Goal: Task Accomplishment & Management: Manage account settings

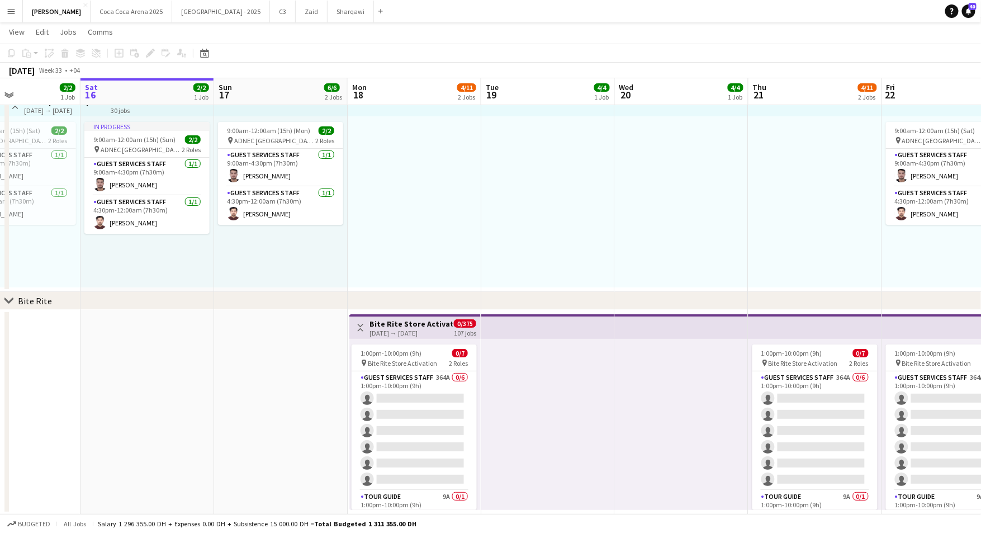
scroll to position [0, 344]
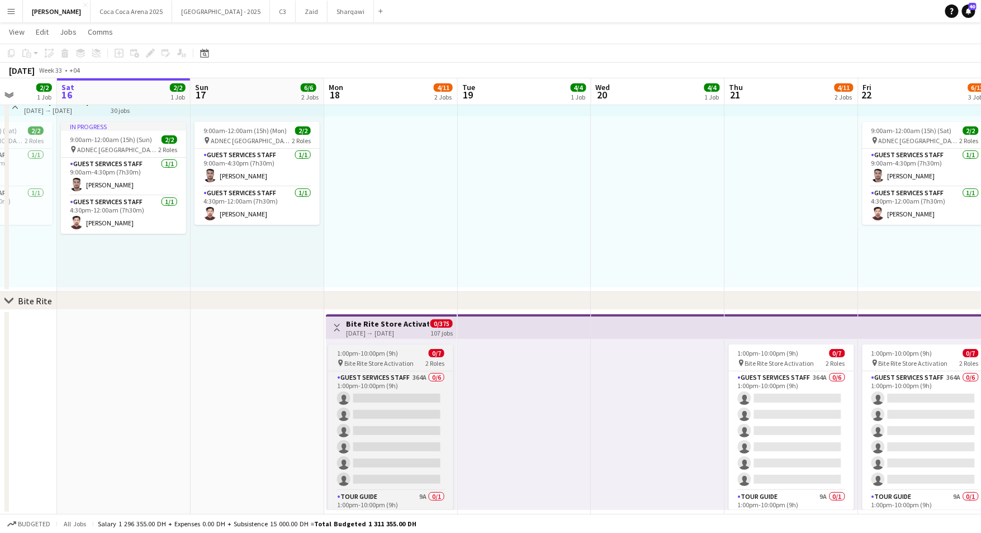
click at [415, 349] on div "1:00pm-10:00pm (9h) 0/7" at bounding box center [390, 353] width 125 height 8
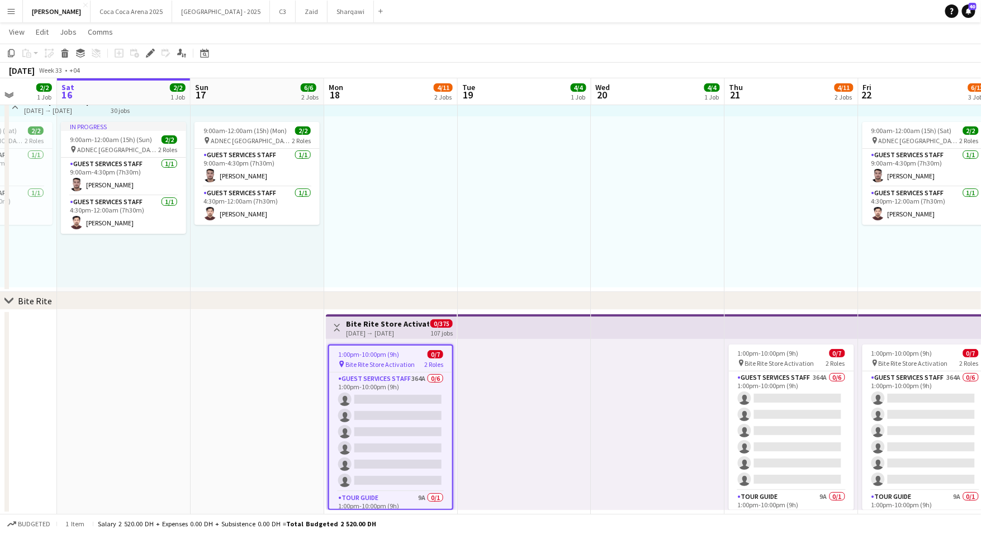
click at [394, 415] on app-card-role "Guest Services Staff 364A 0/6 1:00pm-10:00pm (9h) single-neutral-actions single…" at bounding box center [390, 431] width 123 height 119
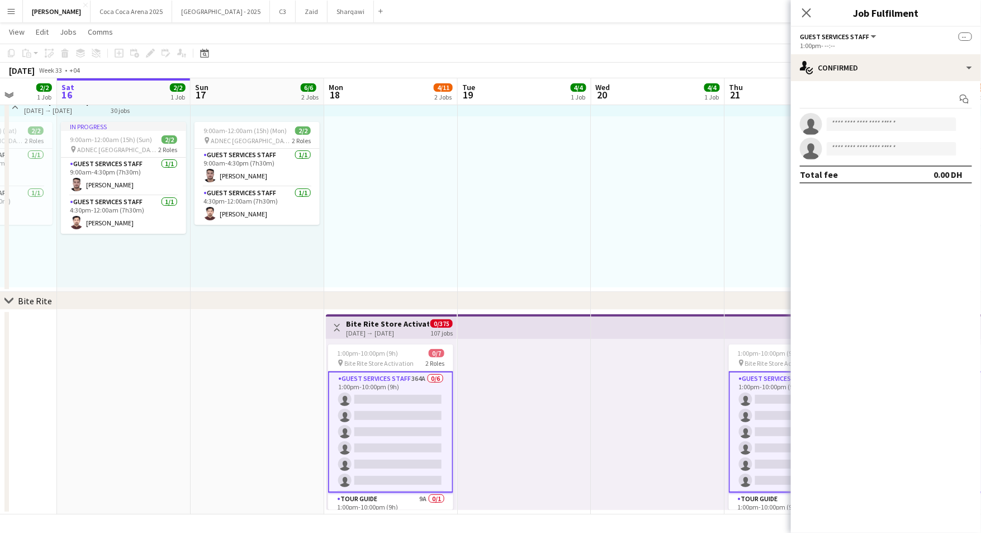
click at [389, 343] on div "1:00pm-10:00pm (9h) 0/7 pin Bite Rite Store Activation 2 Roles Guest Services S…" at bounding box center [391, 424] width 131 height 171
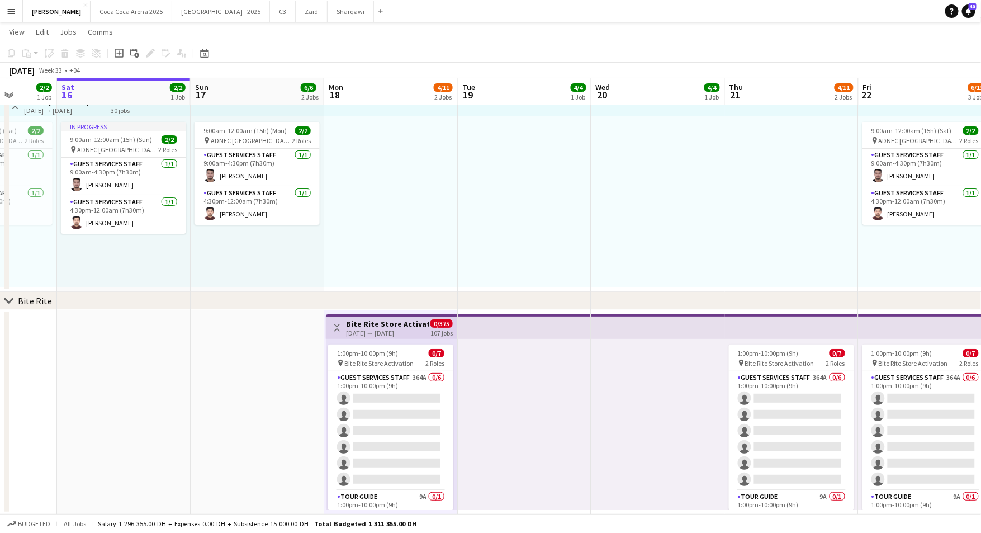
click at [370, 403] on app-card-role "Guest Services Staff 364A 0/6 1:00pm-10:00pm (9h) single-neutral-actions single…" at bounding box center [390, 430] width 125 height 119
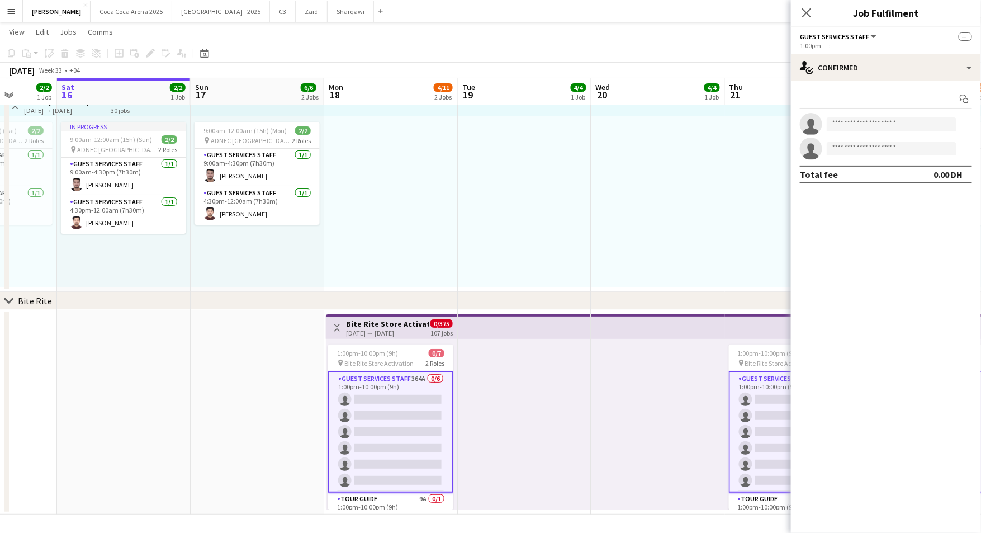
click at [394, 438] on app-card-role "Guest Services Staff 364A 0/6 1:00pm-10:00pm (9h) single-neutral-actions single…" at bounding box center [390, 431] width 125 height 121
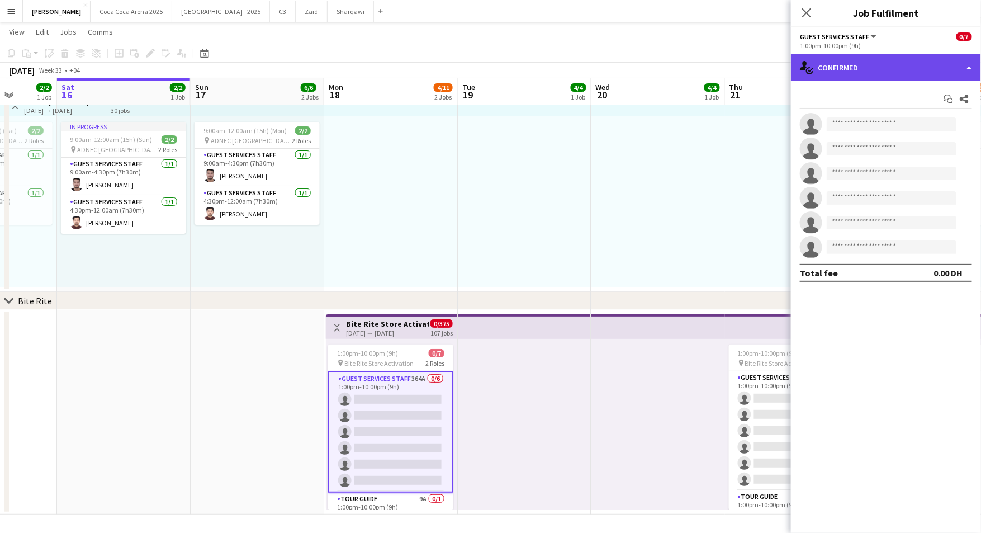
click at [879, 62] on div "single-neutral-actions-check-2 Confirmed" at bounding box center [886, 67] width 190 height 27
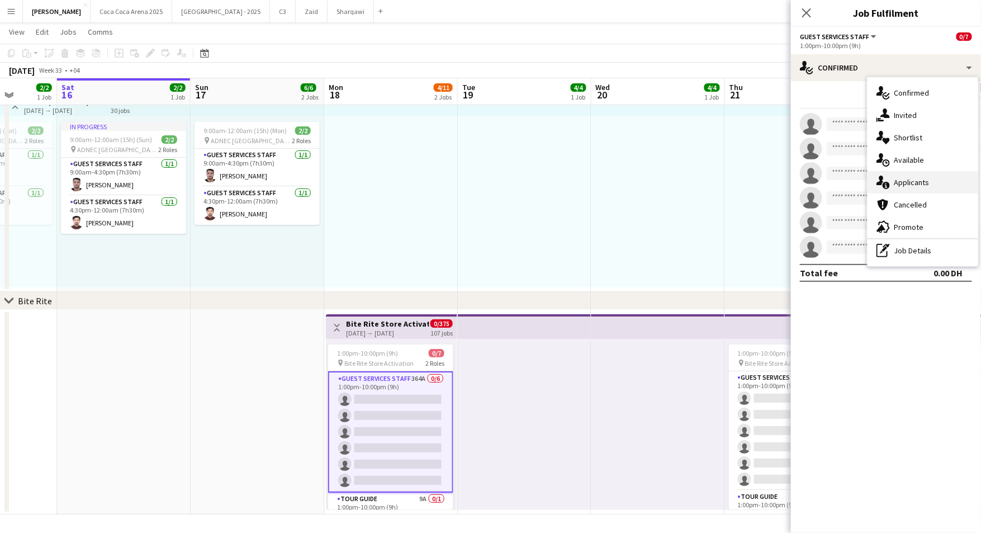
click at [898, 174] on div "single-neutral-actions-information Applicants" at bounding box center [923, 182] width 111 height 22
click at [896, 532] on mat-expansion-panel "users2 Applicants Applicants Declined Unavailable No pending applicants" at bounding box center [886, 533] width 190 height 0
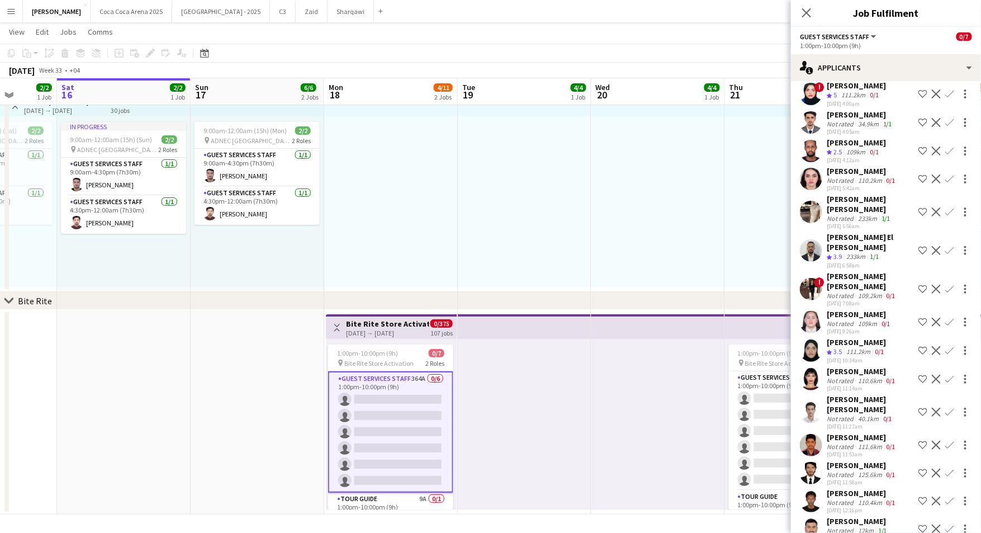
scroll to position [10172, 0]
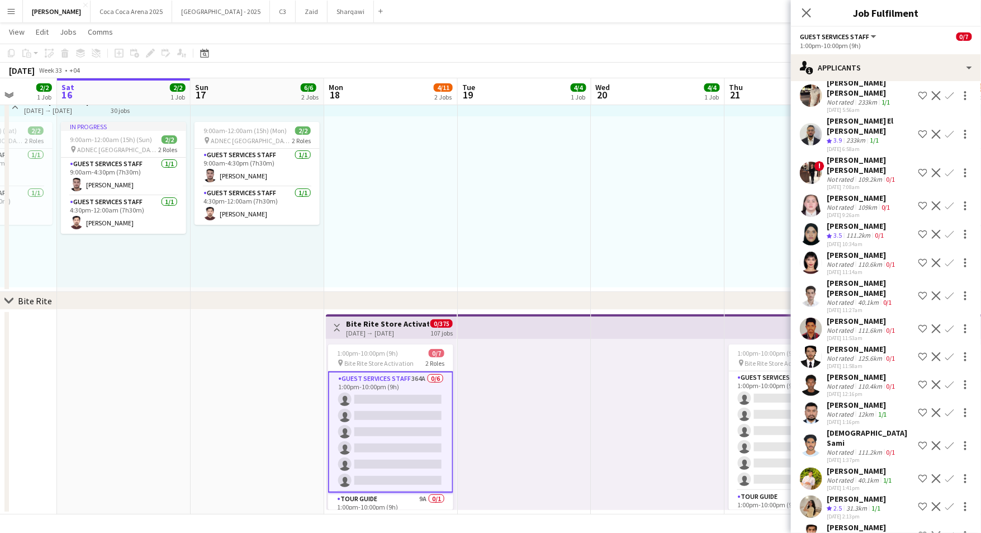
click at [651, 336] on app-top-bar at bounding box center [659, 326] width 134 height 25
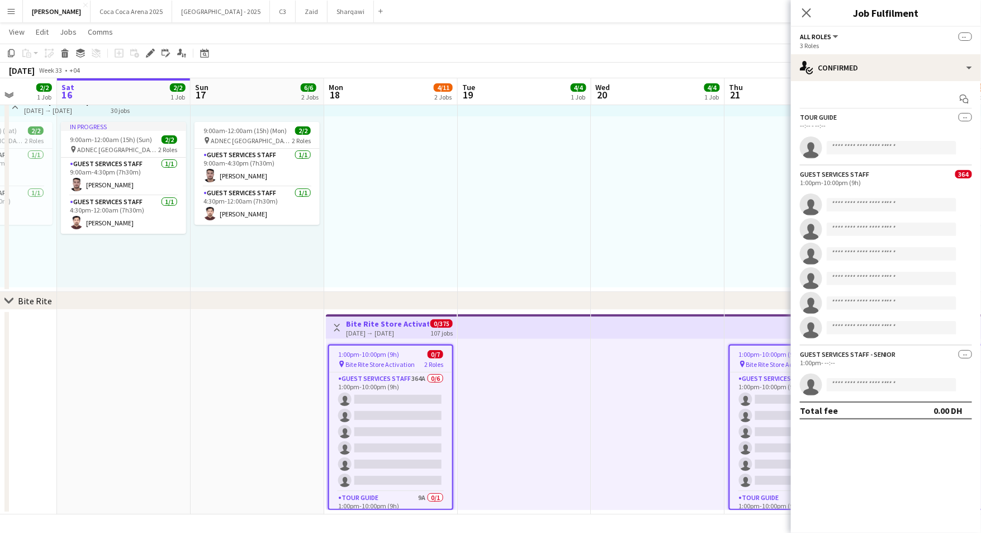
click at [533, 413] on div at bounding box center [525, 424] width 134 height 171
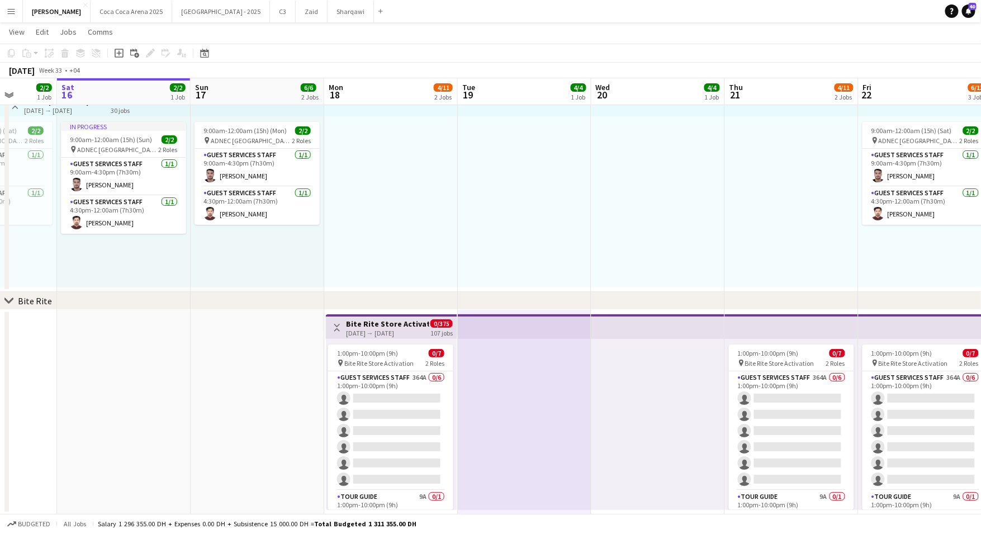
drag, startPoint x: 396, startPoint y: 406, endPoint x: 392, endPoint y: 366, distance: 41.0
click at [396, 406] on app-card-role "Guest Services Staff 364A 0/6 1:00pm-10:00pm (9h) single-neutral-actions single…" at bounding box center [390, 430] width 125 height 119
click at [396, 354] on div "1:00pm-10:00pm (9h) 0/7" at bounding box center [390, 353] width 125 height 8
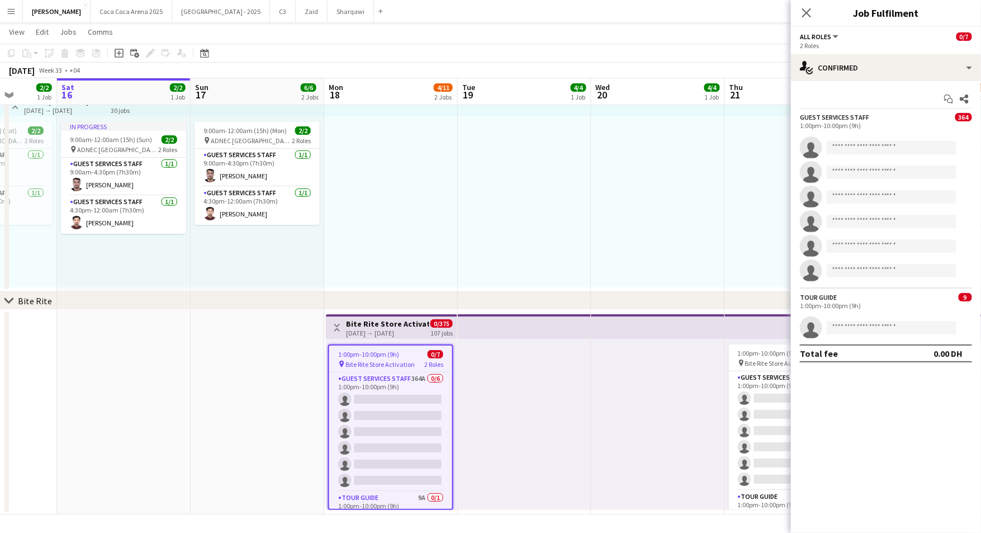
click at [392, 366] on span "Bite Rite Store Activation" at bounding box center [380, 364] width 69 height 8
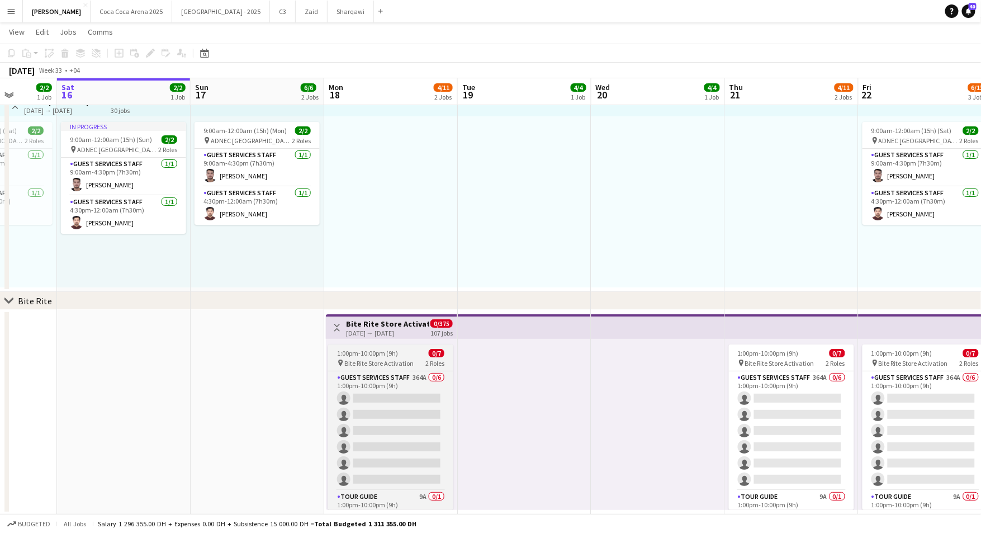
click at [388, 357] on app-job-card "1:00pm-10:00pm (9h) 0/7 pin Bite Rite Store Activation 2 Roles Guest Services S…" at bounding box center [390, 426] width 125 height 165
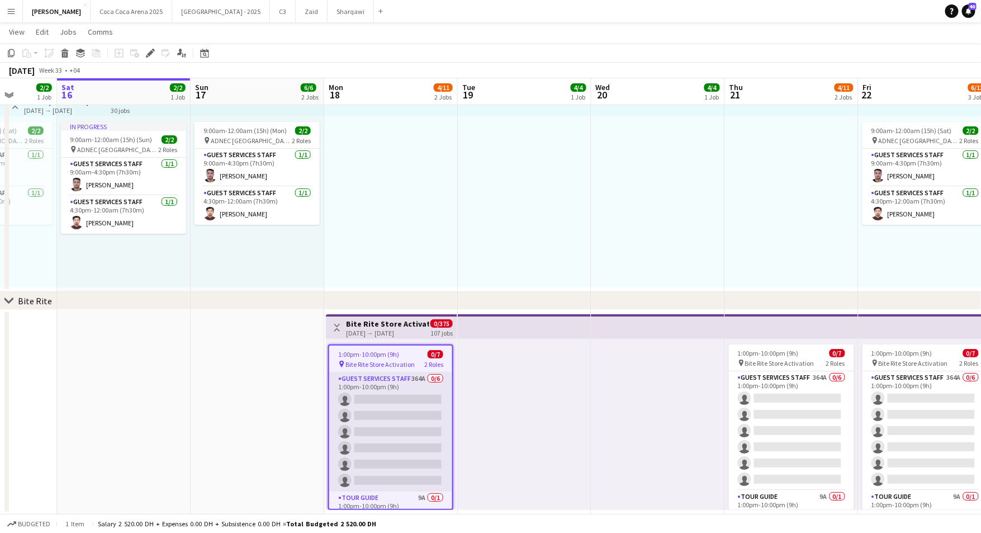
click at [429, 433] on app-card-role "Guest Services Staff 364A 0/6 1:00pm-10:00pm (9h) single-neutral-actions single…" at bounding box center [390, 431] width 123 height 119
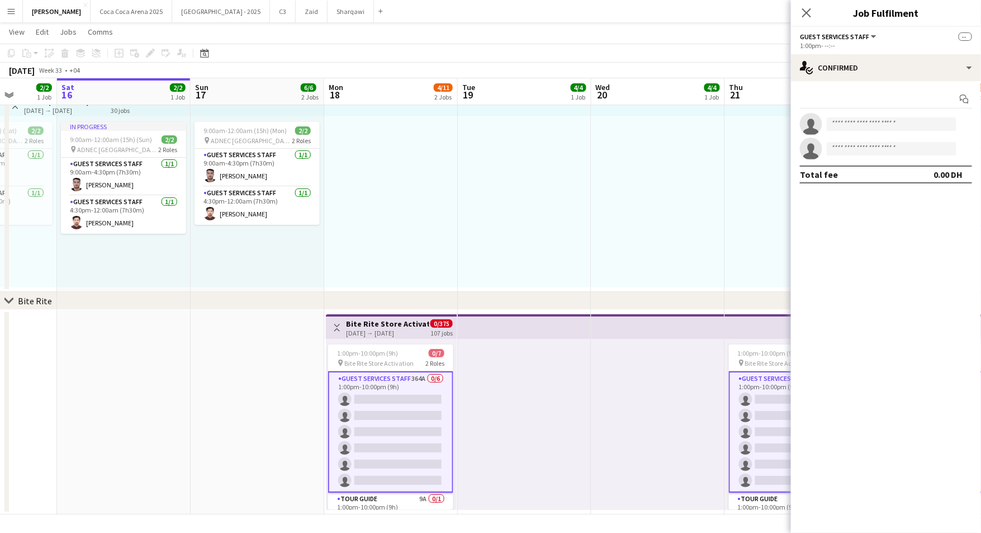
click at [367, 431] on app-card-role "Guest Services Staff 364A 0/6 1:00pm-10:00pm (9h) single-neutral-actions single…" at bounding box center [390, 431] width 125 height 121
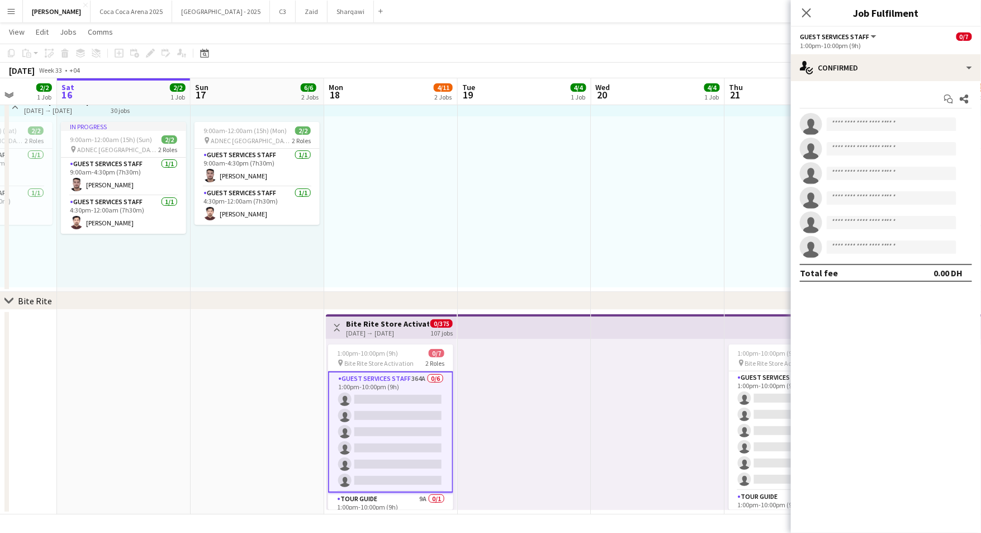
click at [390, 381] on app-card-role "Guest Services Staff 364A 0/6 1:00pm-10:00pm (9h) single-neutral-actions single…" at bounding box center [390, 431] width 125 height 121
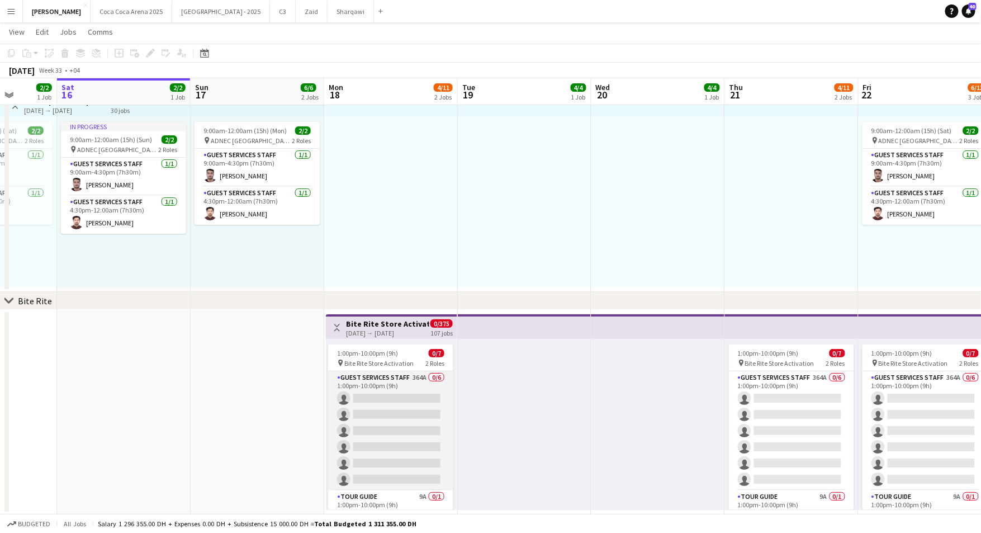
drag, startPoint x: 390, startPoint y: 404, endPoint x: 437, endPoint y: 409, distance: 47.2
click at [390, 404] on app-card-role "Guest Services Staff 364A 0/6 1:00pm-10:00pm (9h) single-neutral-actions single…" at bounding box center [390, 430] width 125 height 119
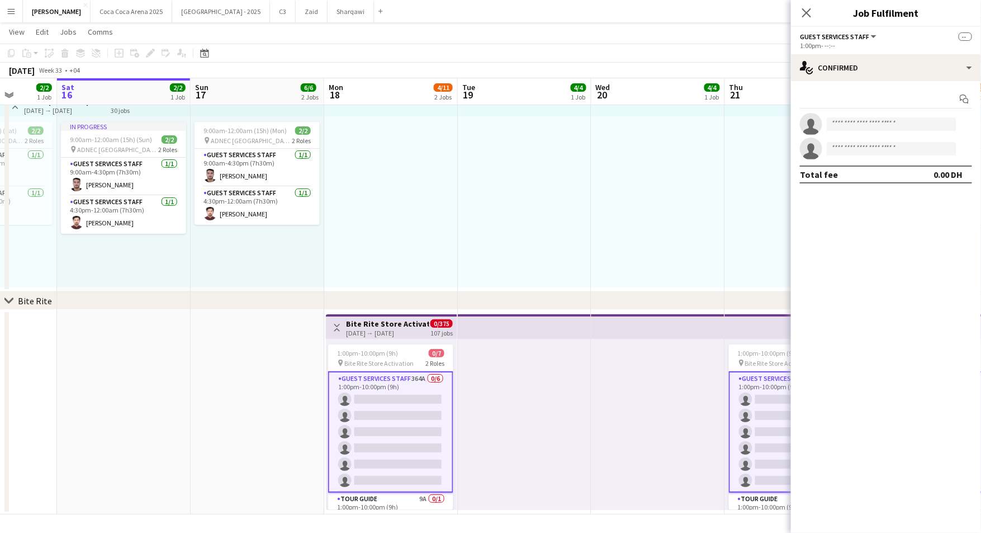
click at [437, 409] on app-card-role "Guest Services Staff 364A 0/6 1:00pm-10:00pm (9h) single-neutral-actions single…" at bounding box center [390, 431] width 125 height 121
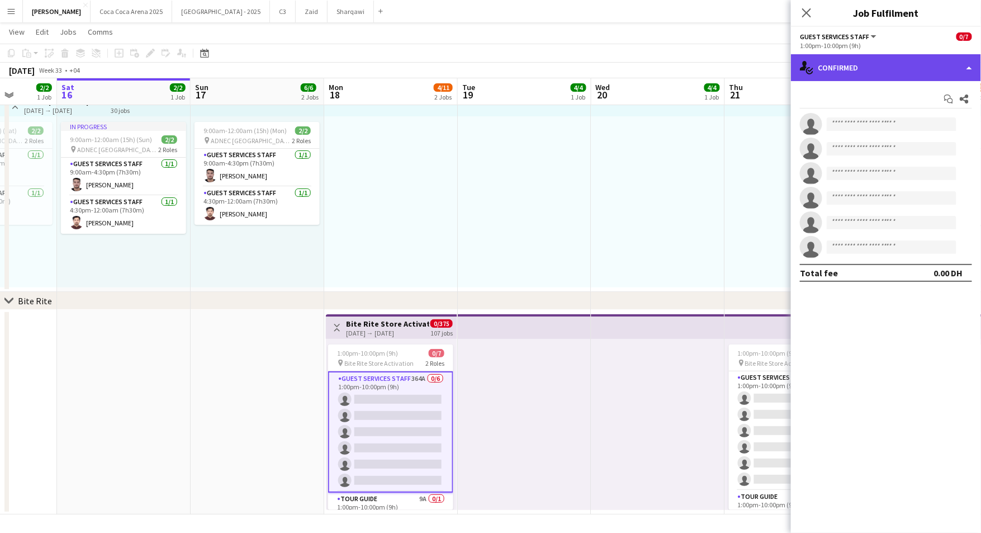
click at [881, 69] on div "single-neutral-actions-check-2 Confirmed" at bounding box center [886, 67] width 190 height 27
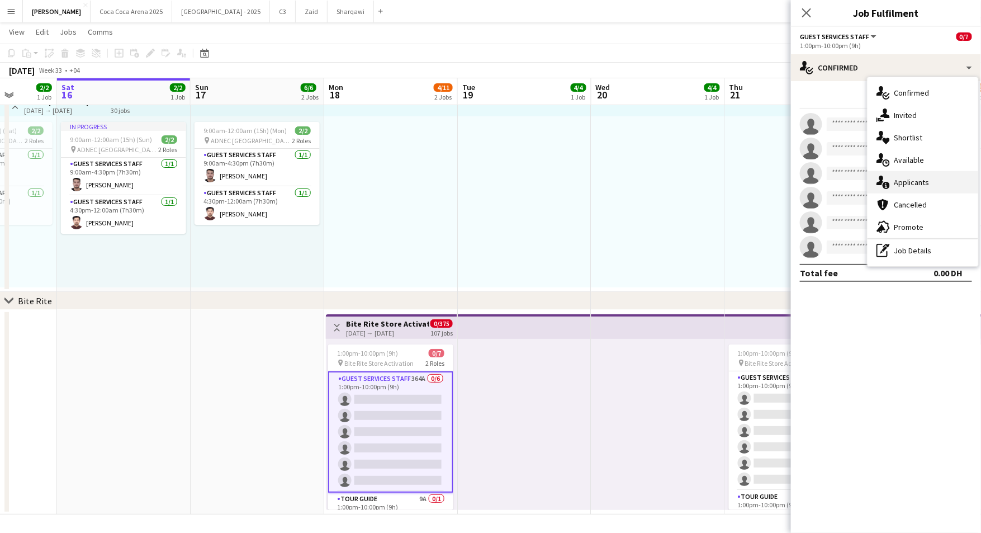
click at [902, 179] on div "single-neutral-actions-information Applicants" at bounding box center [923, 182] width 111 height 22
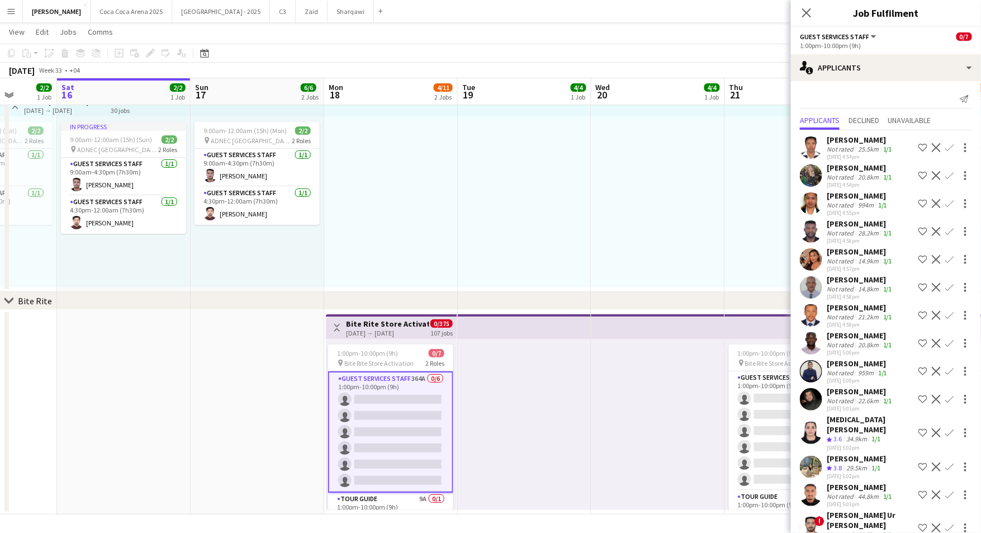
click at [851, 150] on div "Not rated" at bounding box center [841, 149] width 29 height 8
click at [851, 148] on div "Not rated" at bounding box center [841, 149] width 29 height 8
click at [849, 174] on div "Not rated" at bounding box center [841, 177] width 29 height 8
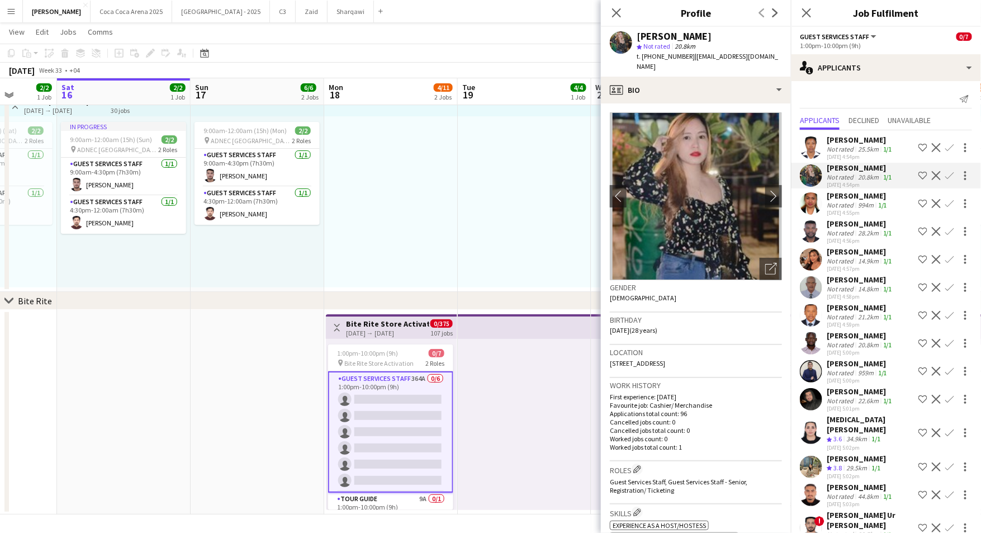
click at [841, 199] on div "Riza Mubarak" at bounding box center [858, 196] width 63 height 10
click at [836, 229] on div "Not rated" at bounding box center [841, 233] width 29 height 8
click at [842, 262] on div "Not rated" at bounding box center [841, 261] width 29 height 8
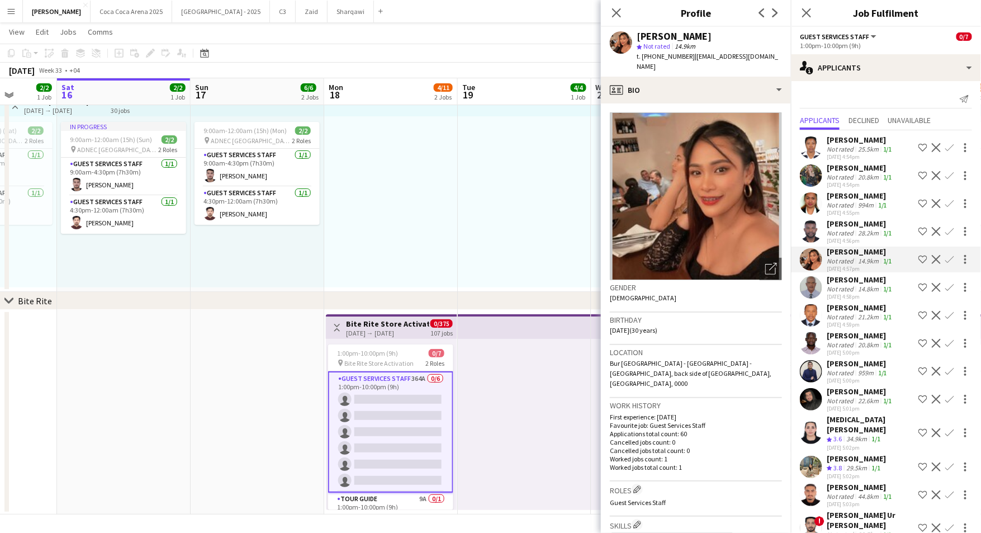
scroll to position [113, 0]
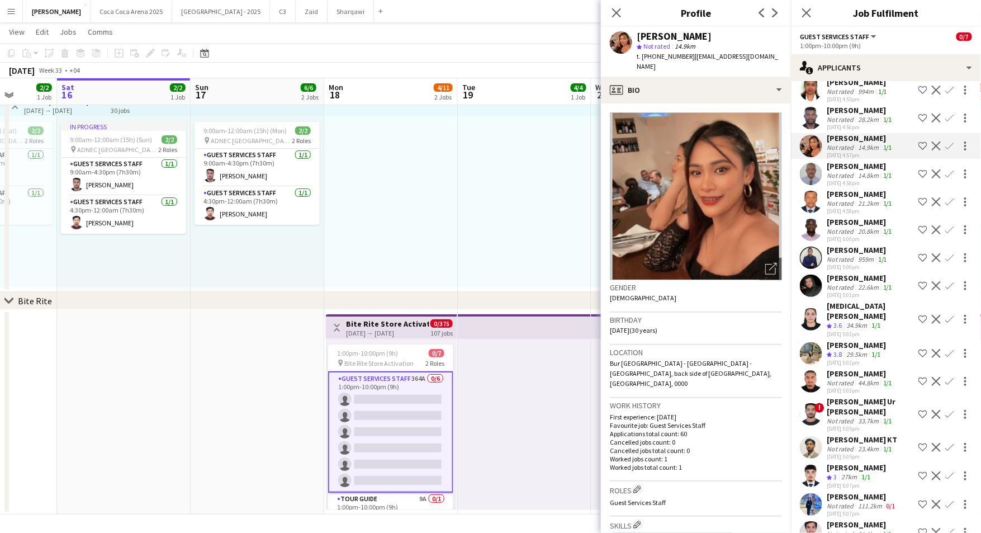
click at [923, 321] on app-icon "Shortlist crew" at bounding box center [923, 319] width 9 height 9
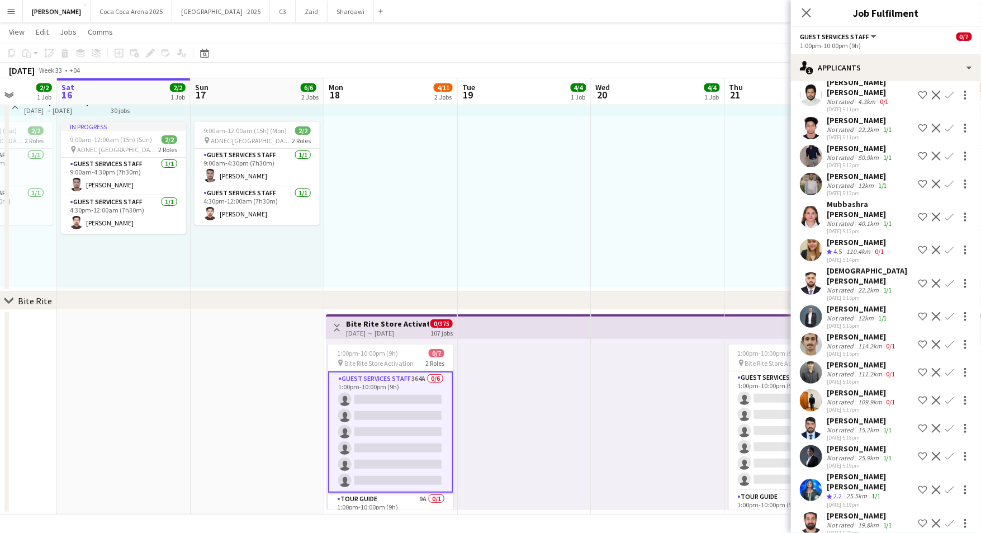
scroll to position [791, 0]
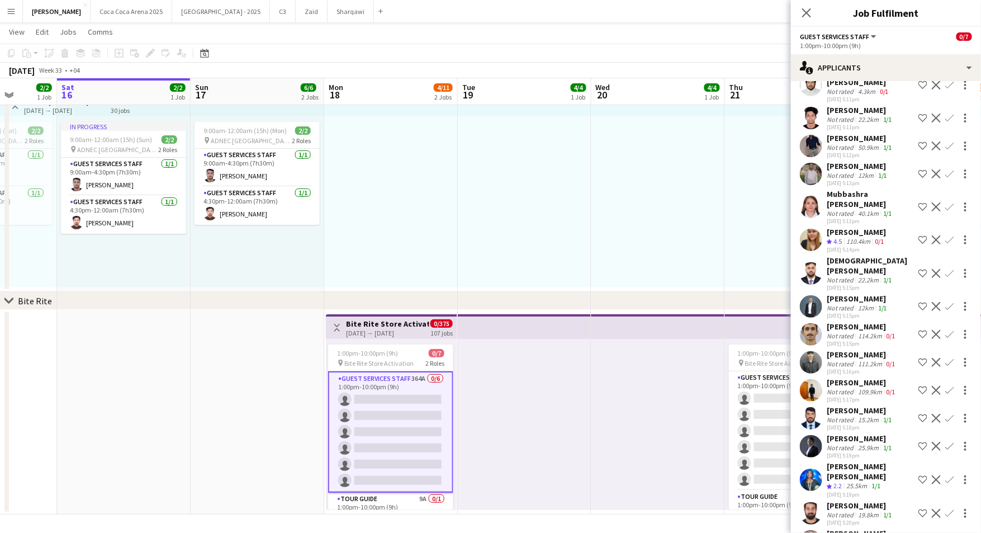
click at [850, 443] on div "Not rated" at bounding box center [841, 447] width 29 height 8
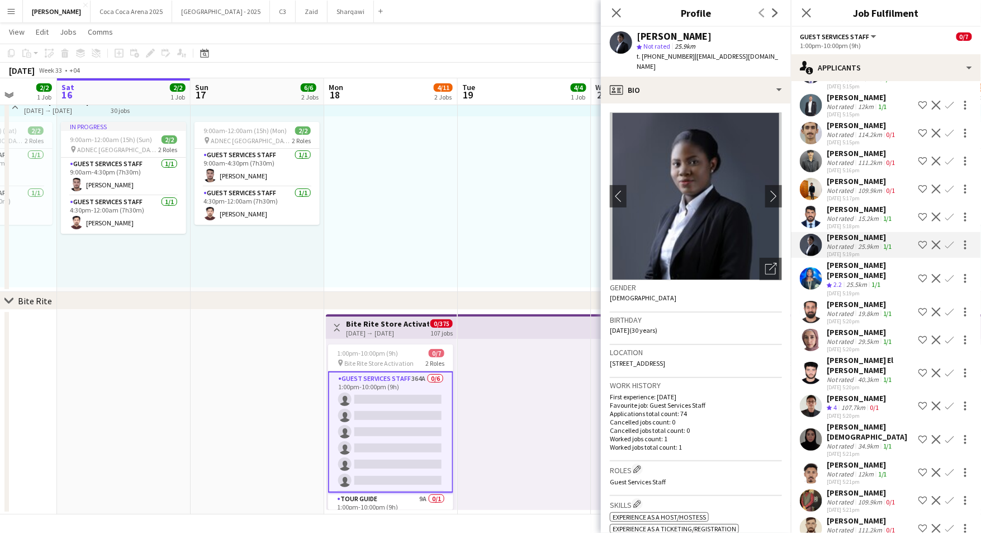
scroll to position [998, 0]
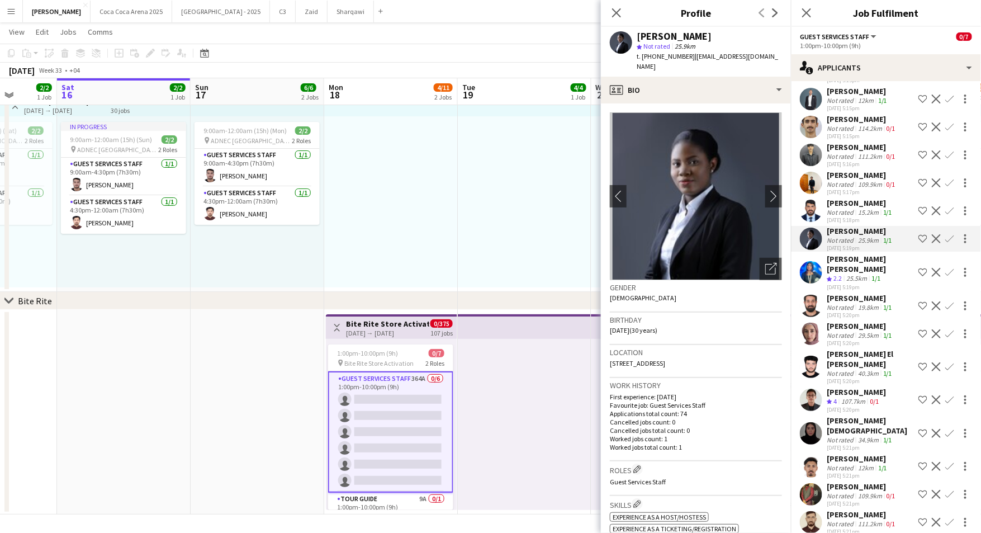
click at [844, 397] on div "107.7km" at bounding box center [853, 402] width 29 height 10
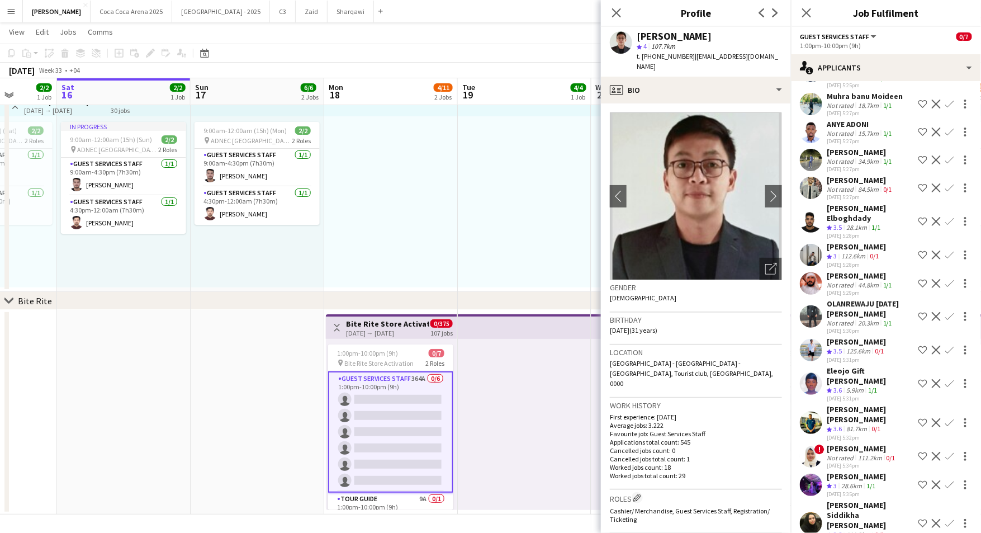
scroll to position [1862, 0]
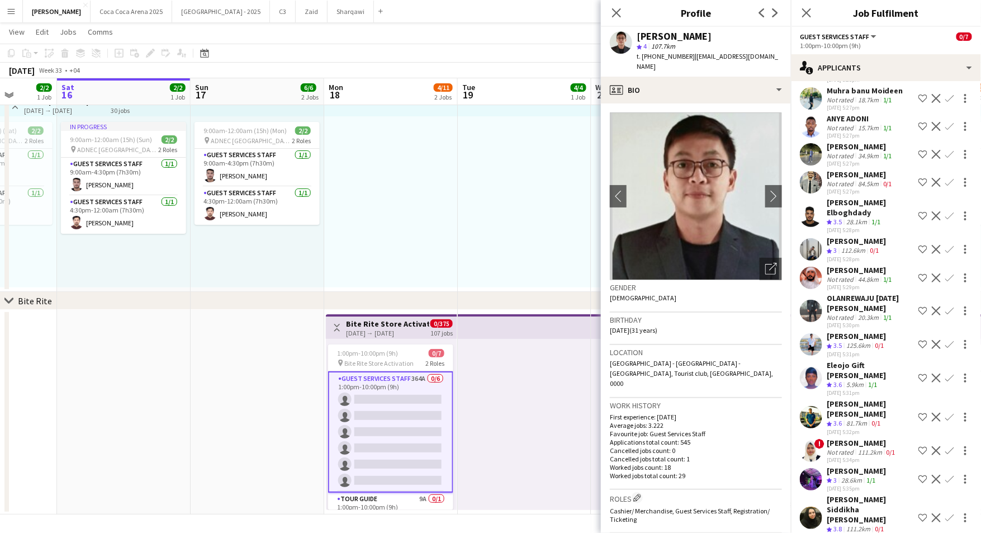
click at [856, 466] on div "Mina Kanwal" at bounding box center [856, 471] width 59 height 10
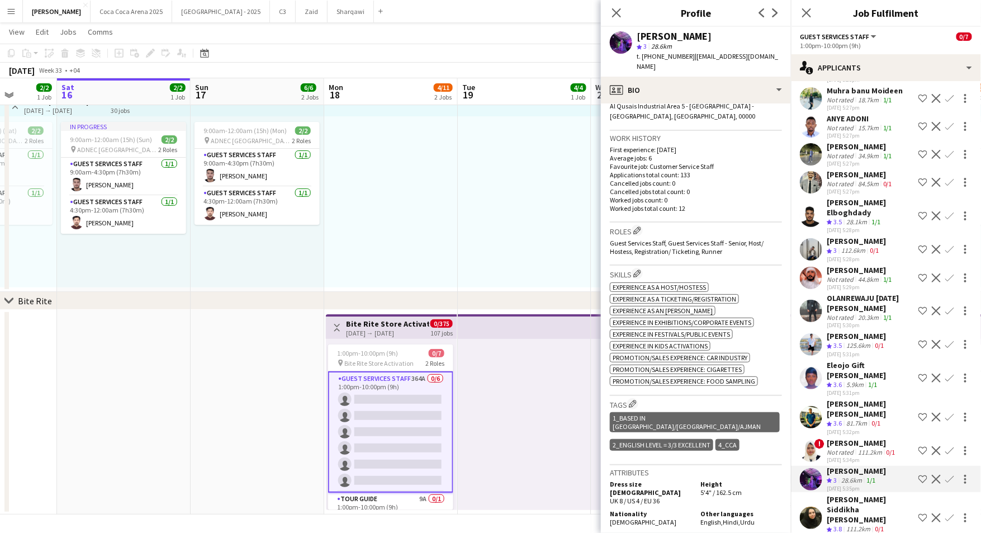
scroll to position [0, 0]
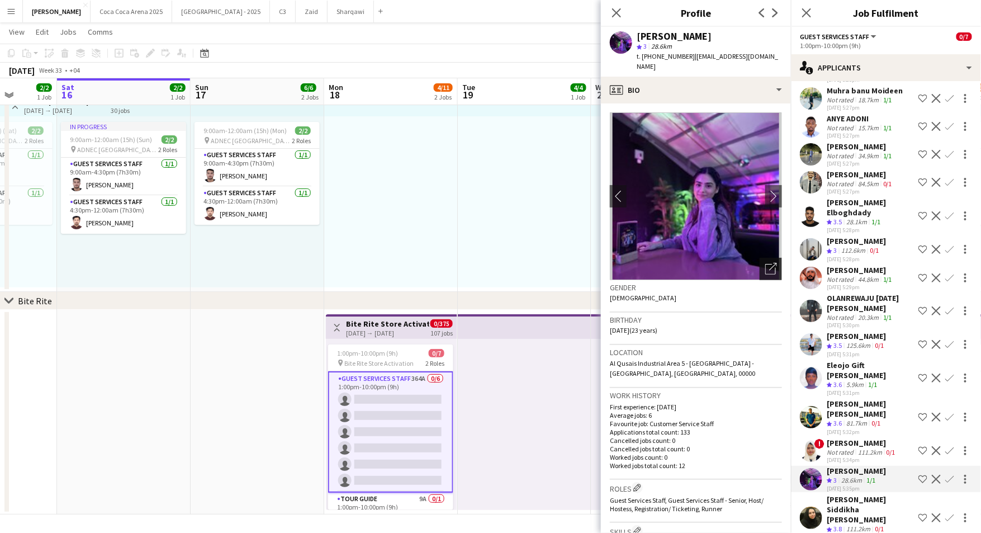
click at [769, 263] on icon "Open photos pop-in" at bounding box center [771, 269] width 12 height 12
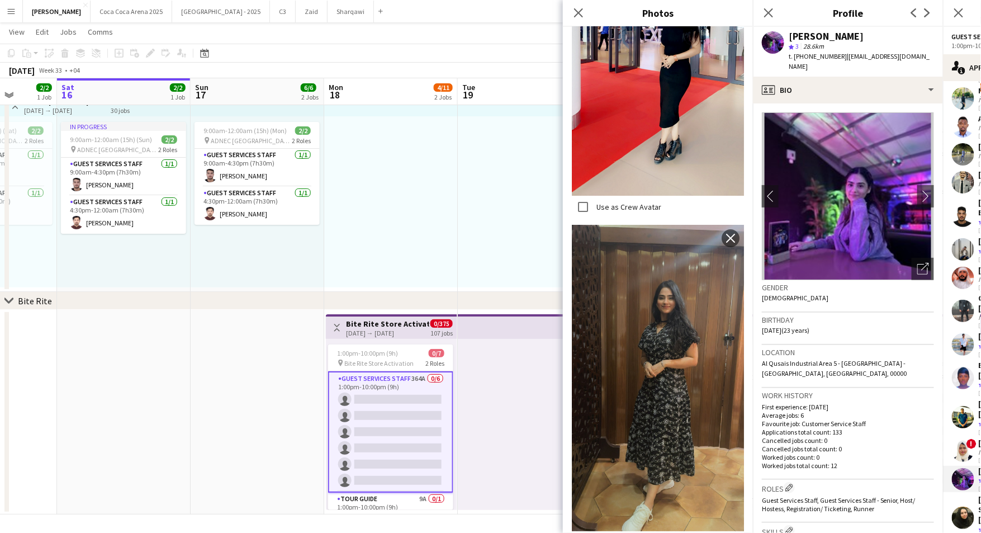
scroll to position [1595, 0]
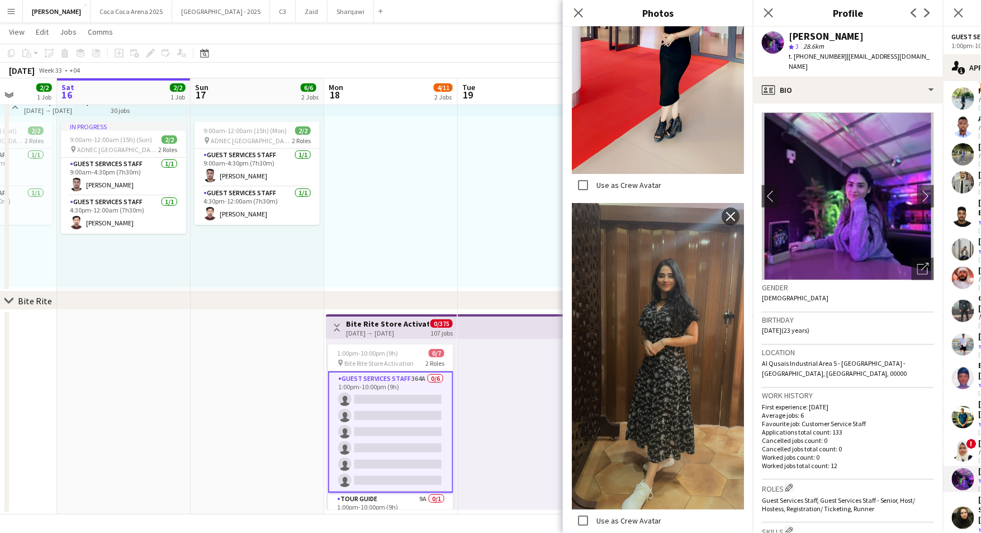
click at [969, 468] on app-user-avatar at bounding box center [963, 479] width 22 height 22
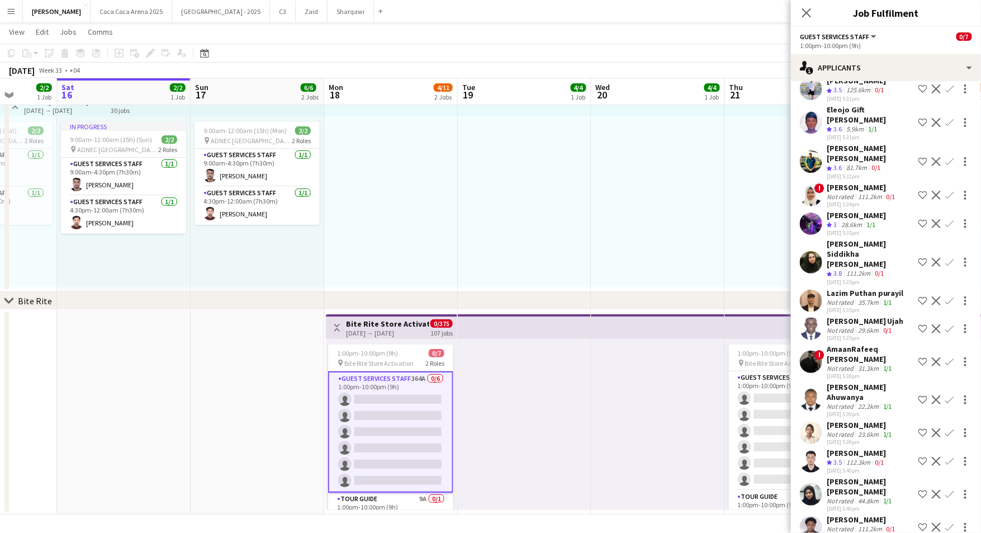
scroll to position [2127, 0]
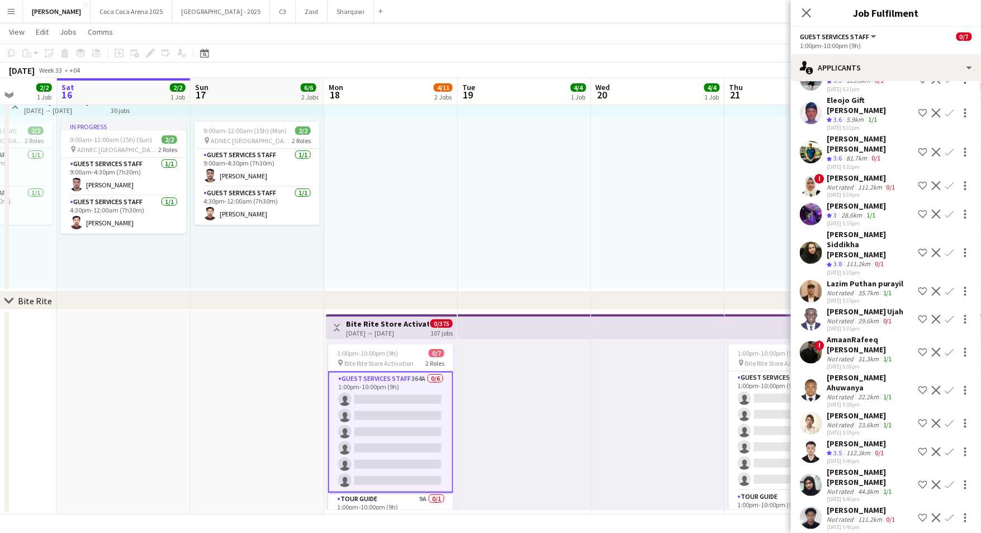
click at [855, 438] on div "Arafa Adel" at bounding box center [856, 443] width 59 height 10
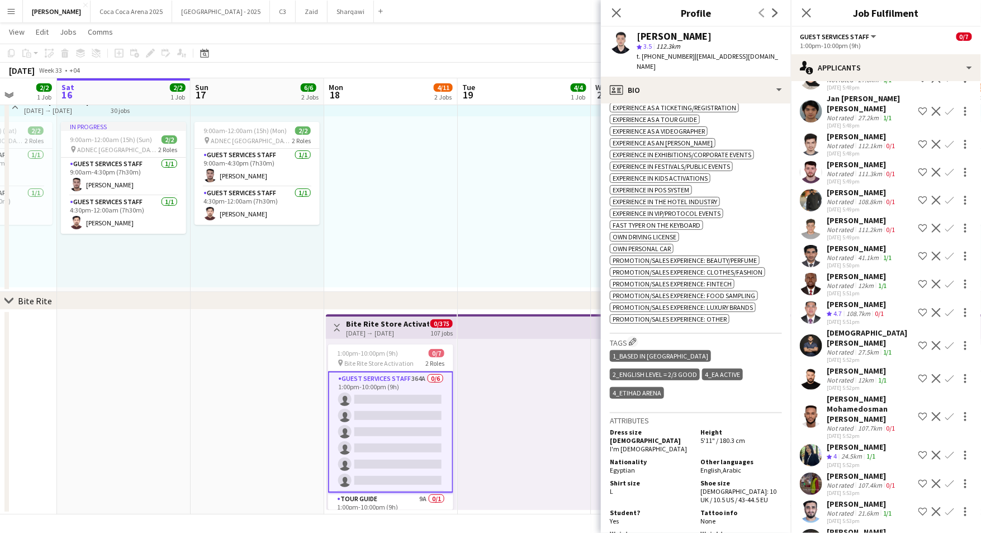
scroll to position [3115, 0]
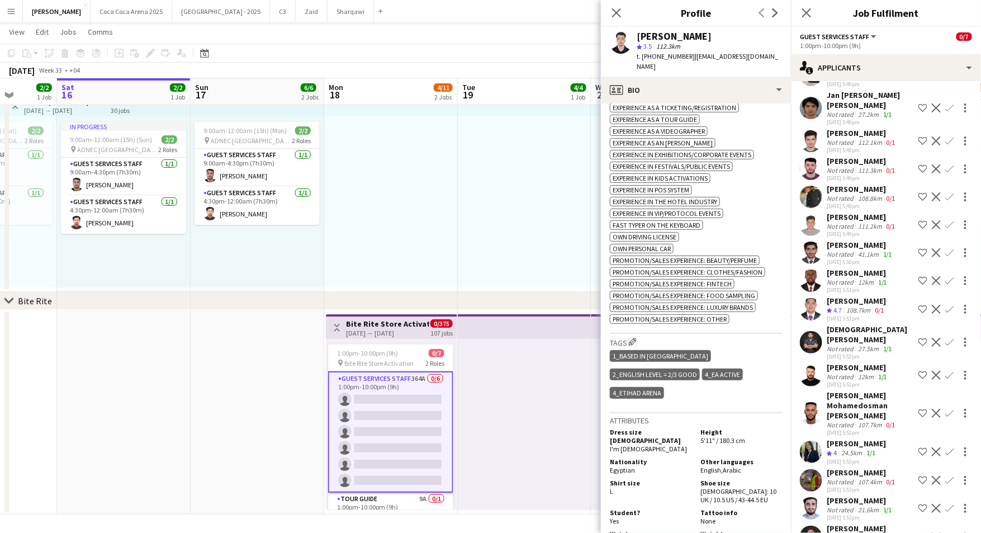
click at [840, 438] on div "Aafiya Fatima" at bounding box center [856, 443] width 59 height 10
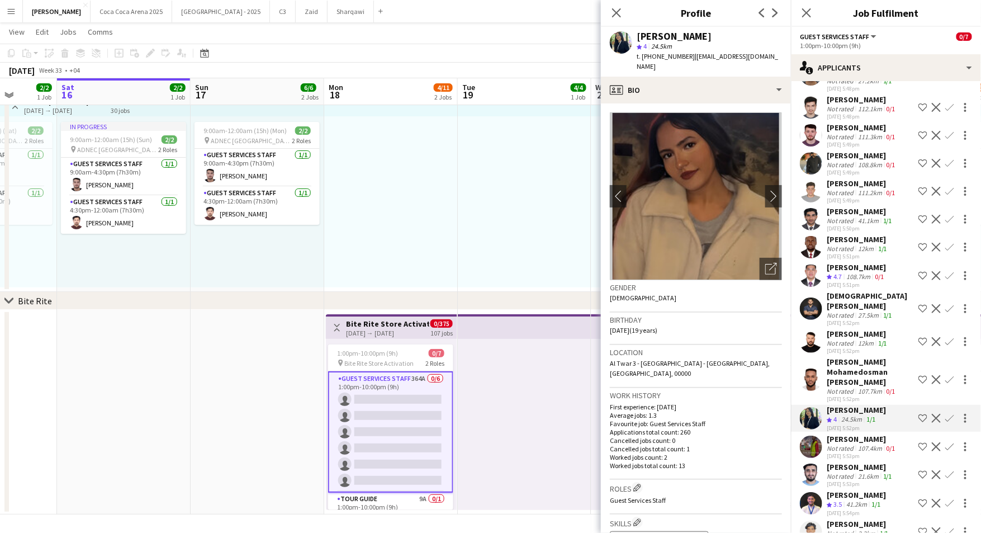
scroll to position [3151, 0]
click at [839, 498] on span "3.5" at bounding box center [838, 502] width 8 height 8
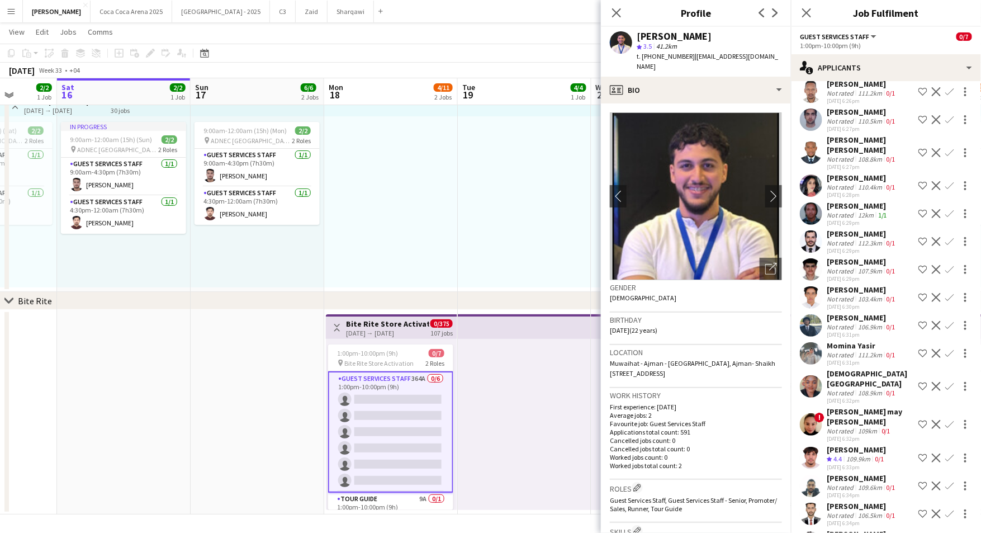
scroll to position [5249, 0]
click at [836, 532] on span "4.1" at bounding box center [838, 542] width 8 height 8
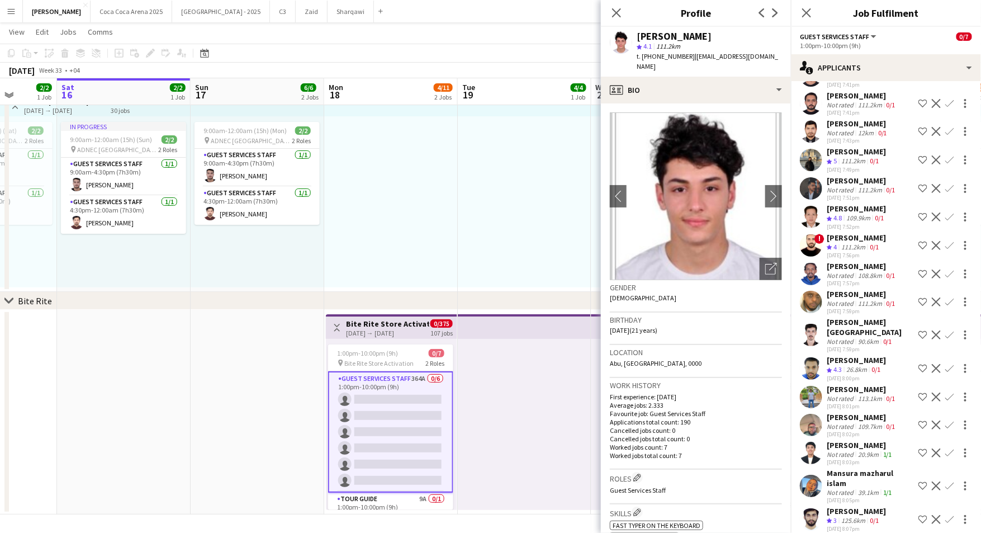
scroll to position [7991, 0]
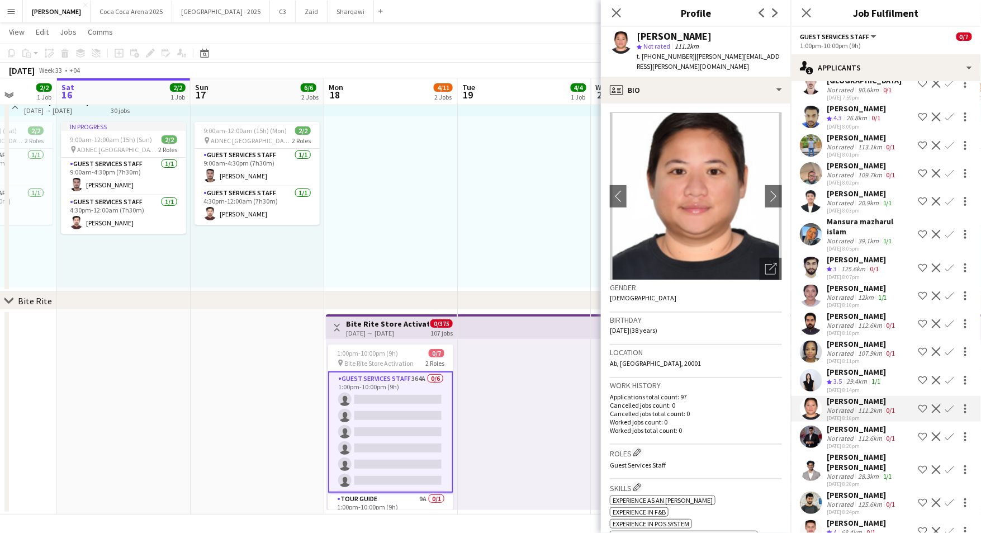
scroll to position [8247, 0]
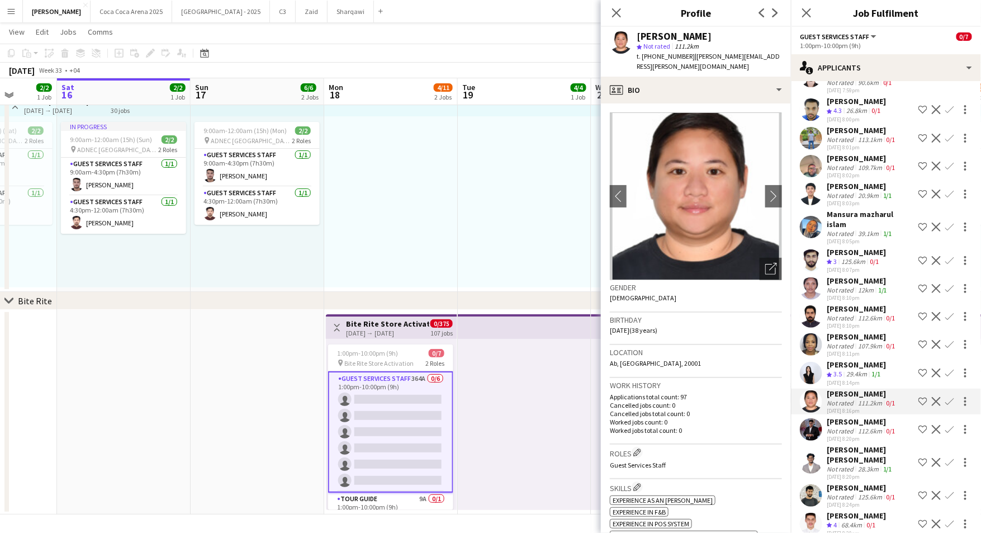
click at [843, 521] on div "68.4km" at bounding box center [851, 526] width 25 height 10
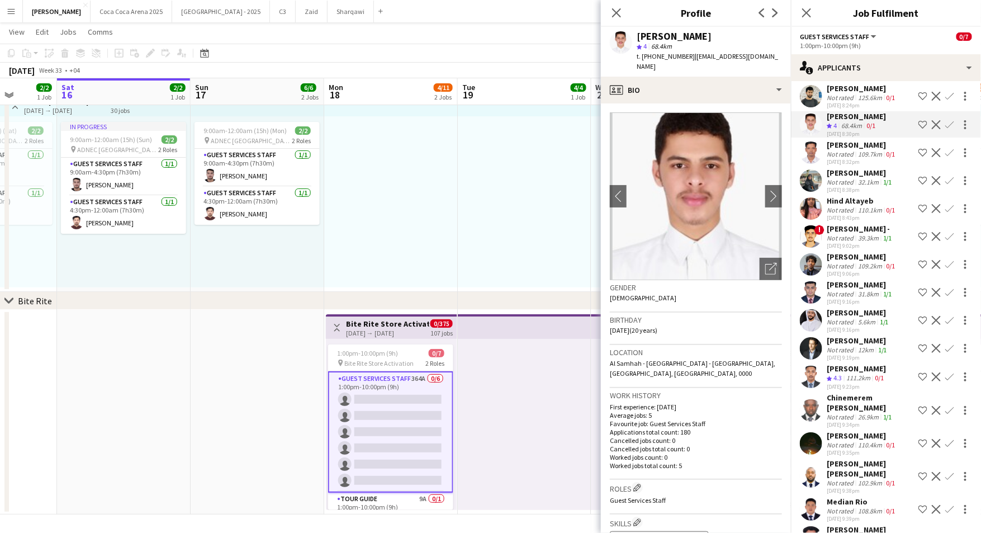
scroll to position [8653, 0]
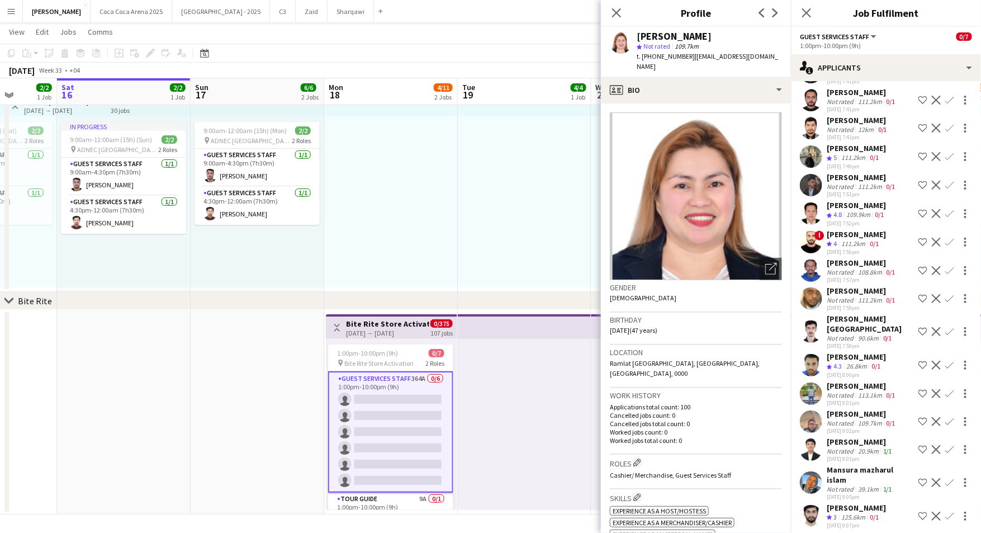
scroll to position [20, 0]
click at [391, 482] on app-card-role "Tour Guide 9A 0/1 1:00pm-10:00pm (9h) single-neutral-actions" at bounding box center [390, 491] width 125 height 38
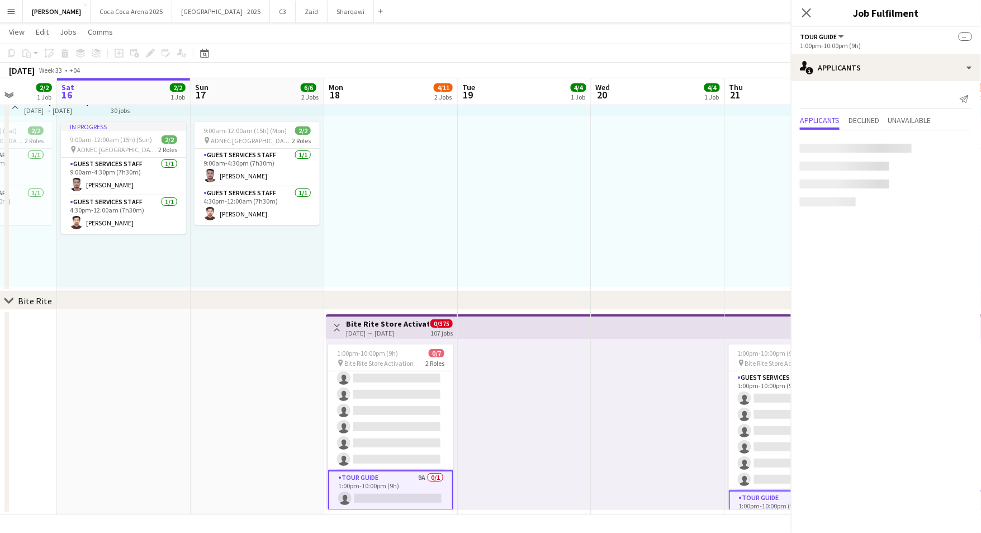
scroll to position [19, 0]
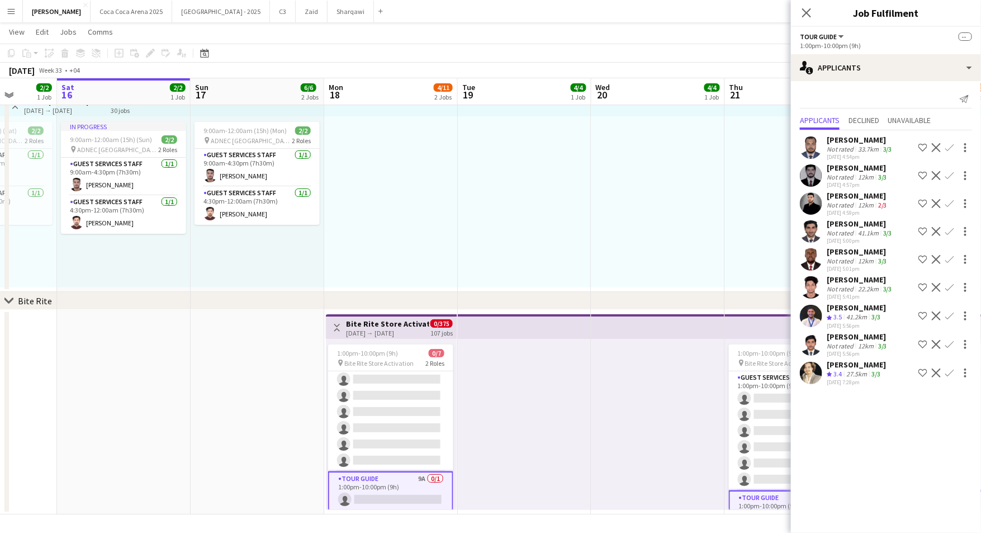
click at [852, 313] on div "41.2km" at bounding box center [856, 318] width 25 height 10
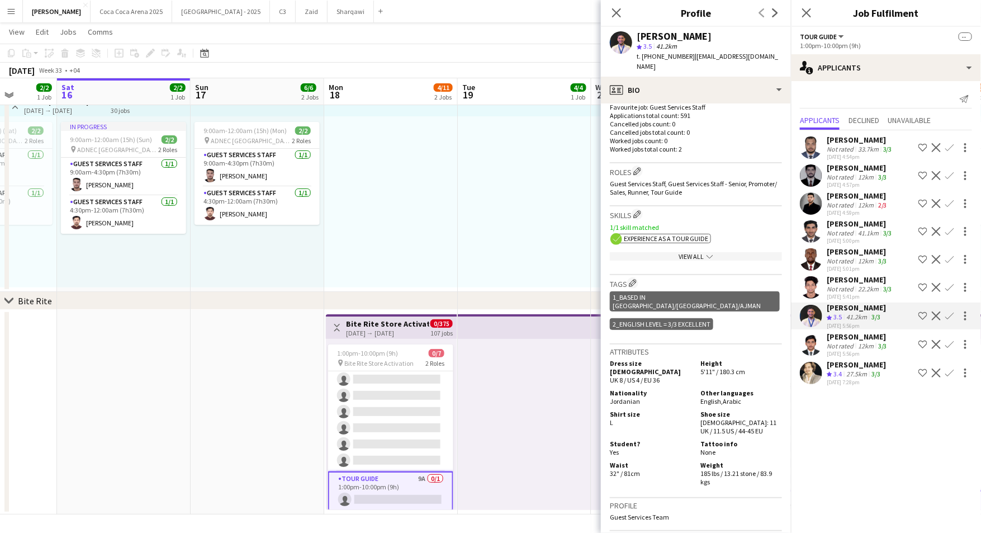
scroll to position [325, 0]
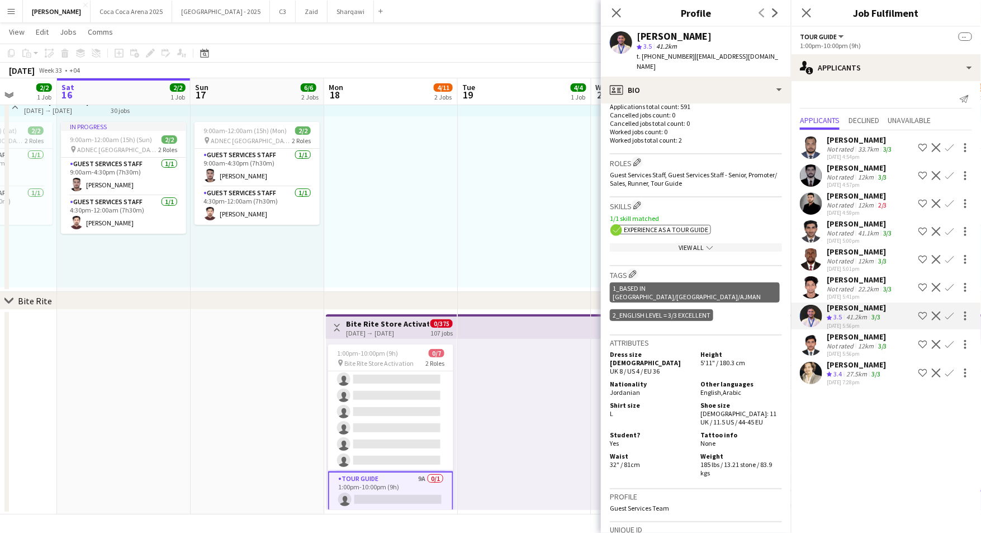
click at [701, 243] on div "View All chevron-down" at bounding box center [696, 247] width 172 height 8
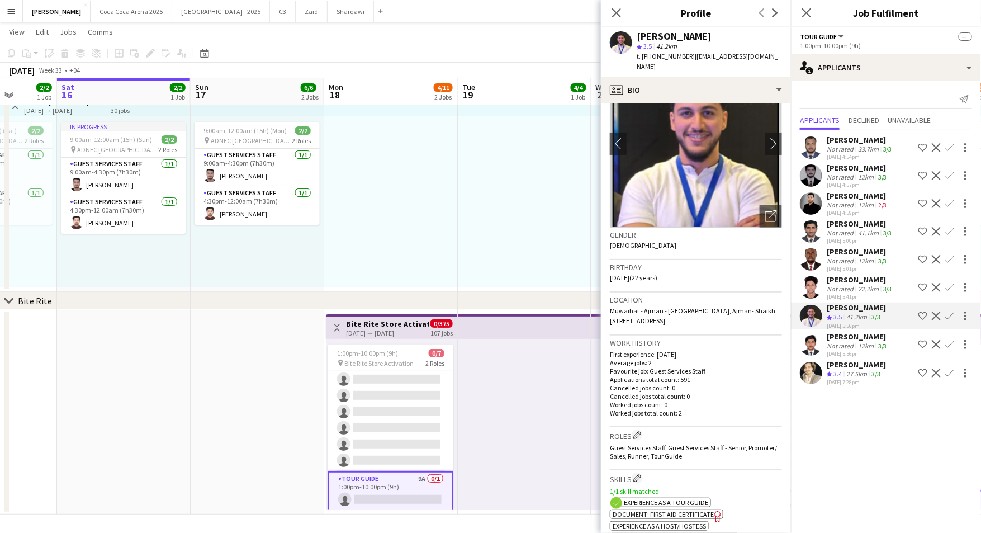
scroll to position [0, 0]
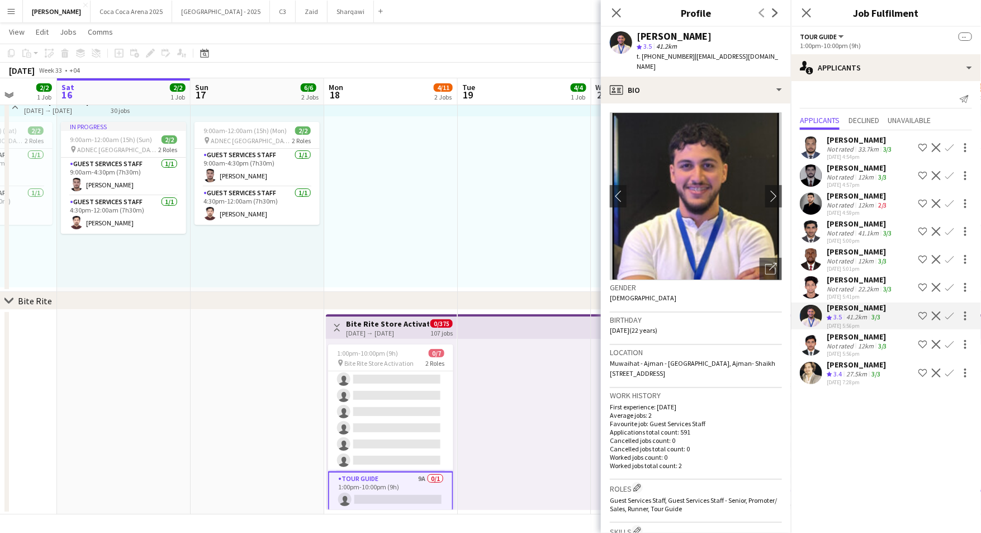
click at [857, 206] on div "12km" at bounding box center [866, 205] width 20 height 8
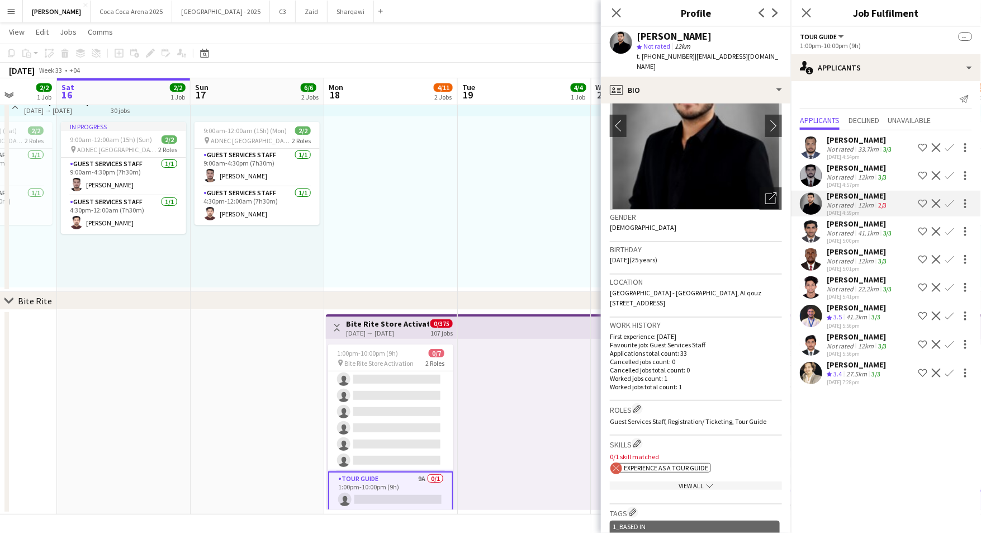
scroll to position [79, 0]
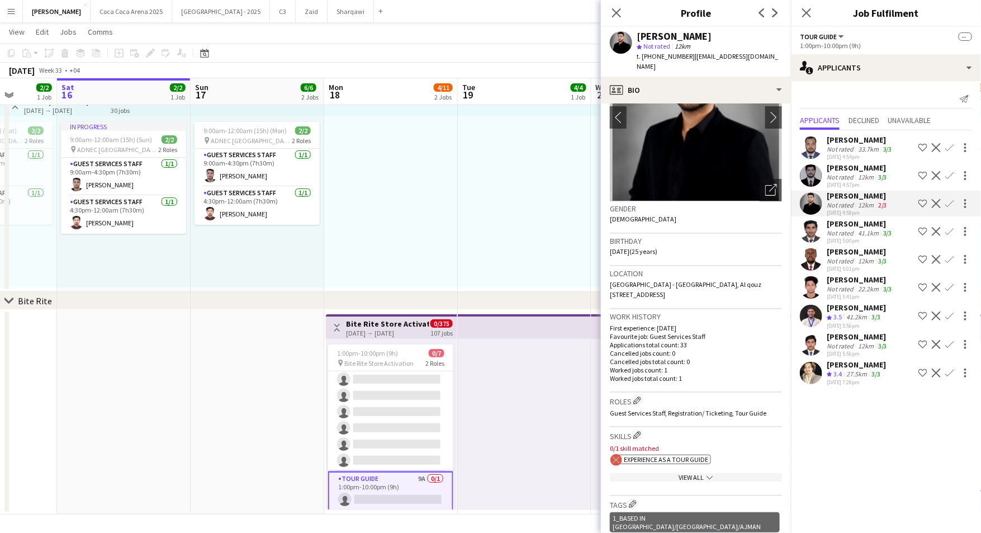
click at [848, 181] on div "15-08-2025 4:57pm" at bounding box center [858, 184] width 63 height 7
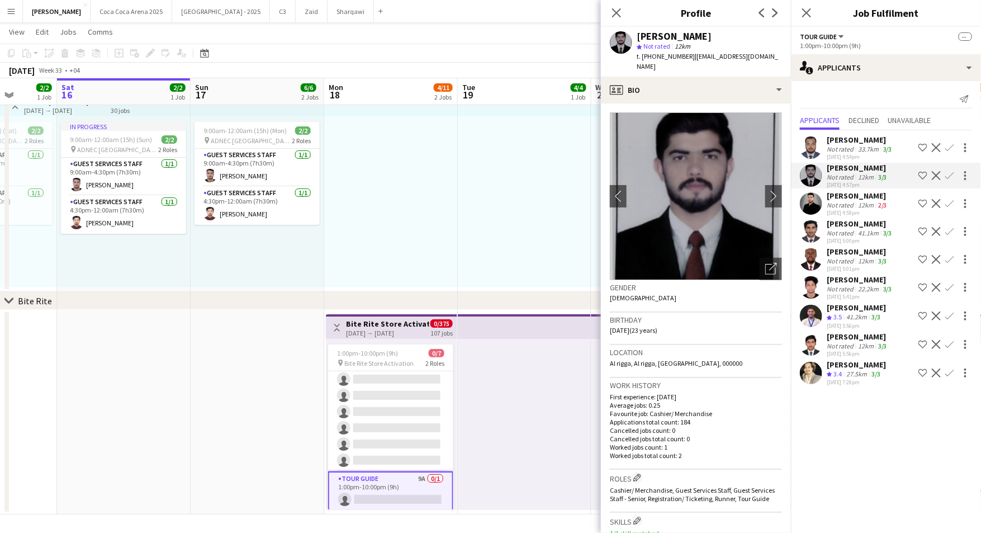
click at [861, 195] on div "Mohammad Zahid" at bounding box center [858, 196] width 63 height 10
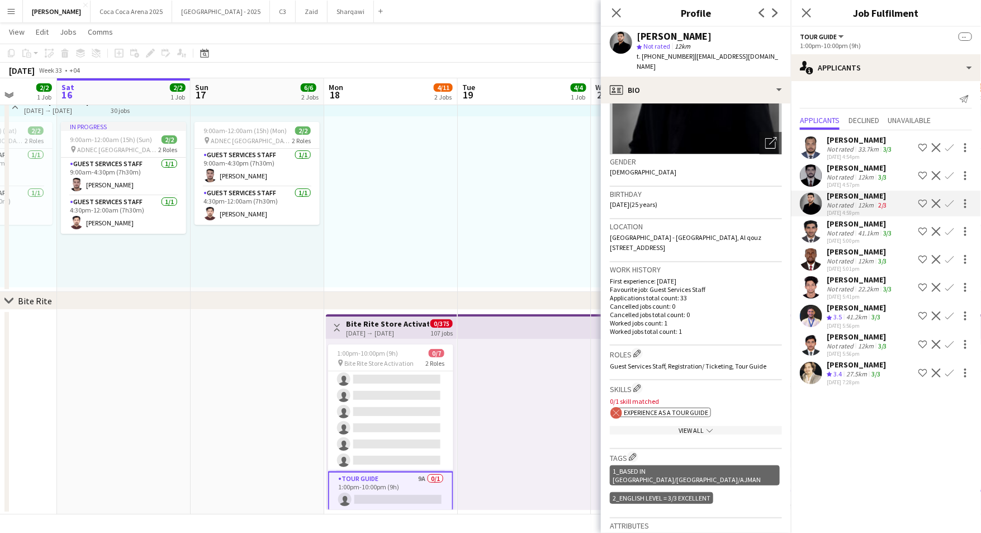
scroll to position [122, 0]
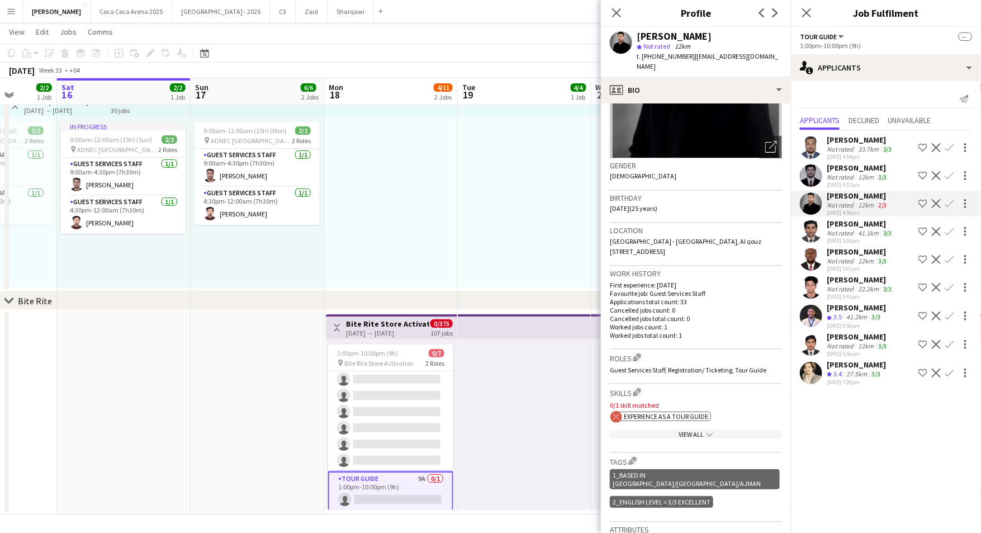
click at [848, 352] on div "15-08-2025 5:56pm" at bounding box center [858, 353] width 63 height 7
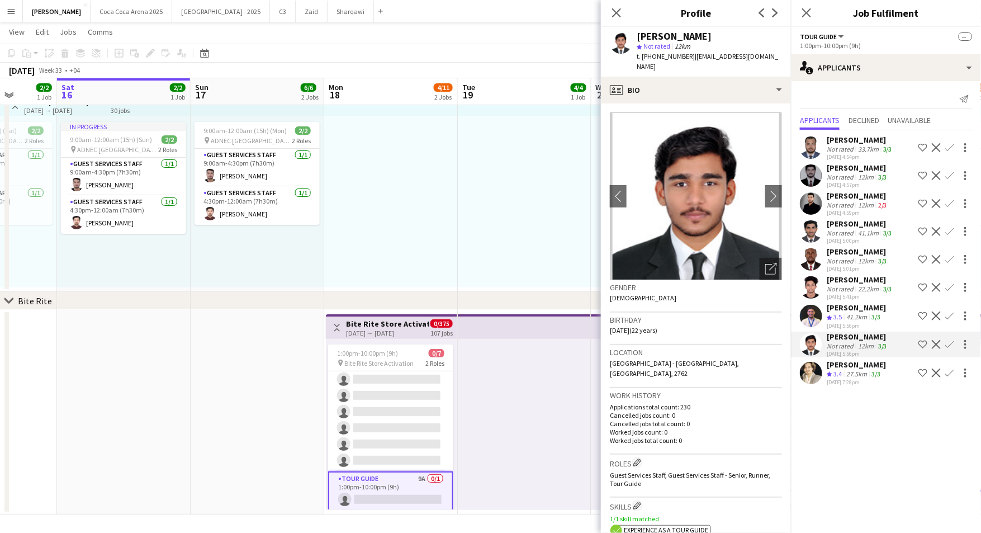
click at [849, 314] on div "41.2km" at bounding box center [856, 318] width 25 height 10
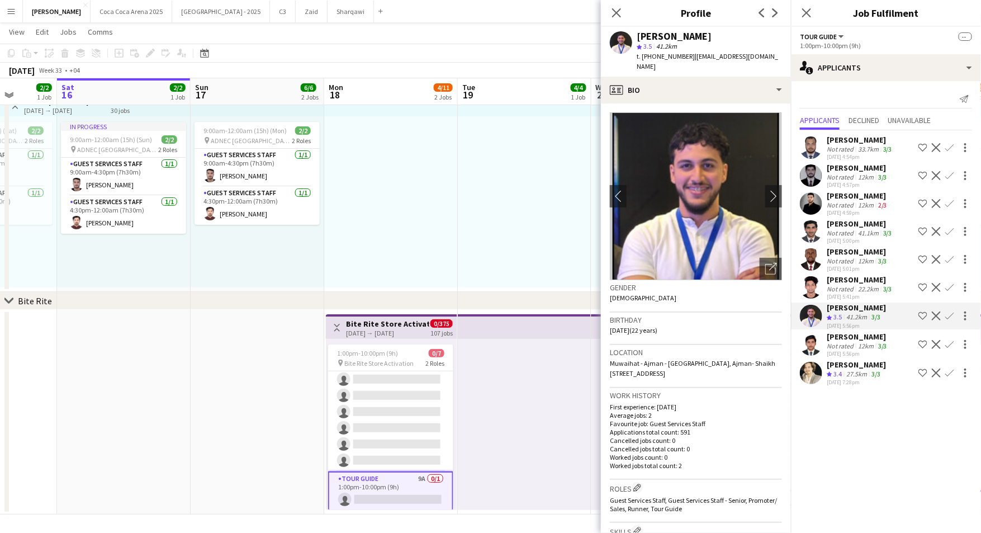
click at [845, 258] on div "Not rated" at bounding box center [841, 261] width 29 height 8
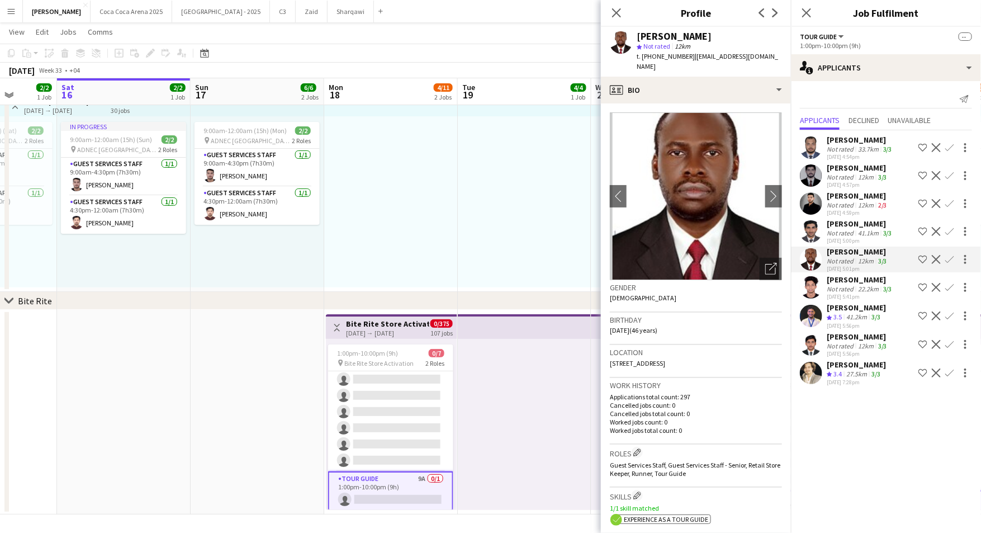
click at [843, 224] on div "Habib Yousaf" at bounding box center [861, 224] width 68 height 10
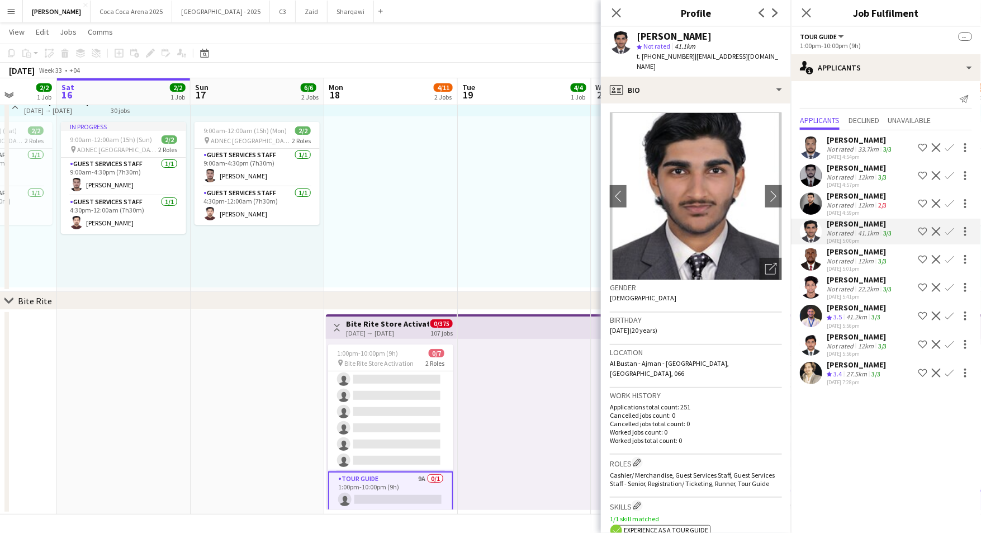
click at [843, 201] on div "Not rated" at bounding box center [841, 205] width 29 height 8
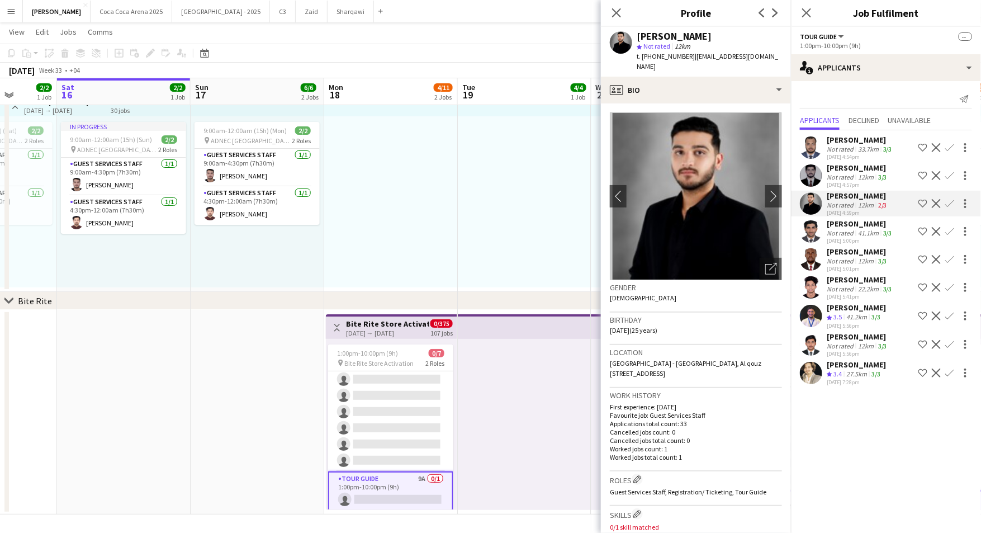
click at [838, 163] on div "Abdullah Ejaz" at bounding box center [858, 168] width 63 height 10
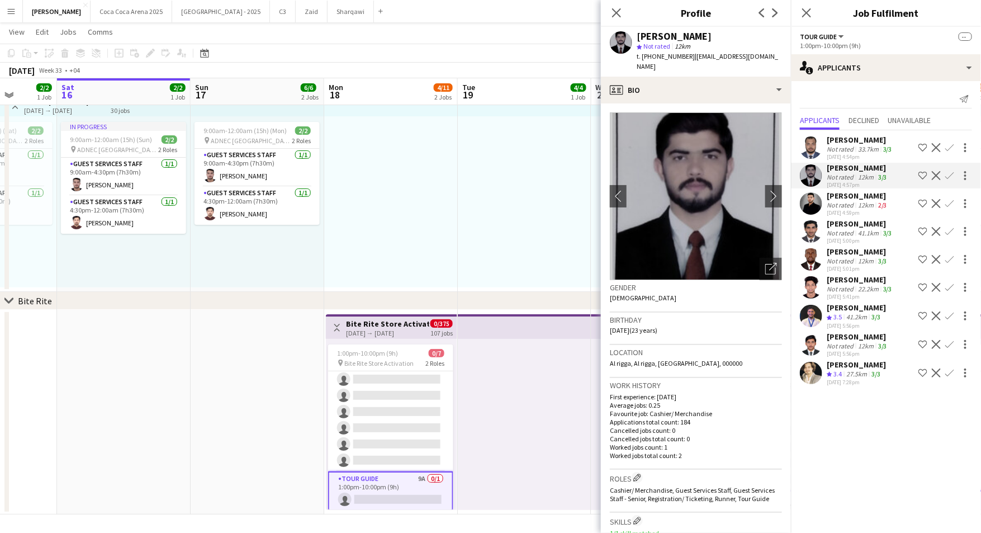
click at [835, 146] on div "Not rated" at bounding box center [841, 149] width 29 height 8
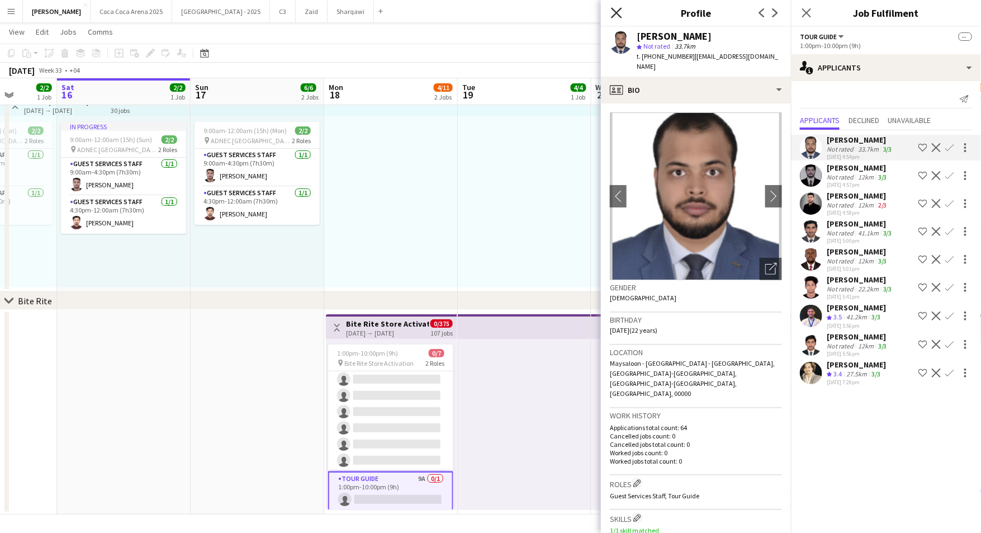
click at [620, 15] on icon at bounding box center [616, 12] width 11 height 11
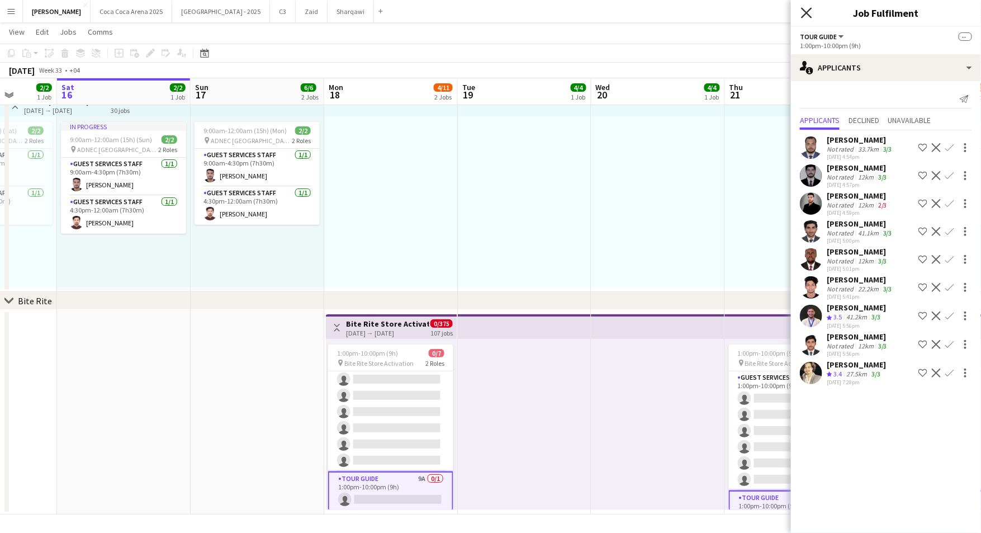
click at [805, 13] on icon "Close pop-in" at bounding box center [806, 12] width 11 height 11
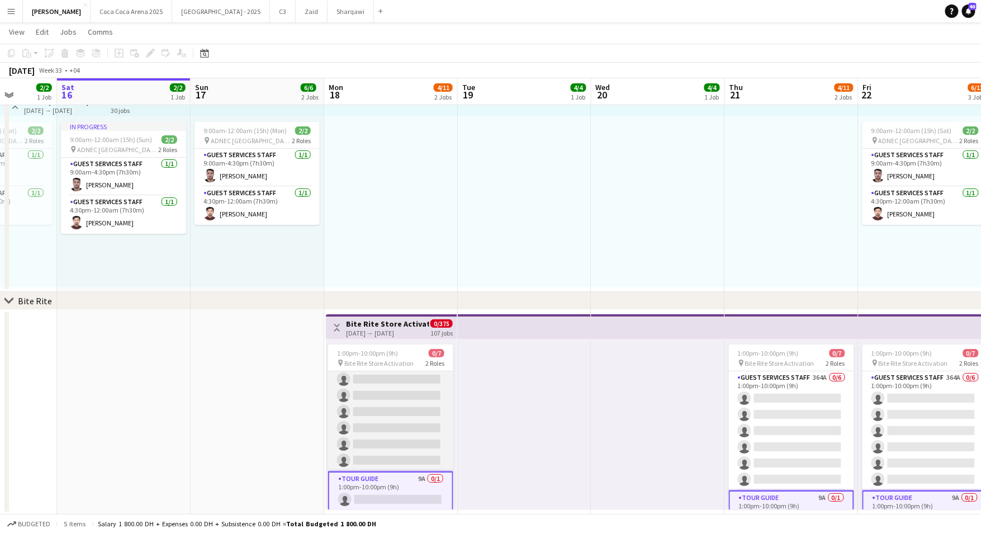
click at [379, 410] on app-card-role "Guest Services Staff 364A 0/6 1:00pm-10:00pm (9h) single-neutral-actions single…" at bounding box center [390, 411] width 125 height 119
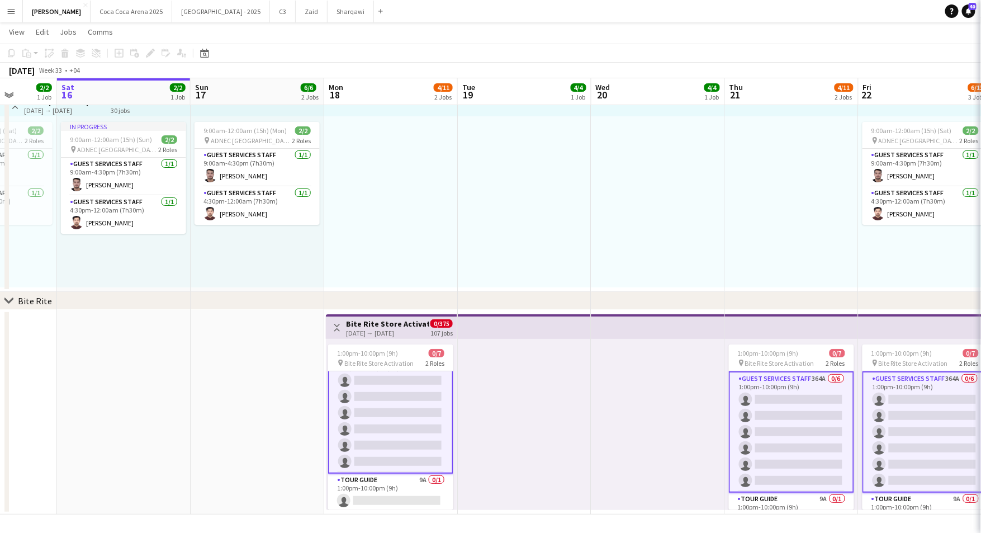
scroll to position [20, 0]
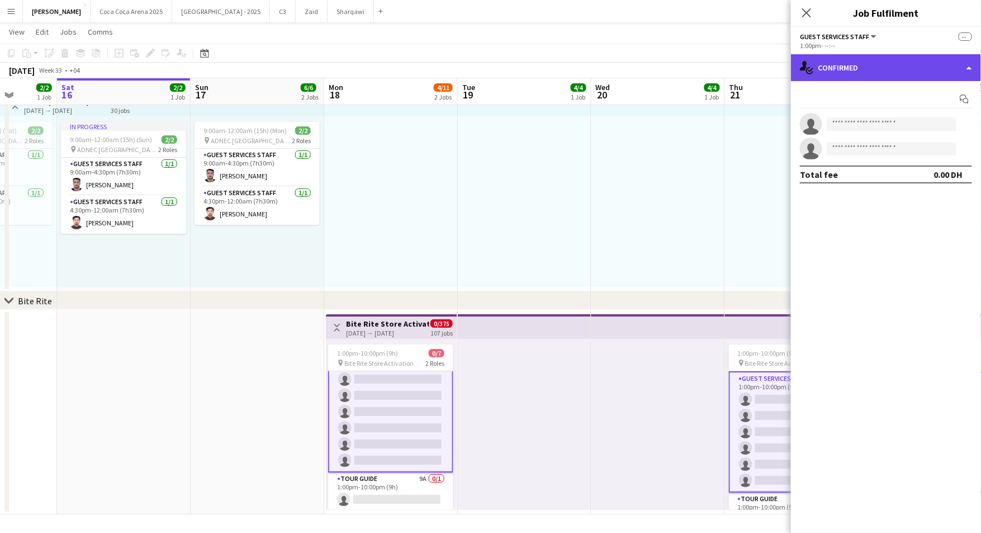
click at [825, 67] on div "single-neutral-actions-check-2 Confirmed" at bounding box center [886, 67] width 190 height 27
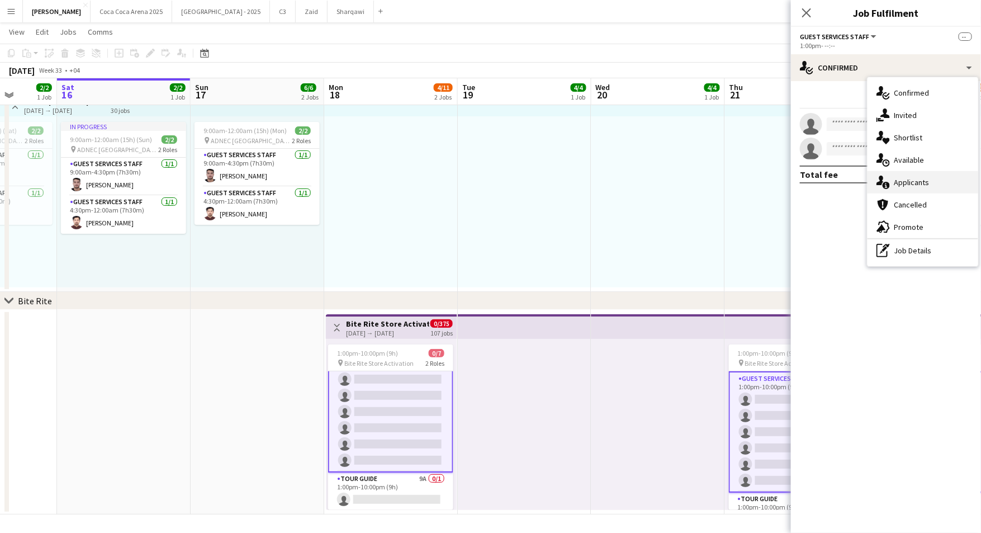
click at [909, 177] on div "single-neutral-actions-information Applicants" at bounding box center [923, 182] width 111 height 22
click at [909, 532] on mat-expansion-panel "users2 Applicants Send notification Applicants Declined Unavailable Mohammad Ta…" at bounding box center [886, 533] width 190 height 0
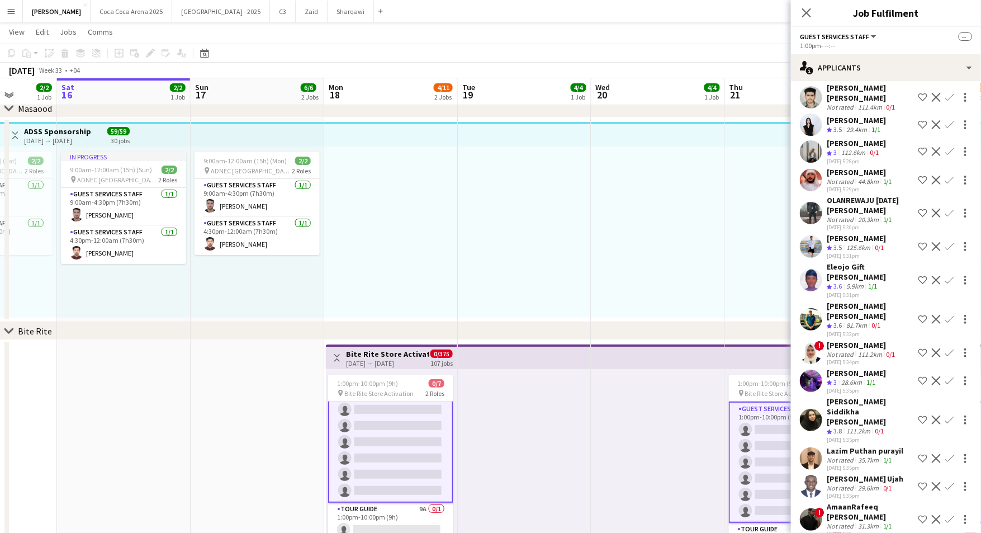
scroll to position [0, 0]
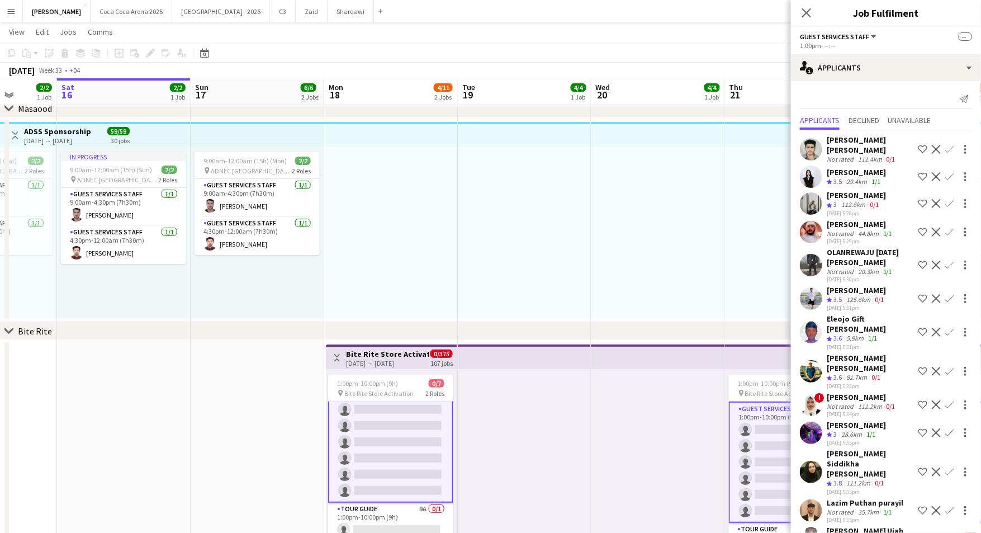
click at [850, 208] on div "112.6km" at bounding box center [853, 205] width 29 height 10
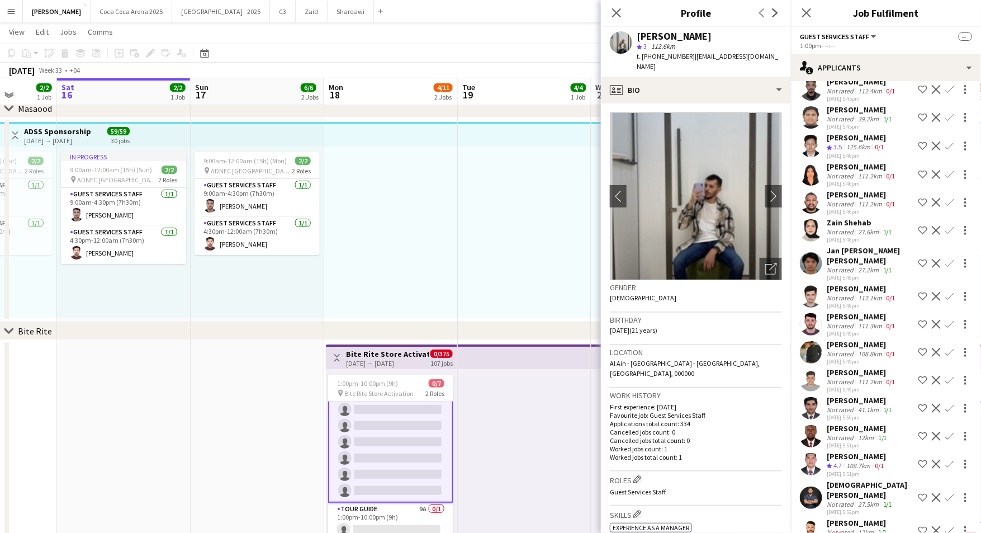
scroll to position [1018, 0]
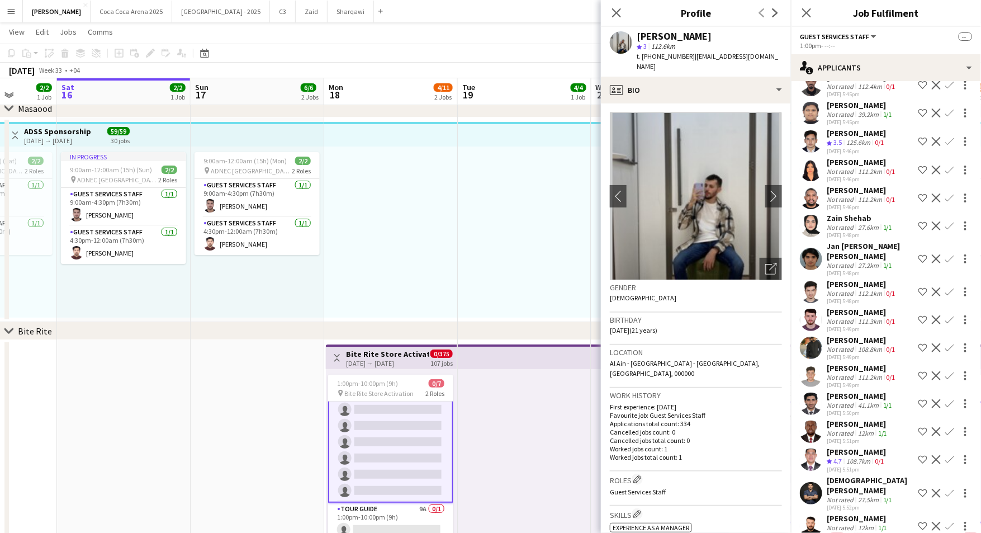
click at [841, 457] on span "4.7" at bounding box center [838, 461] width 8 height 8
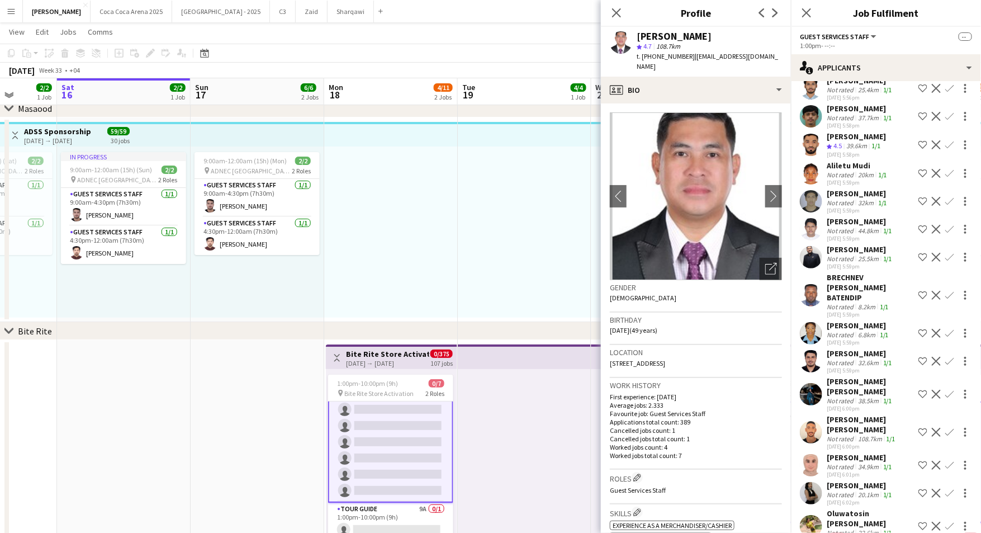
scroll to position [1705, 0]
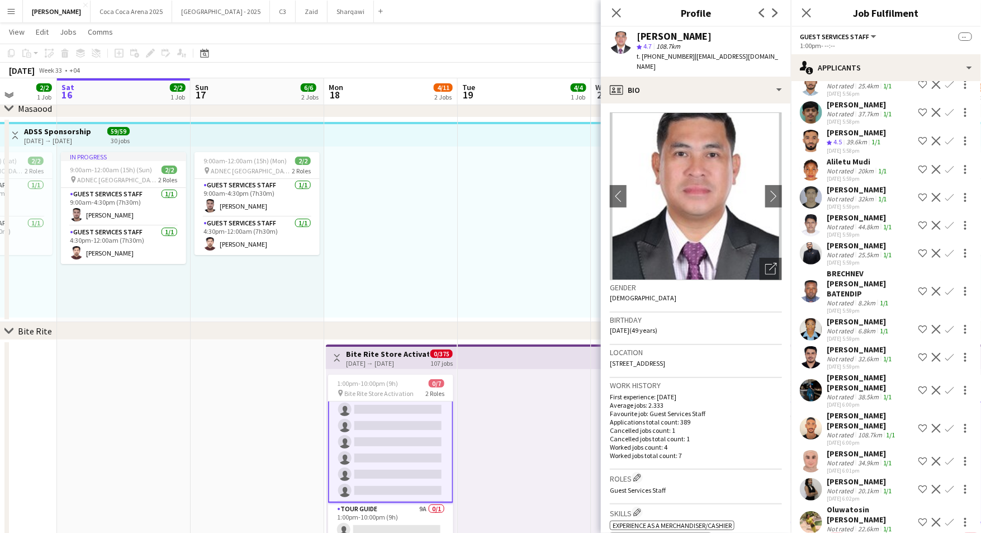
click at [832, 486] on div "Not rated" at bounding box center [841, 490] width 29 height 8
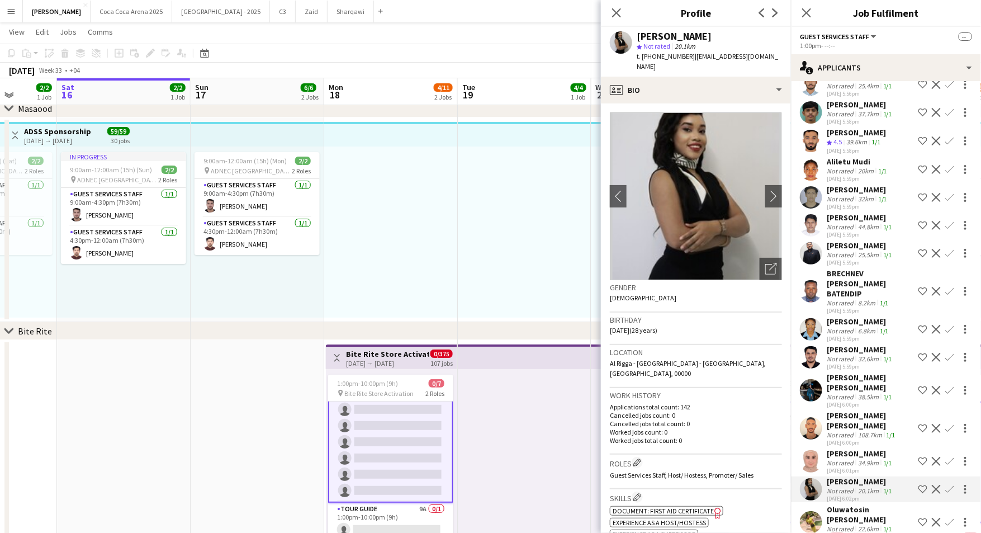
click at [859, 486] on div "20.1km" at bounding box center [868, 490] width 25 height 8
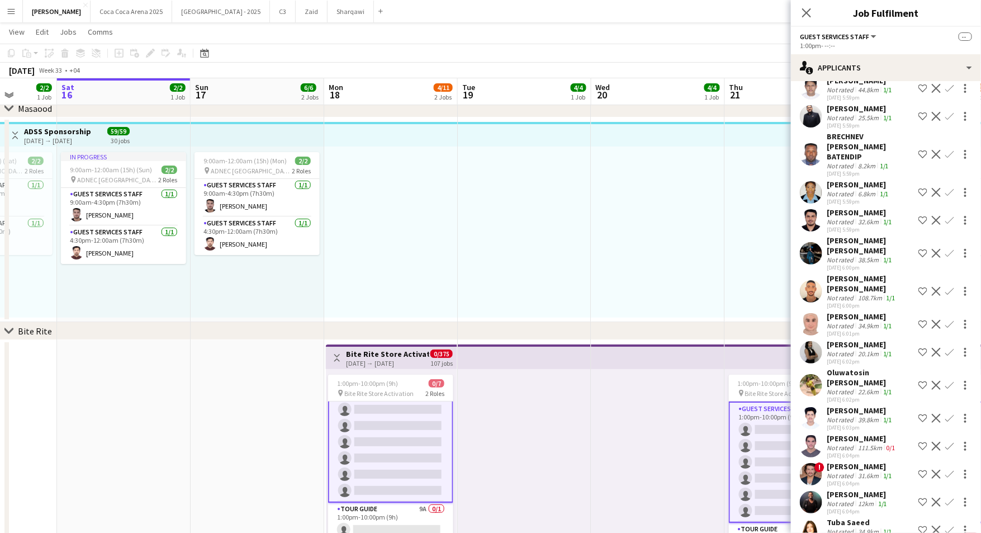
scroll to position [1843, 0]
click at [831, 516] on div "Tuba Saeed" at bounding box center [861, 521] width 68 height 10
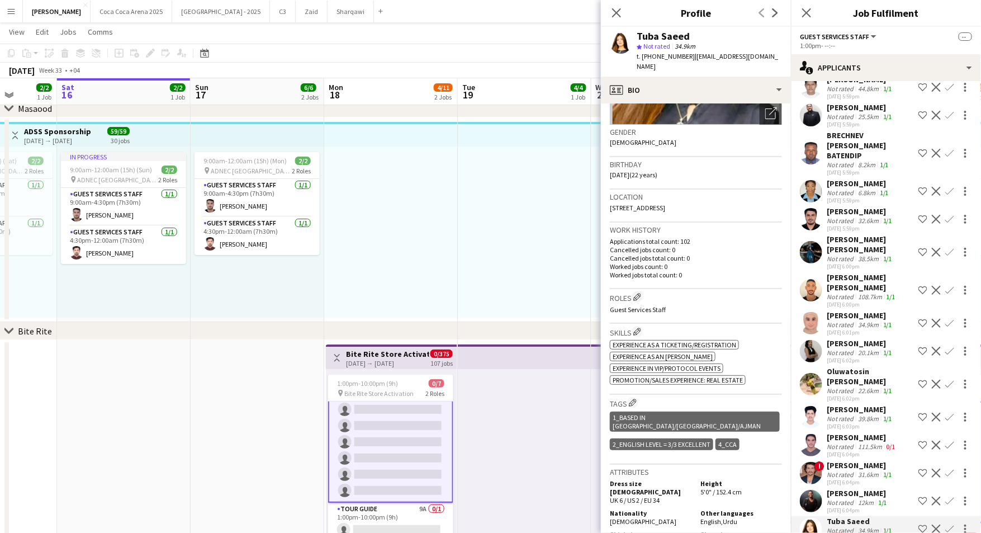
scroll to position [0, 0]
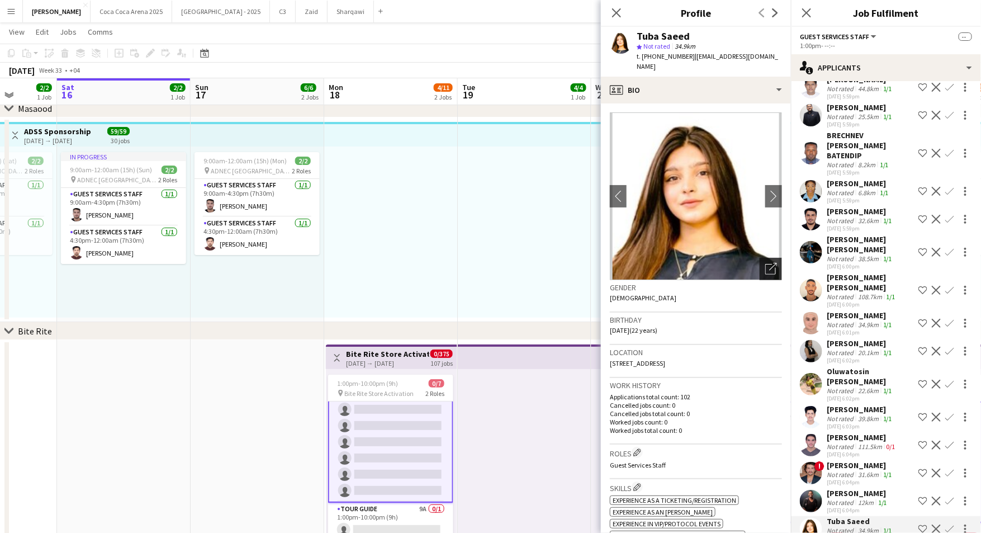
click at [770, 258] on div "Open photos pop-in" at bounding box center [771, 269] width 22 height 22
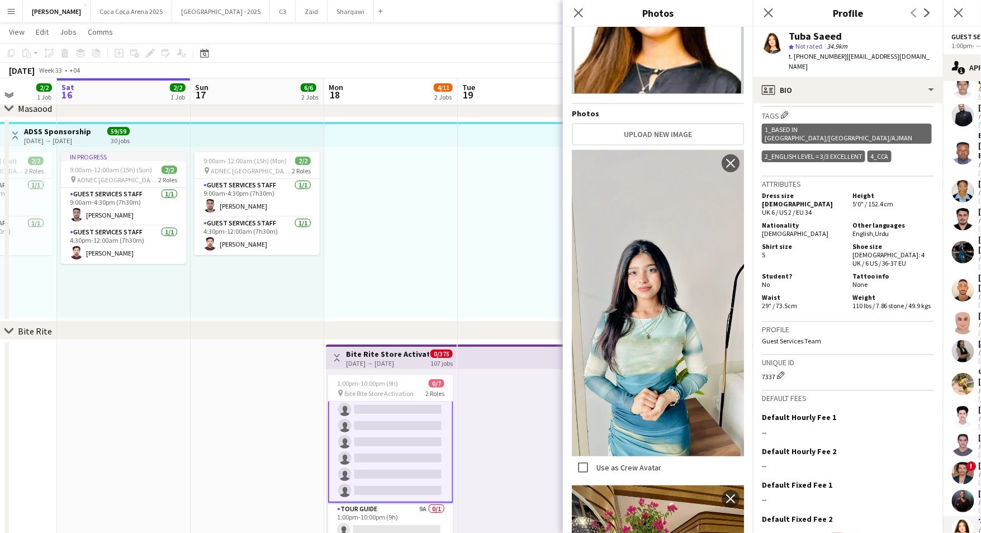
scroll to position [438, 0]
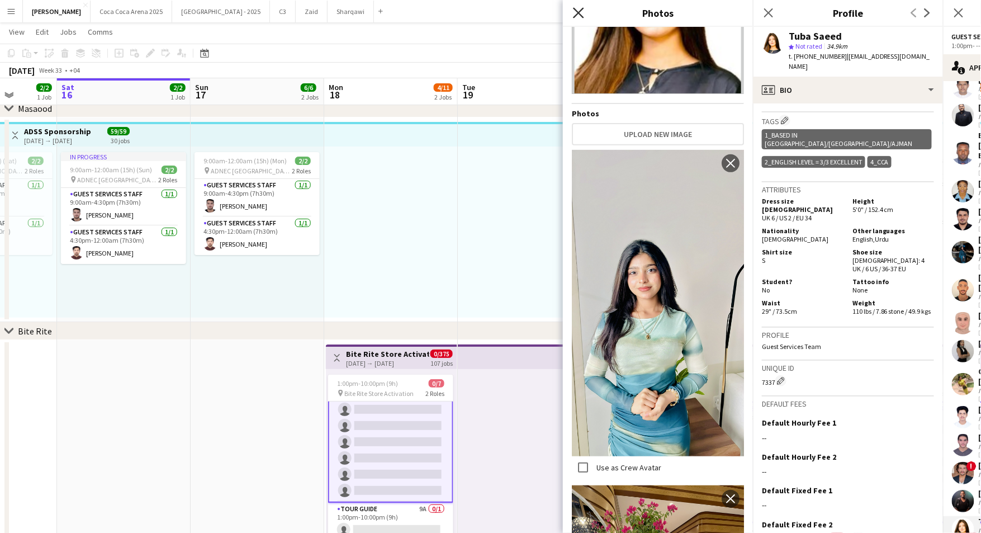
click at [583, 13] on icon "Close pop-in" at bounding box center [578, 12] width 11 height 11
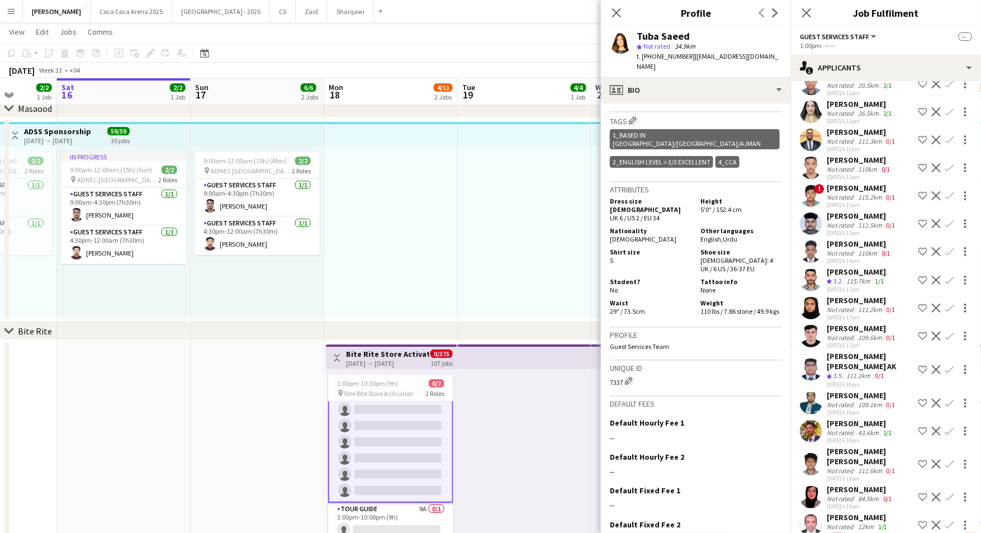
scroll to position [2444, 0]
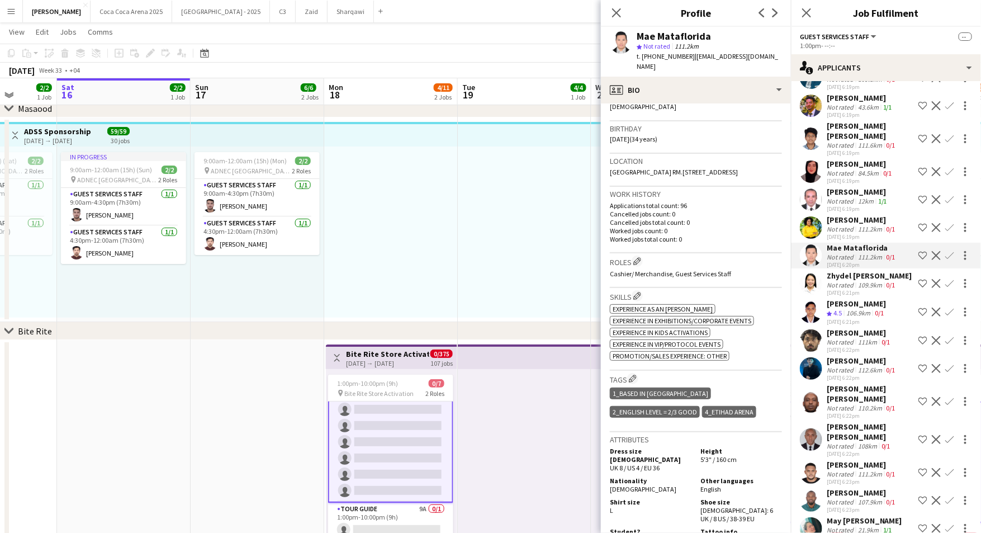
scroll to position [2770, 0]
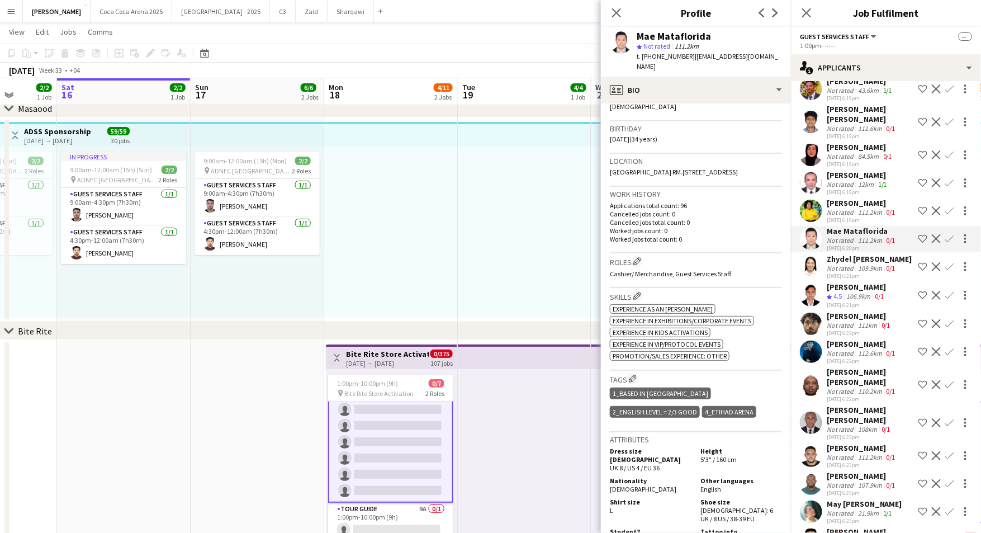
click at [848, 499] on div "May Grace KC" at bounding box center [864, 504] width 75 height 10
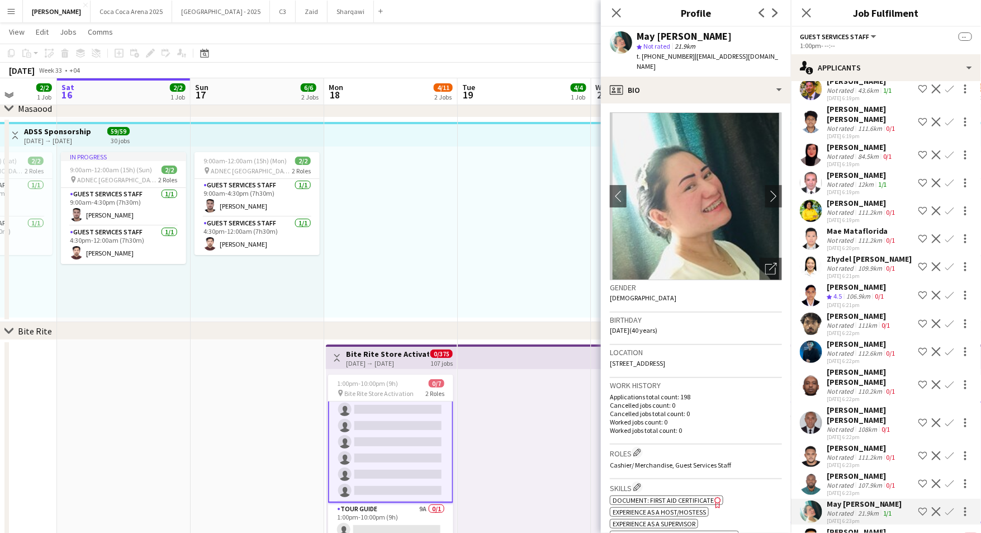
click at [848, 509] on div "Not rated" at bounding box center [841, 513] width 29 height 8
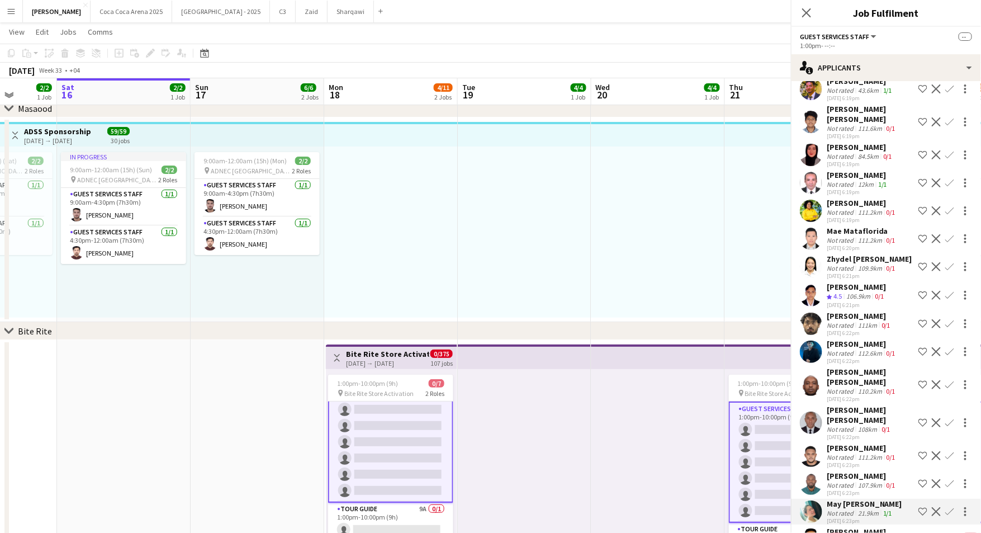
click at [844, 499] on div "May Grace KC" at bounding box center [864, 504] width 75 height 10
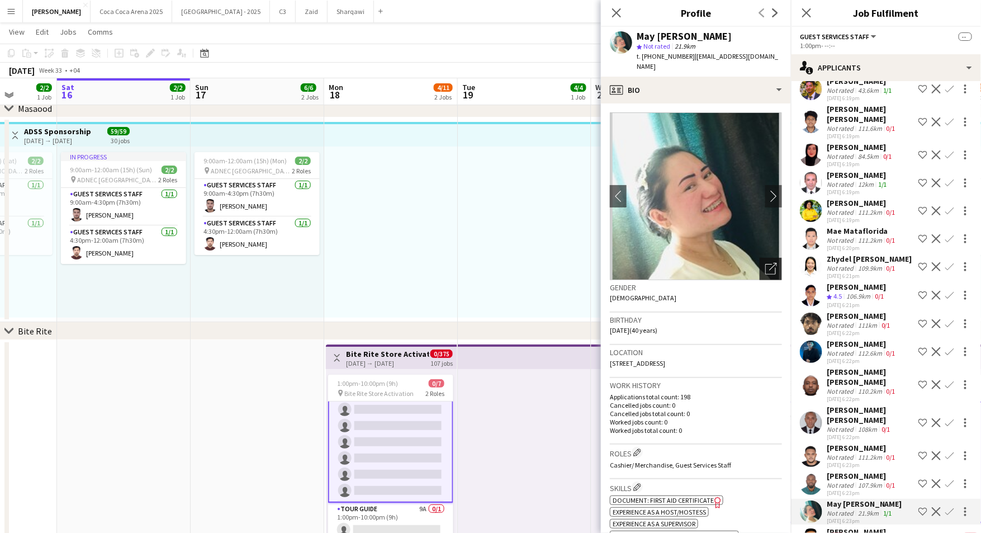
click at [772, 263] on icon "Open photos pop-in" at bounding box center [771, 269] width 12 height 12
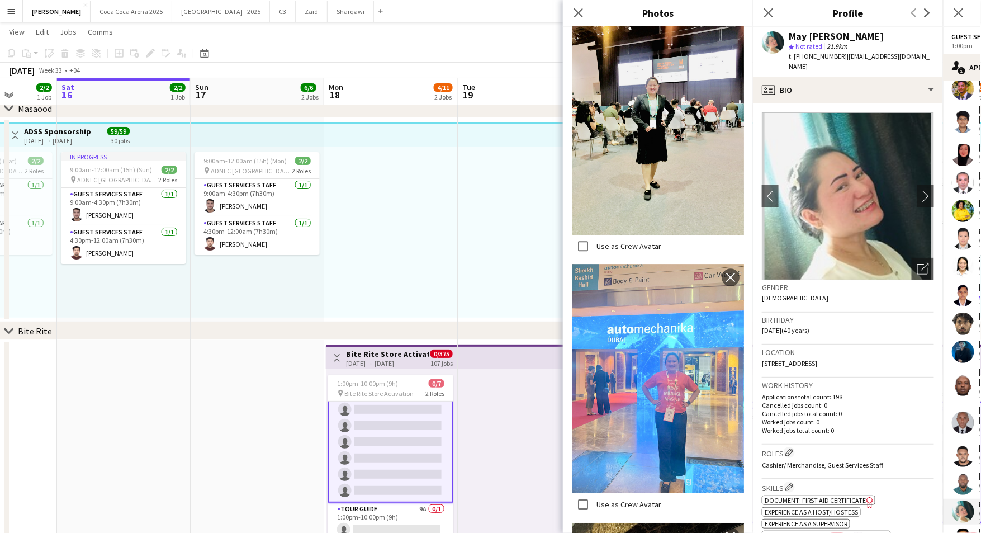
scroll to position [1311, 0]
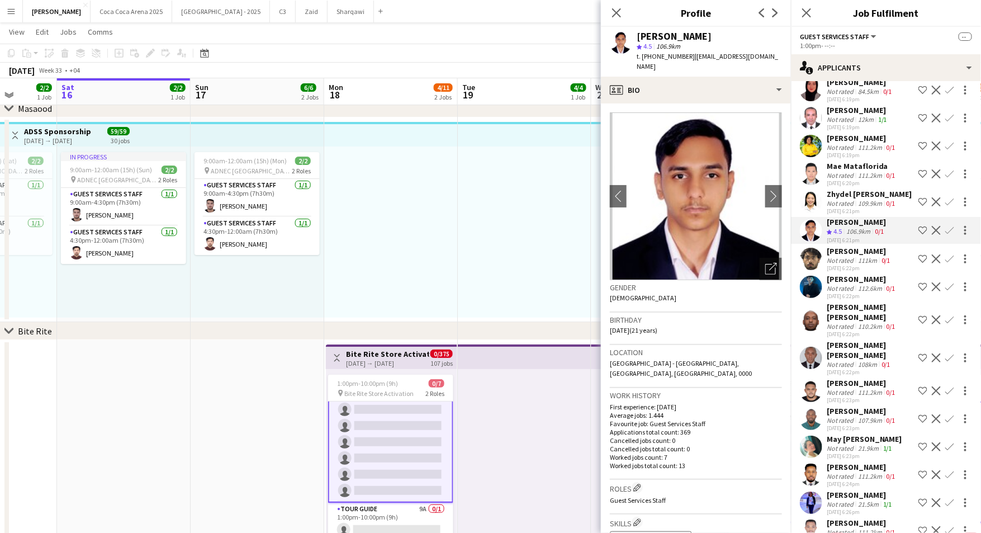
scroll to position [2837, 0]
click at [858, 432] on div "May Grace KC" at bounding box center [864, 437] width 75 height 10
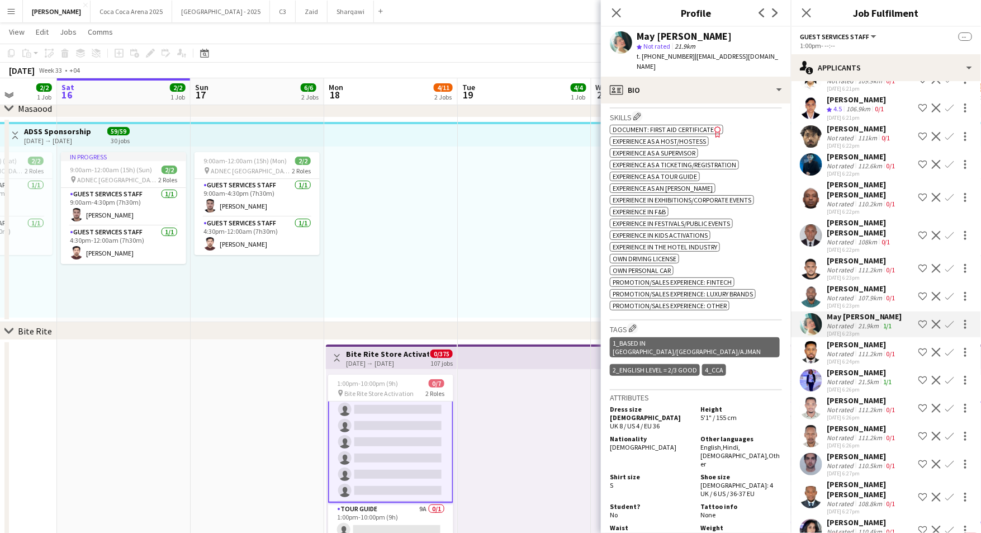
scroll to position [2964, 0]
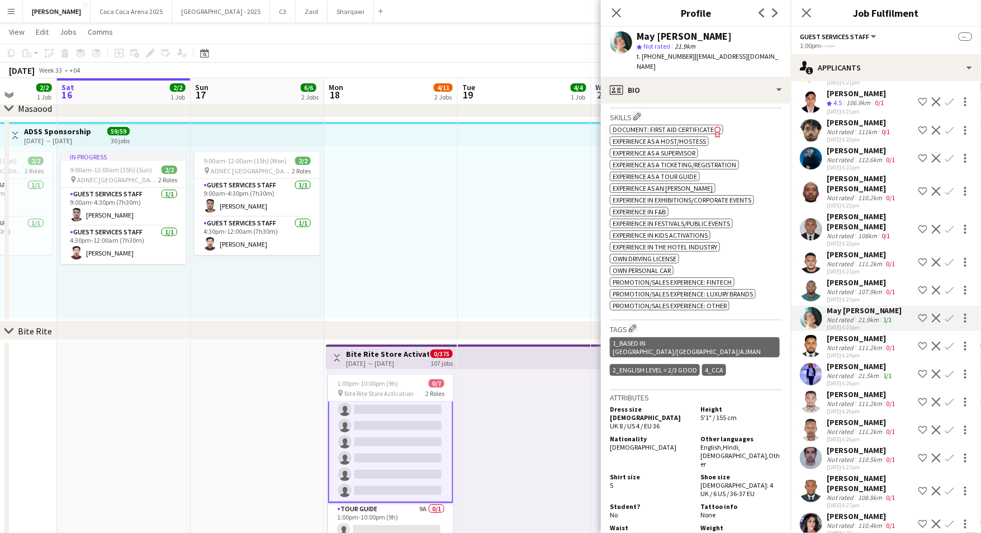
click at [843, 521] on div "Not rated" at bounding box center [841, 525] width 29 height 8
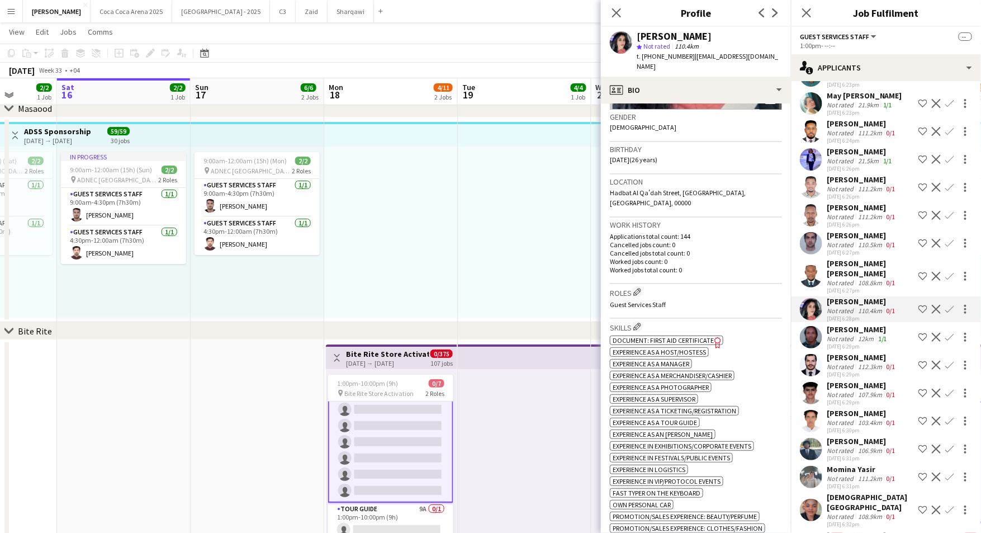
scroll to position [3182, 0]
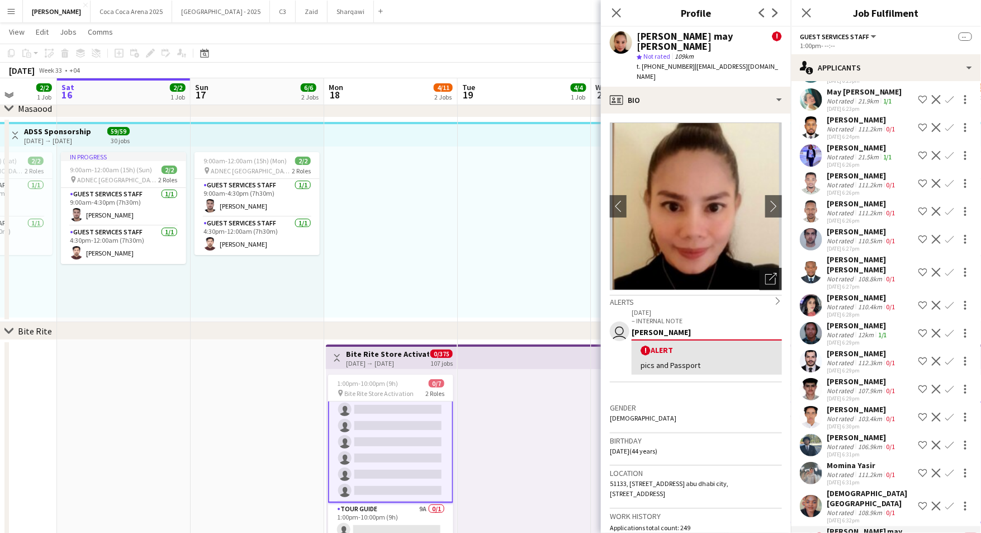
click at [770, 273] on icon "Open photos pop-in" at bounding box center [771, 279] width 12 height 12
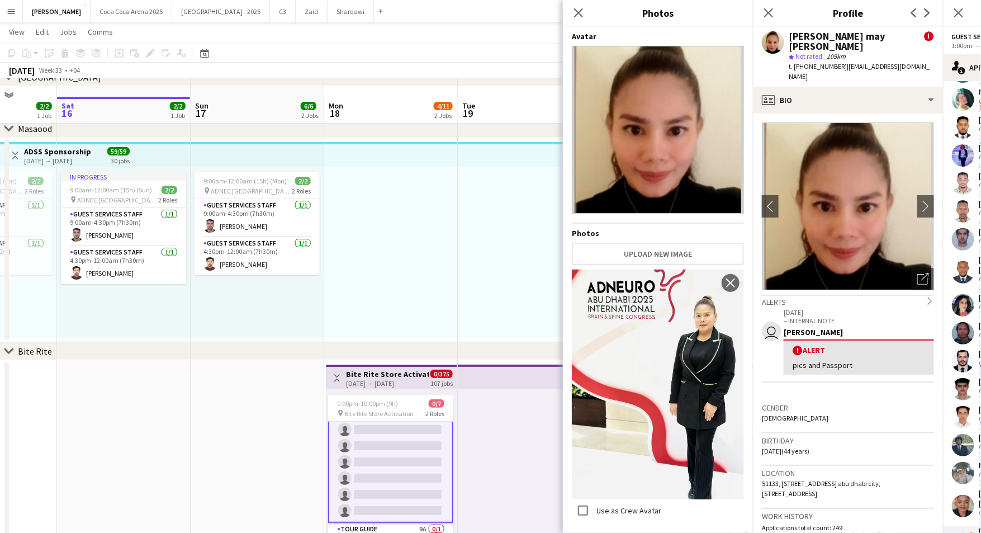
scroll to position [1713, 0]
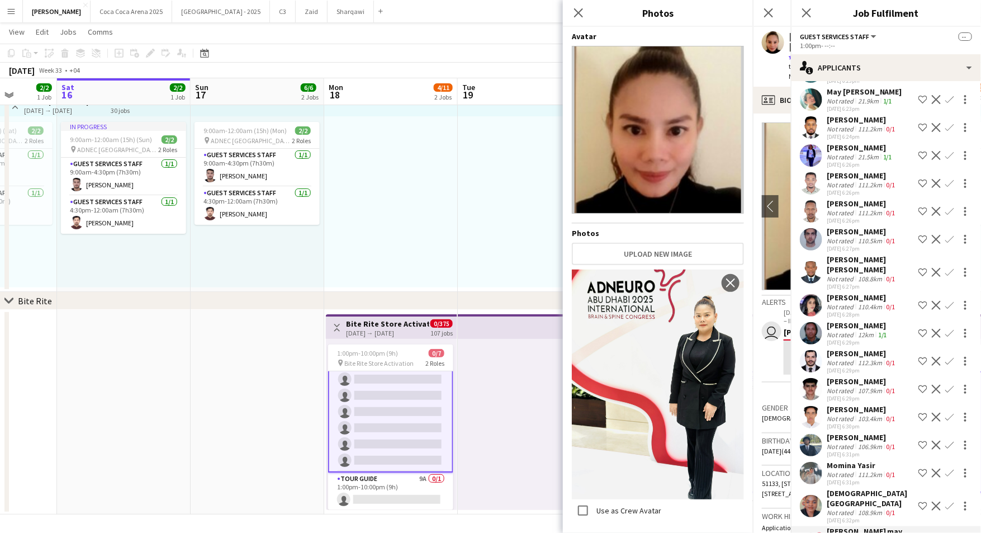
click at [771, 11] on app-navbar "Menu Boards Boards Boards All jobs Status Workforce Workforce My Workforce Recr…" at bounding box center [490, 11] width 981 height 22
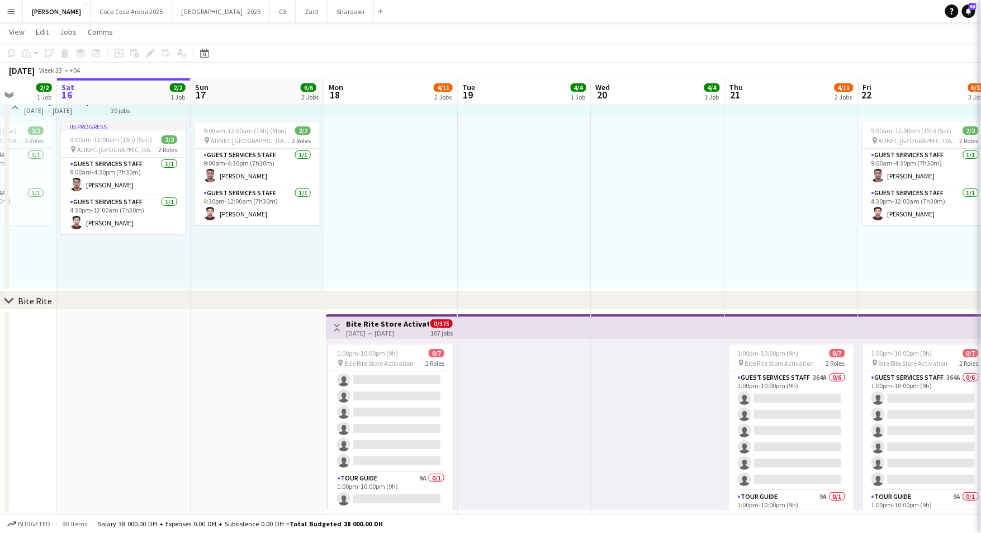
scroll to position [18, 0]
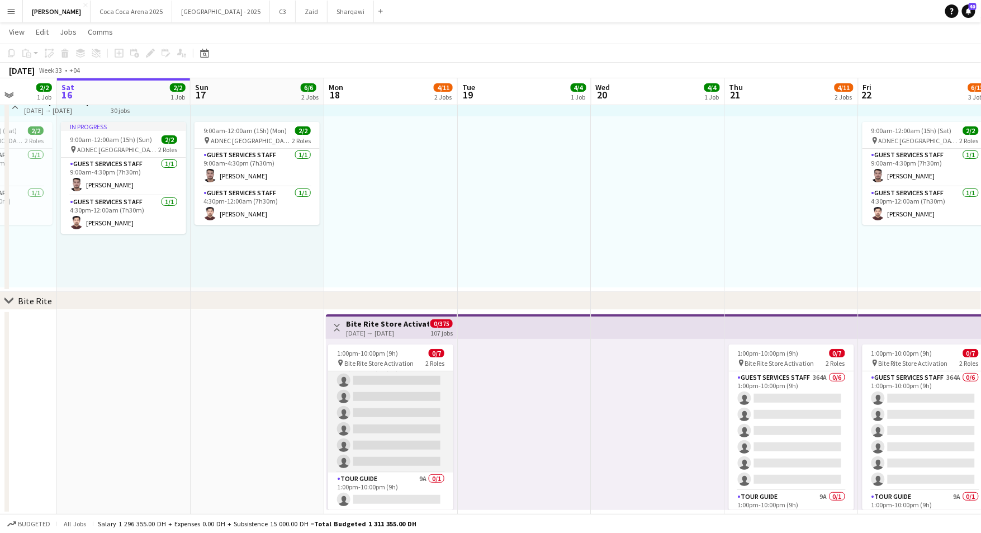
click at [402, 399] on app-card-role "Guest Services Staff 364A 0/6 1:00pm-10:00pm (9h) single-neutral-actions single…" at bounding box center [390, 412] width 125 height 119
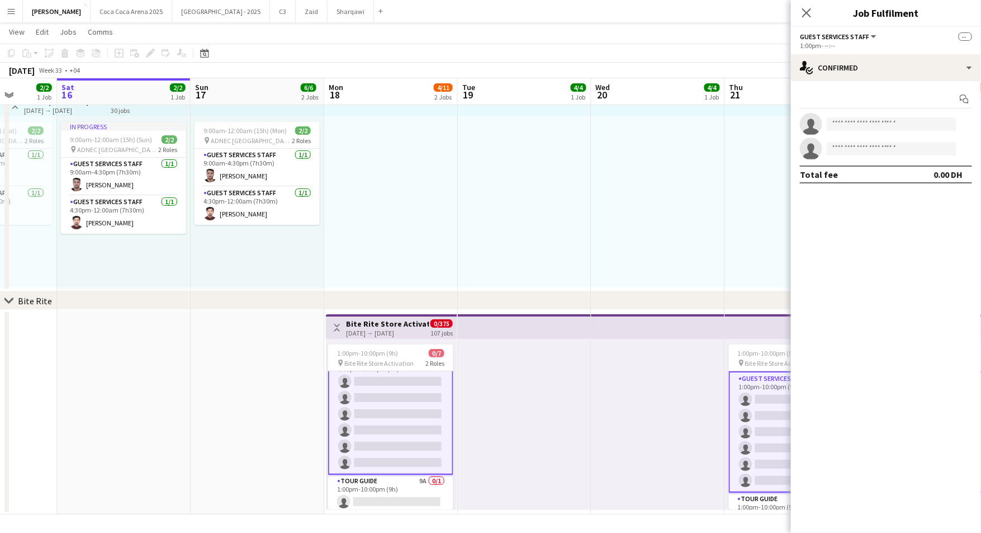
scroll to position [19, 0]
click at [359, 389] on app-card-role "Guest Services Staff 364A 0/6 1:00pm-10:00pm (9h) single-neutral-actions single…" at bounding box center [390, 412] width 125 height 121
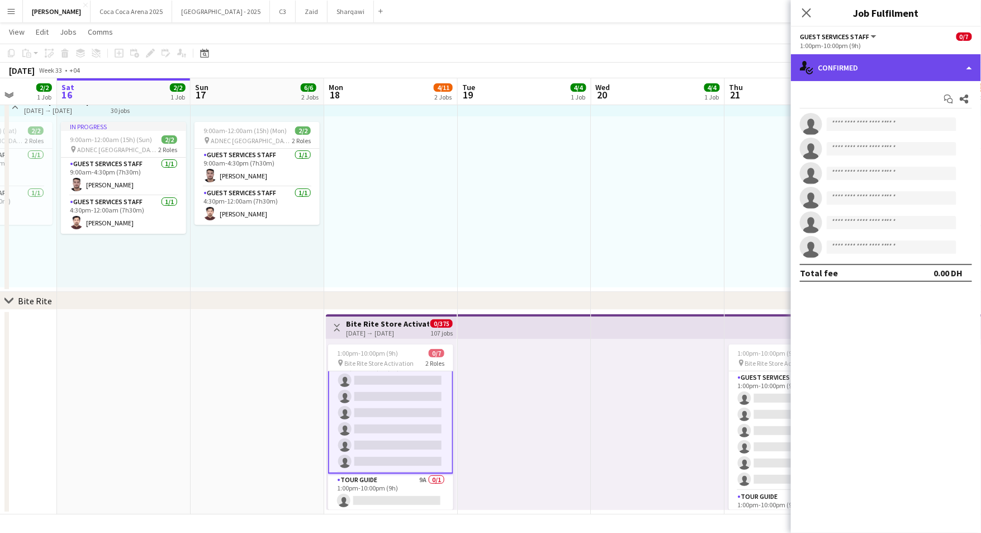
click at [857, 70] on div "single-neutral-actions-check-2 Confirmed" at bounding box center [886, 67] width 190 height 27
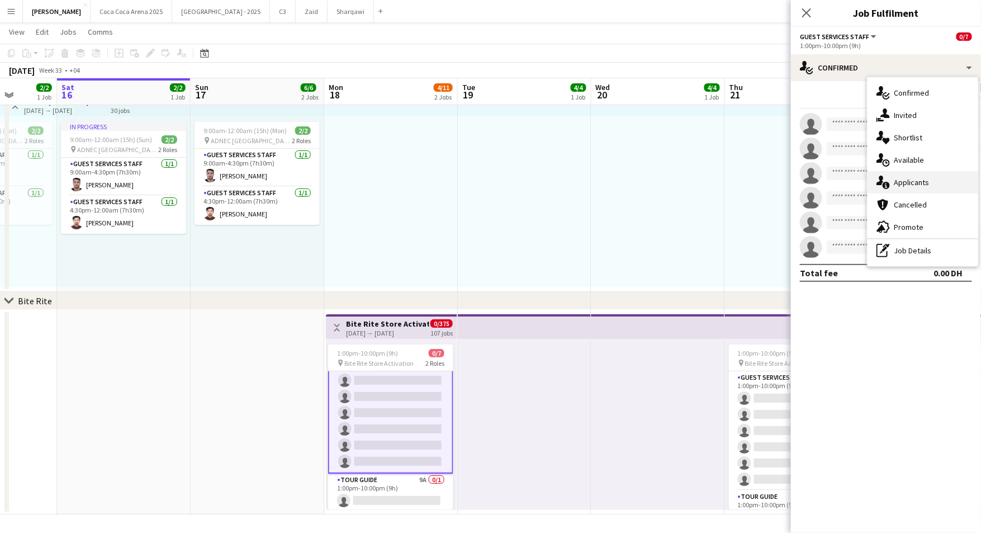
click at [893, 177] on div "single-neutral-actions-information Applicants" at bounding box center [923, 182] width 111 height 22
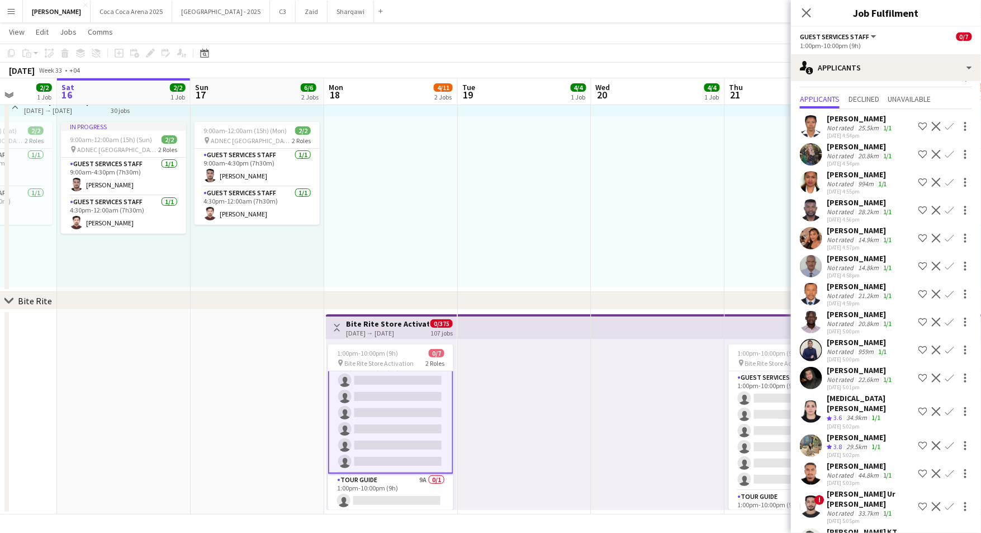
scroll to position [22, 0]
click at [387, 381] on app-card-role "Guest Services Staff 364A 0/6 1:00pm-10:00pm (9h) single-neutral-actions single…" at bounding box center [390, 412] width 125 height 121
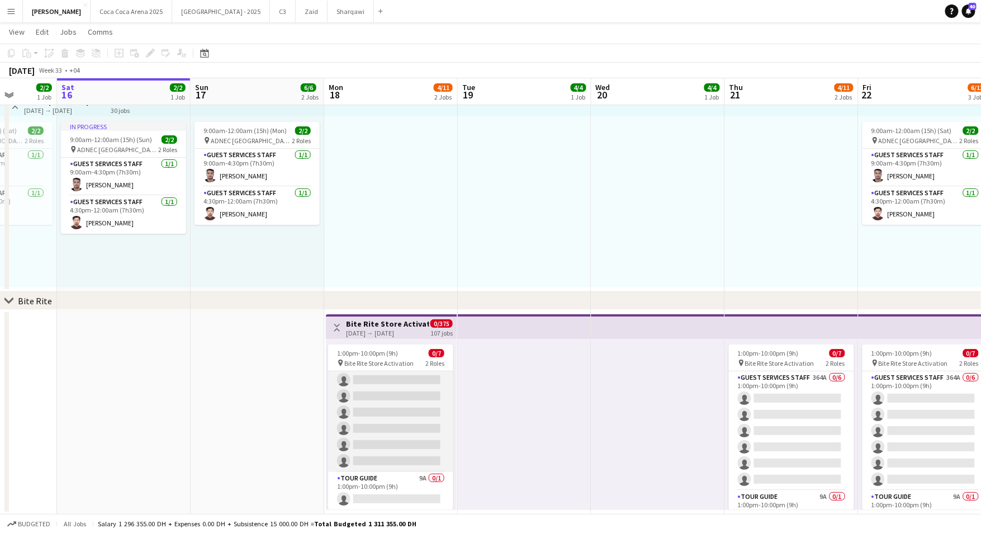
scroll to position [18, 0]
click at [379, 406] on app-card-role "Guest Services Staff 364A 0/6 1:00pm-10:00pm (9h) single-neutral-actions single…" at bounding box center [390, 412] width 125 height 119
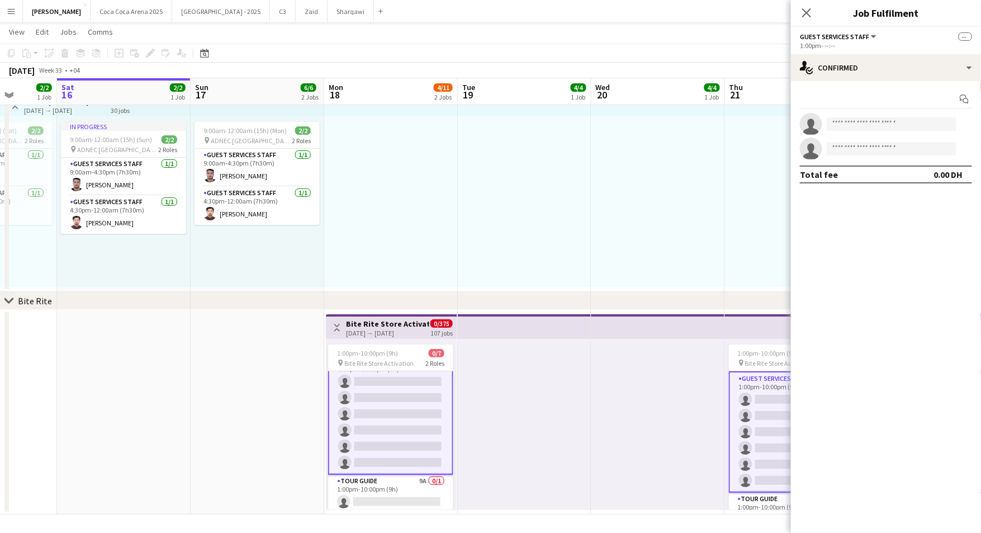
scroll to position [19, 0]
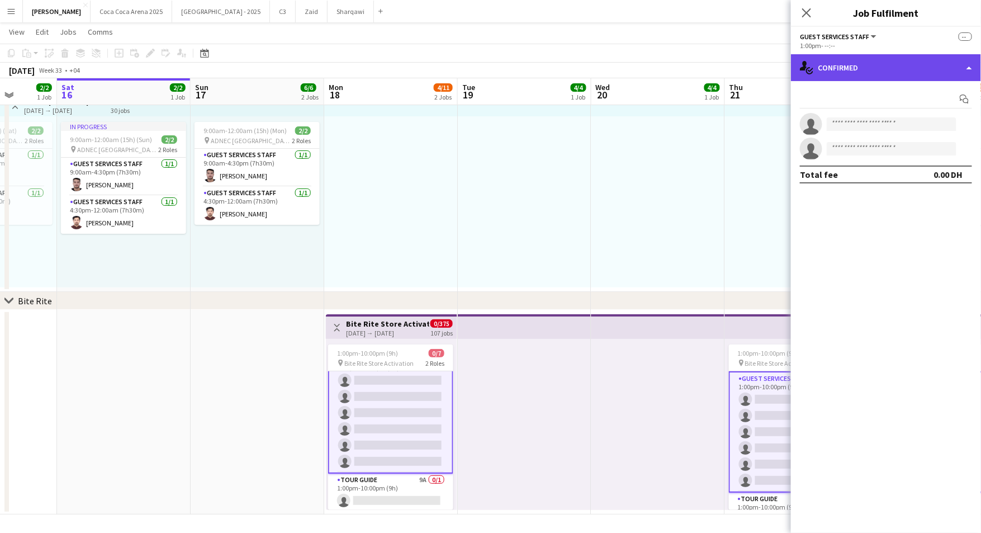
click at [847, 69] on div "single-neutral-actions-check-2 Confirmed" at bounding box center [886, 67] width 190 height 27
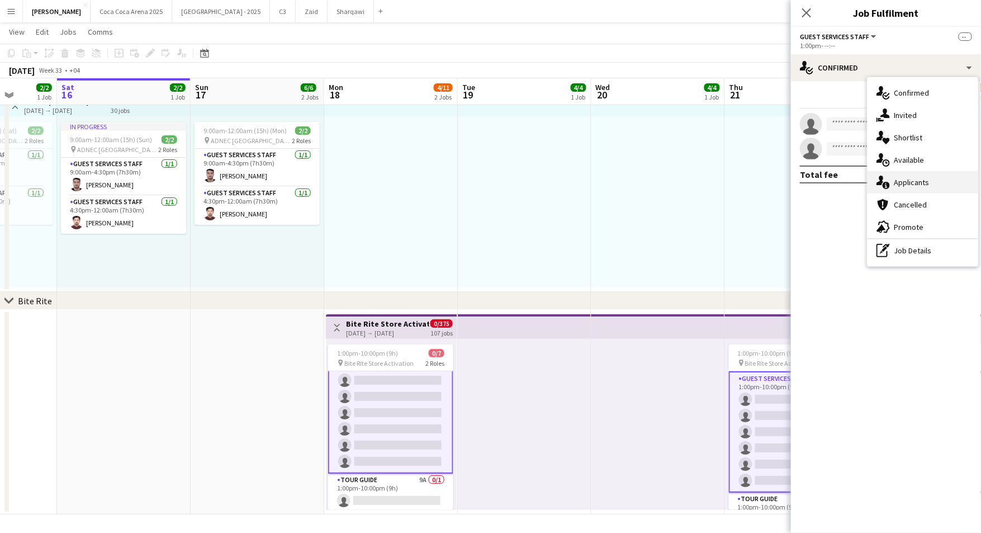
click at [902, 177] on div "single-neutral-actions-information Applicants" at bounding box center [923, 182] width 111 height 22
click at [901, 532] on mat-expansion-panel "users2 Applicants Send notification Applicants Declined Unavailable Ayoleyi Odo…" at bounding box center [886, 533] width 190 height 0
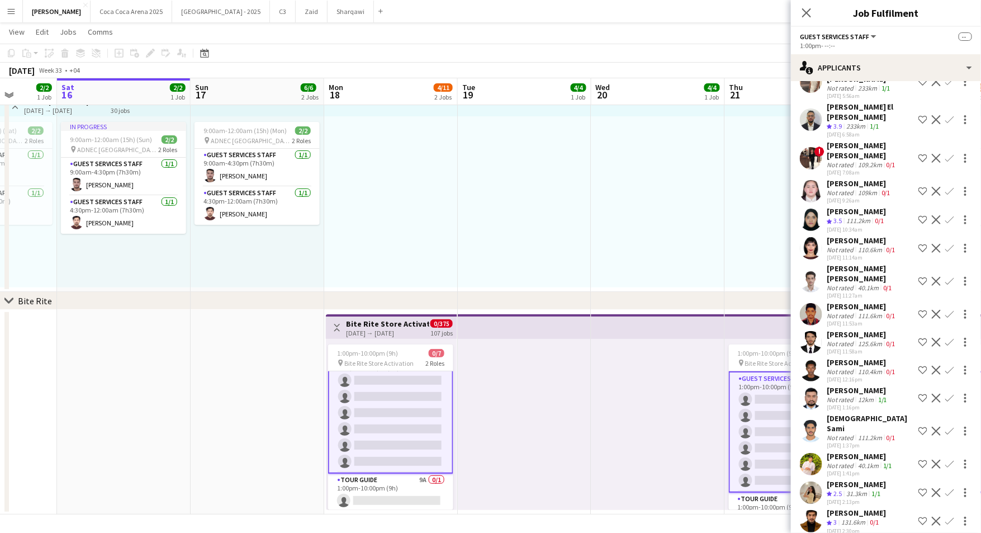
scroll to position [8238, 0]
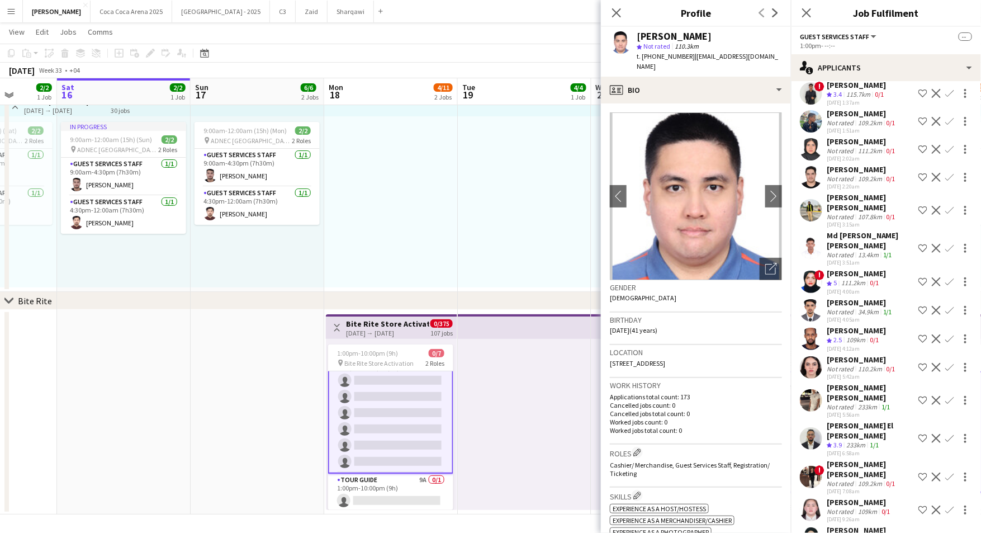
scroll to position [7889, 0]
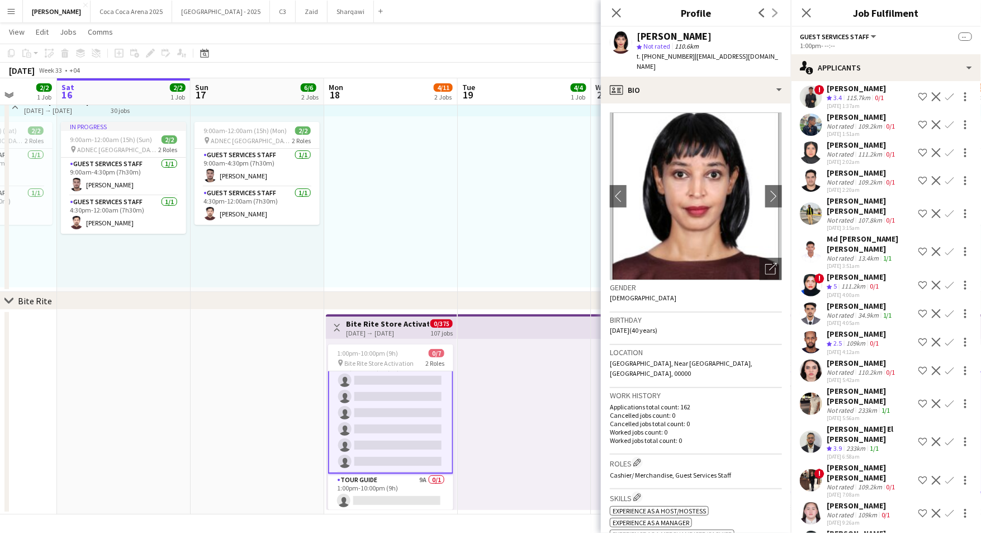
click at [842, 532] on span "3.5" at bounding box center [838, 542] width 8 height 8
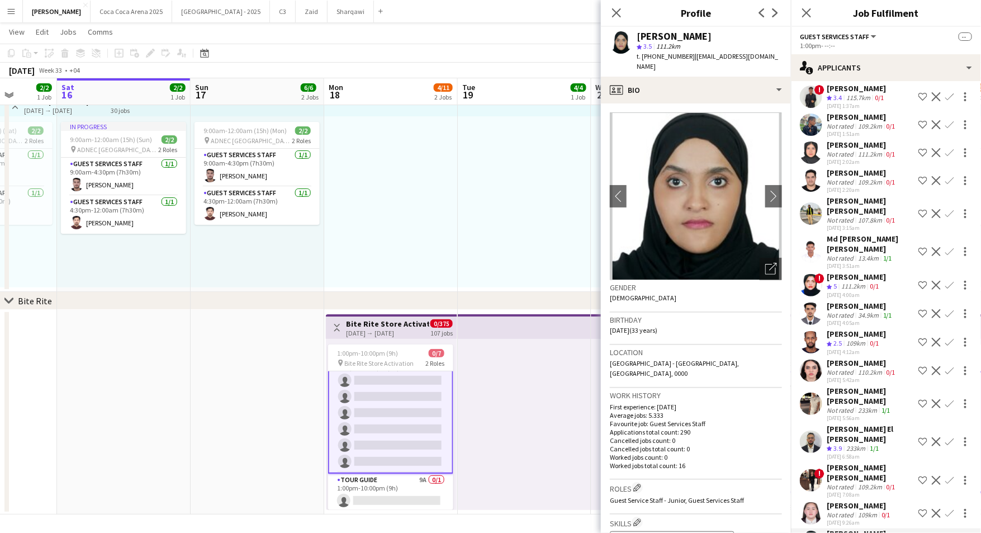
click at [844, 510] on div "Not rated" at bounding box center [841, 514] width 29 height 8
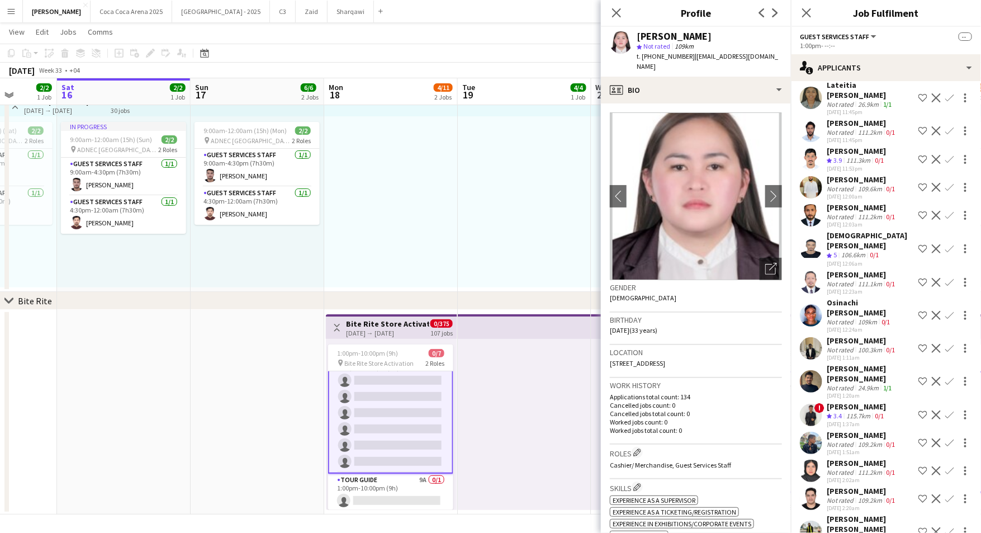
scroll to position [7567, 0]
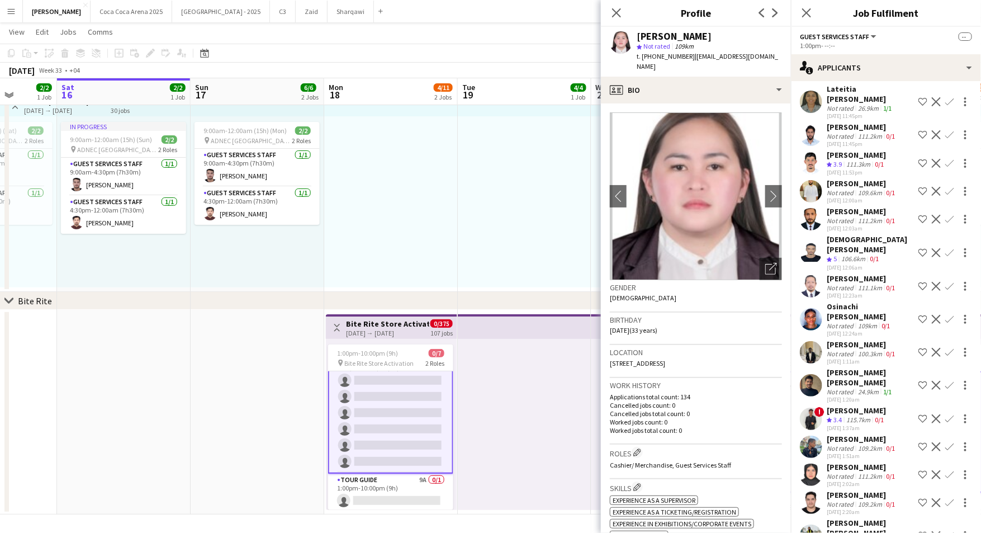
click at [838, 415] on span "3.4" at bounding box center [838, 419] width 8 height 8
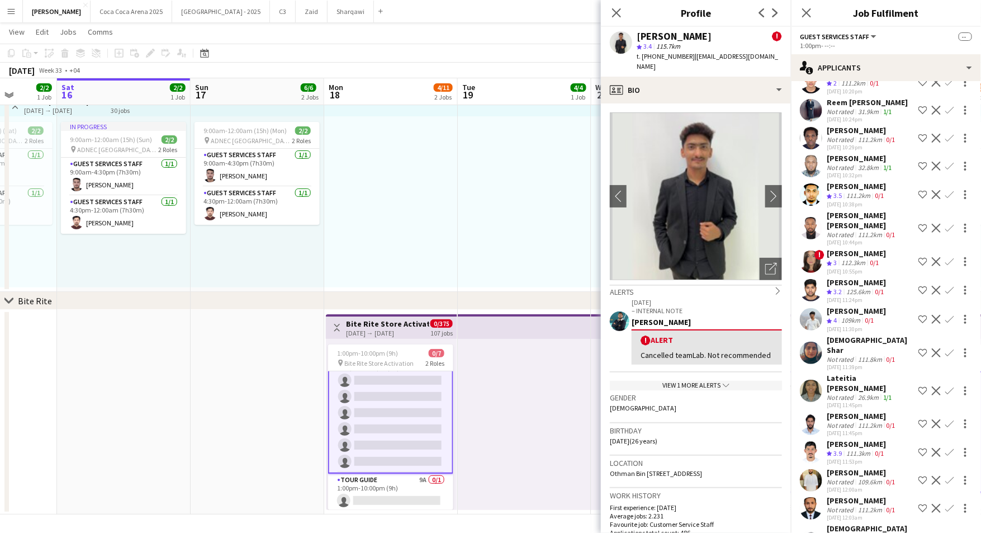
scroll to position [7268, 0]
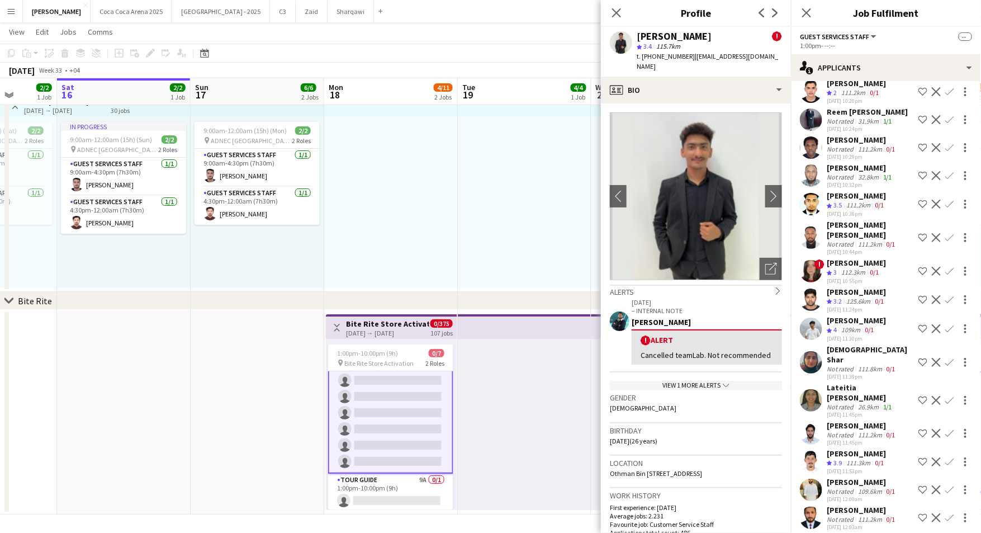
click at [841, 411] on div "15-08-2025 11:45pm" at bounding box center [870, 414] width 87 height 7
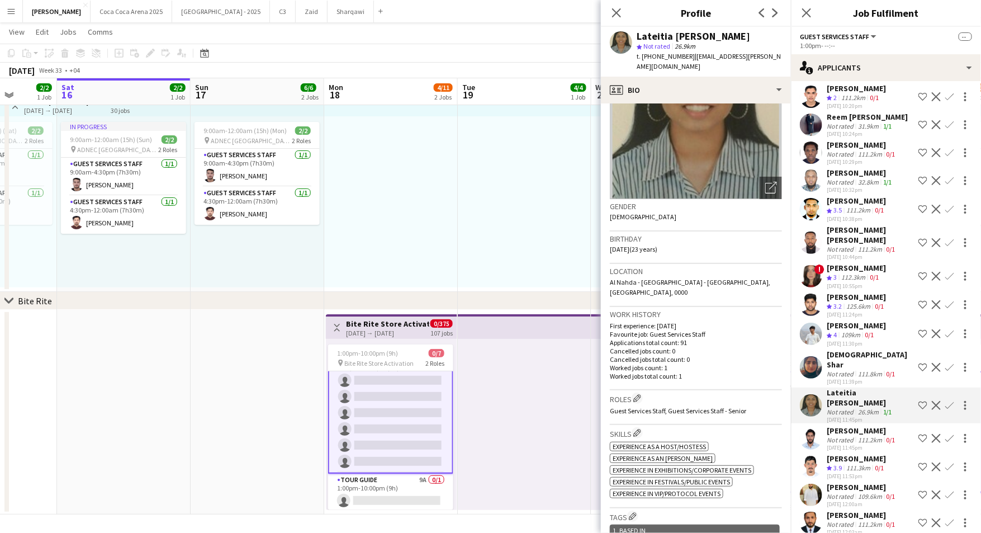
scroll to position [0, 0]
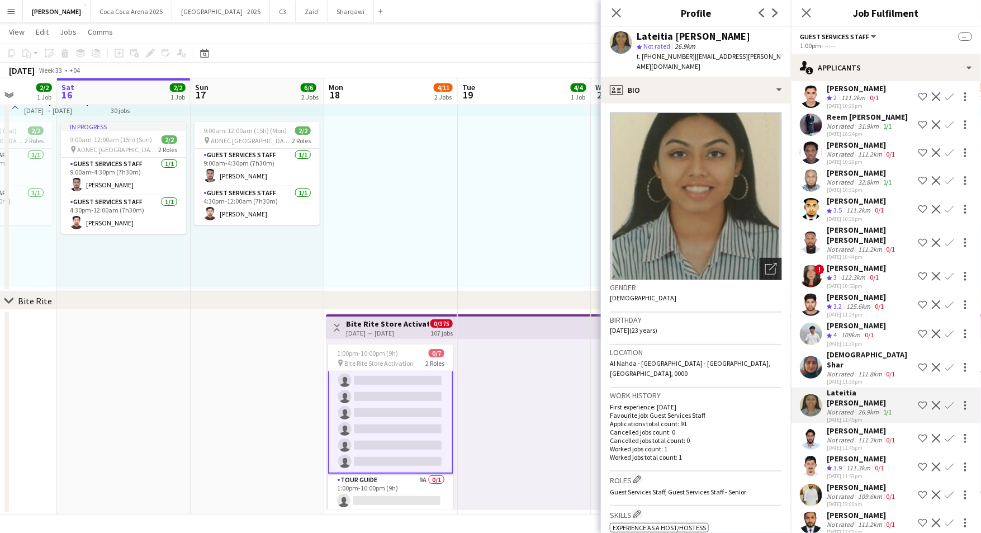
click at [773, 263] on icon "Open photos pop-in" at bounding box center [771, 269] width 12 height 12
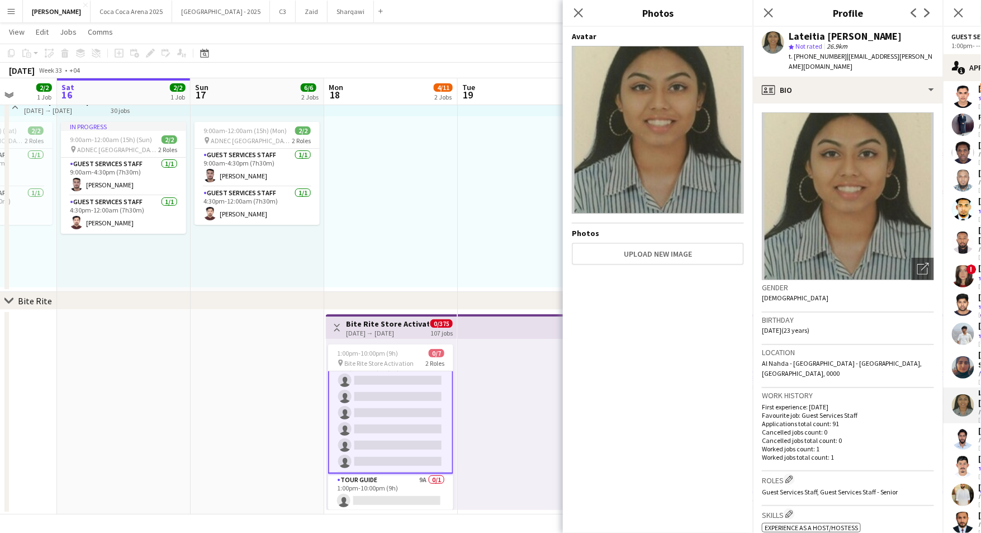
click at [971, 394] on app-user-avatar at bounding box center [963, 405] width 22 height 22
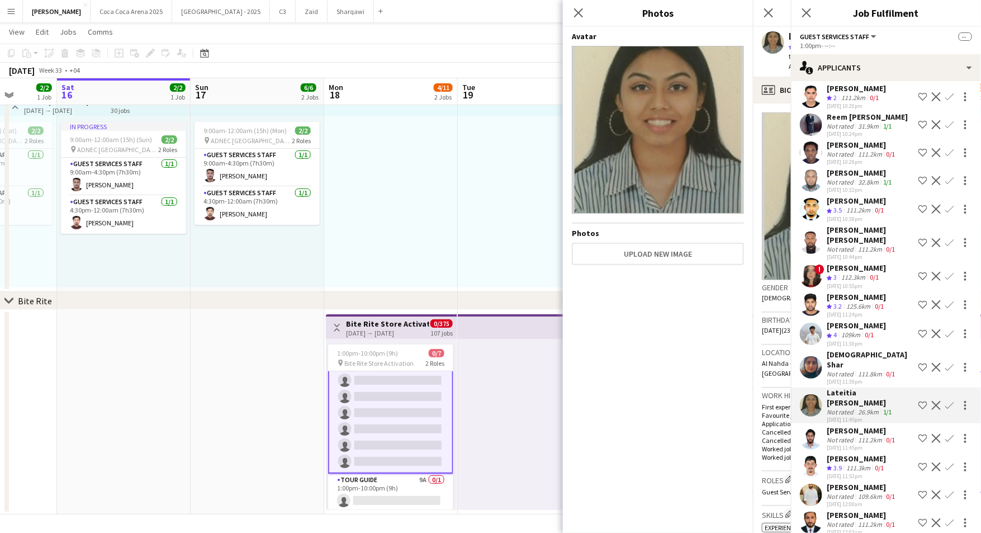
click at [822, 394] on app-user-avatar at bounding box center [811, 405] width 22 height 22
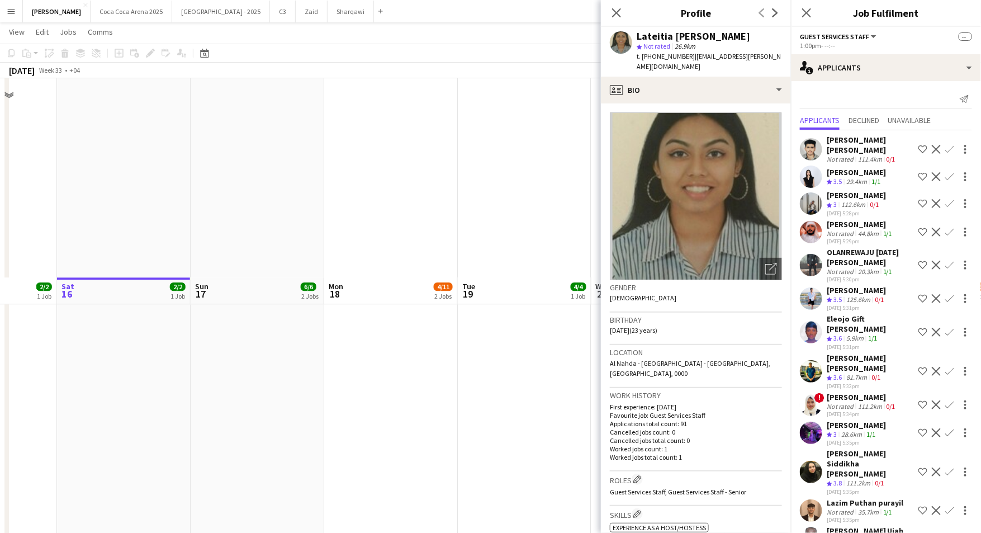
scroll to position [1077, 0]
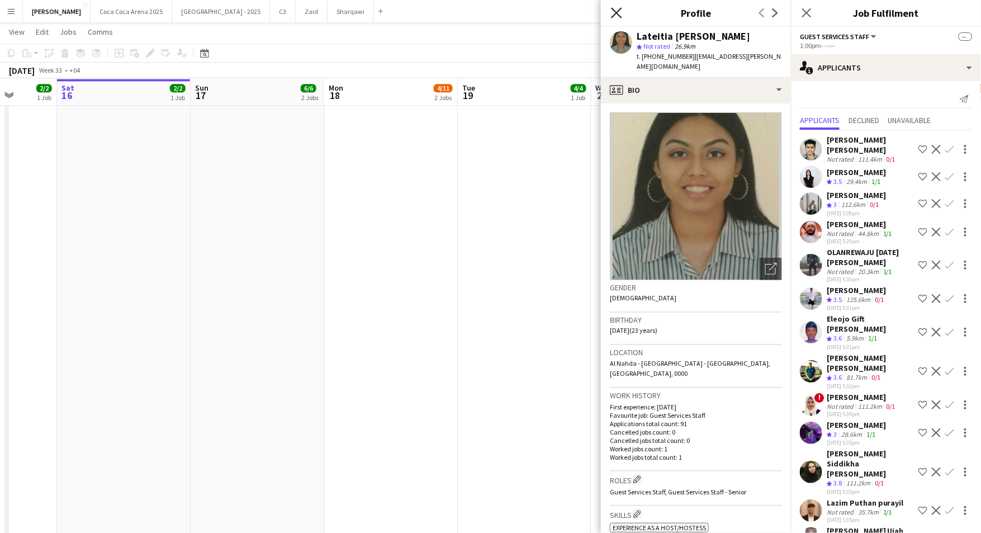
click at [619, 17] on icon "Close pop-in" at bounding box center [616, 12] width 11 height 11
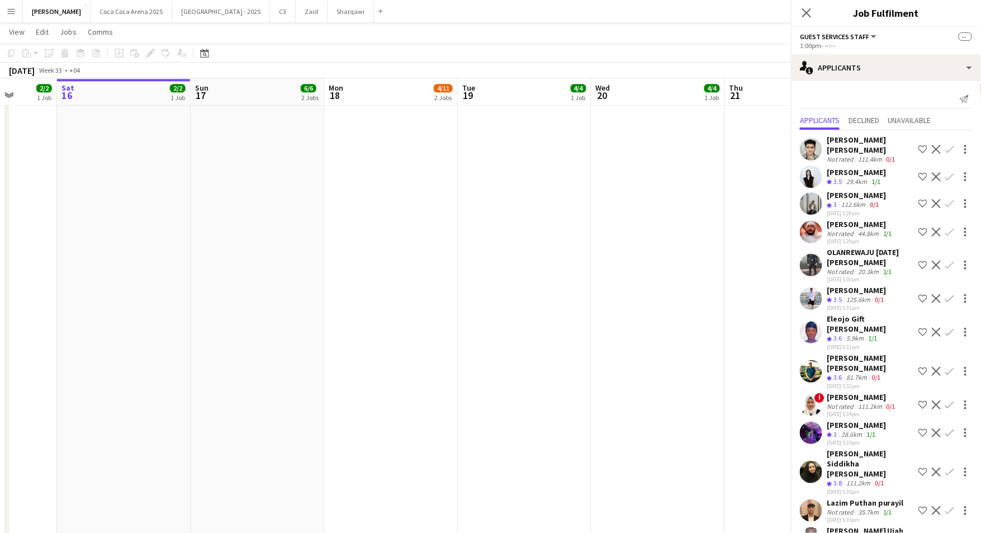
click at [806, 13] on icon at bounding box center [806, 12] width 9 height 9
click at [981, 12] on icon "Close pop-in" at bounding box center [996, 12] width 11 height 11
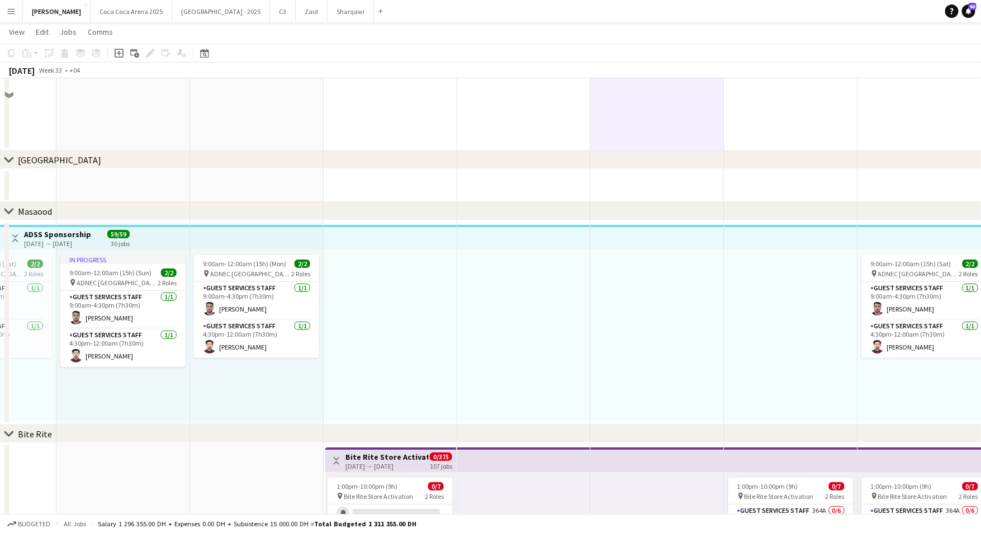
scroll to position [1713, 0]
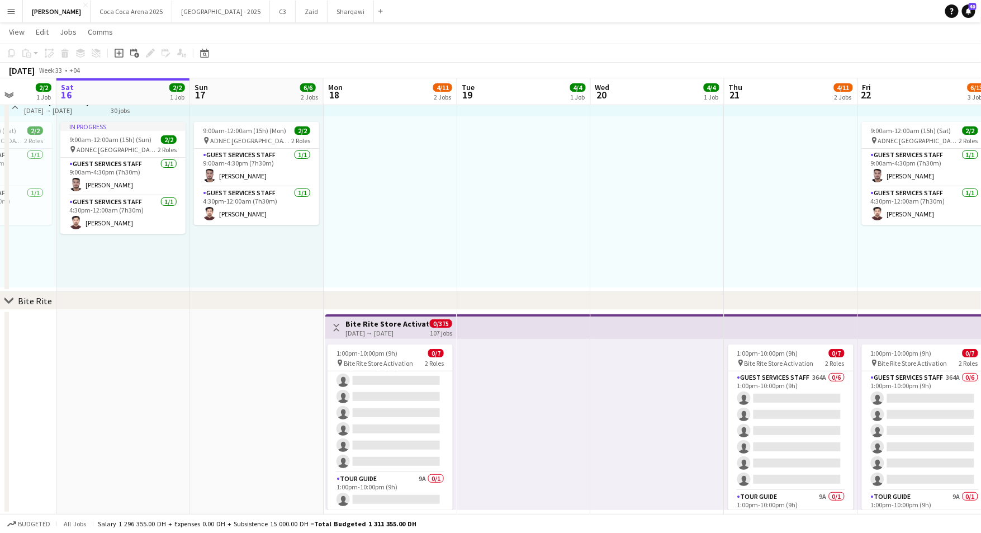
click at [8, 13] on app-icon "Menu" at bounding box center [11, 11] width 9 height 9
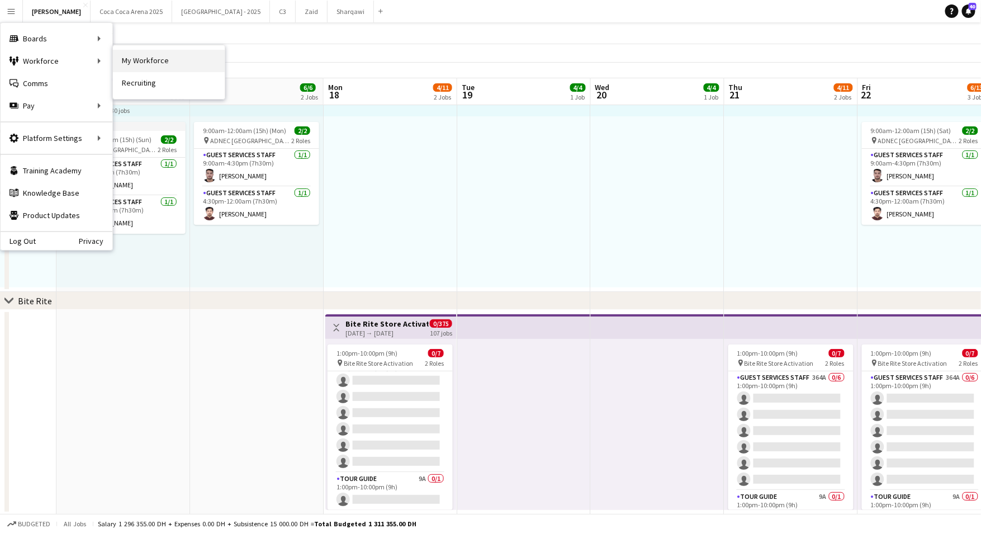
click at [133, 59] on link "My Workforce" at bounding box center [169, 61] width 112 height 22
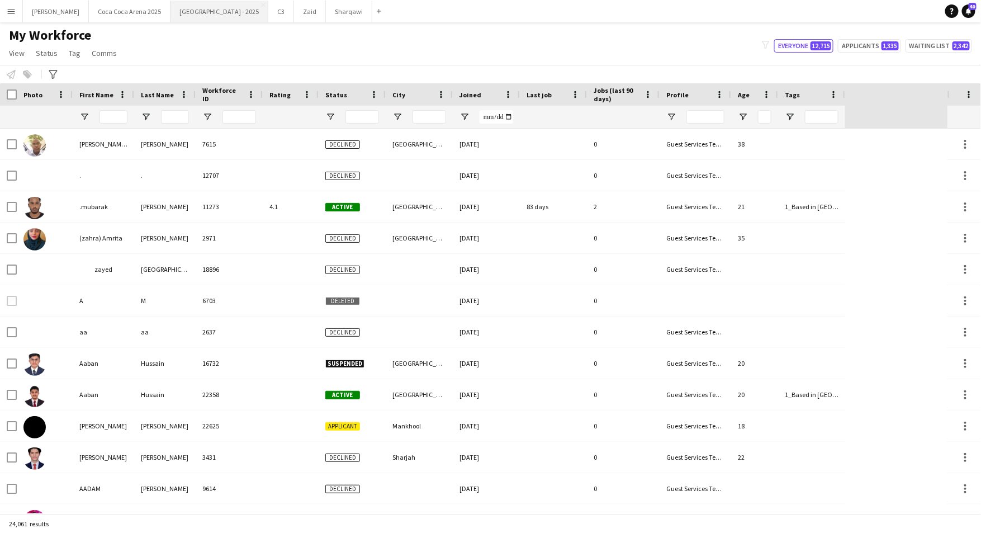
type input "*****"
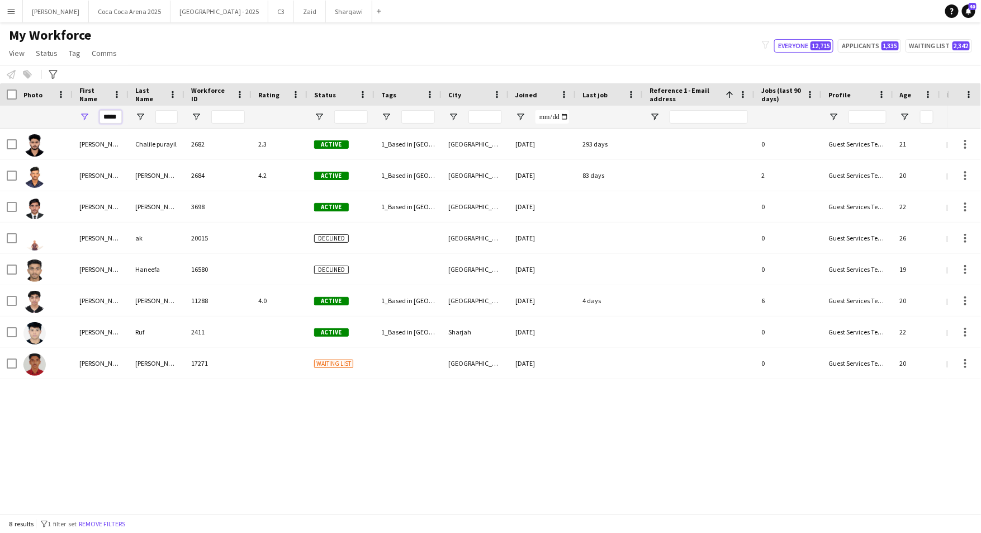
click at [115, 117] on input "*****" at bounding box center [111, 116] width 22 height 13
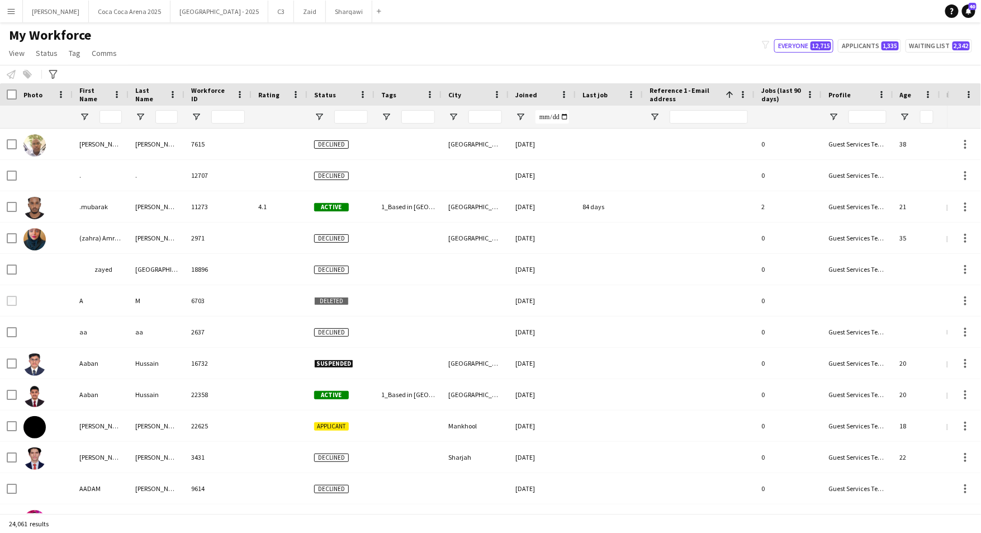
click at [171, 66] on div "Notify workforce Add to tag Select at least one crew to tag him or her. Advance…" at bounding box center [490, 74] width 981 height 18
click at [70, 54] on span "Tag" at bounding box center [75, 53] width 12 height 10
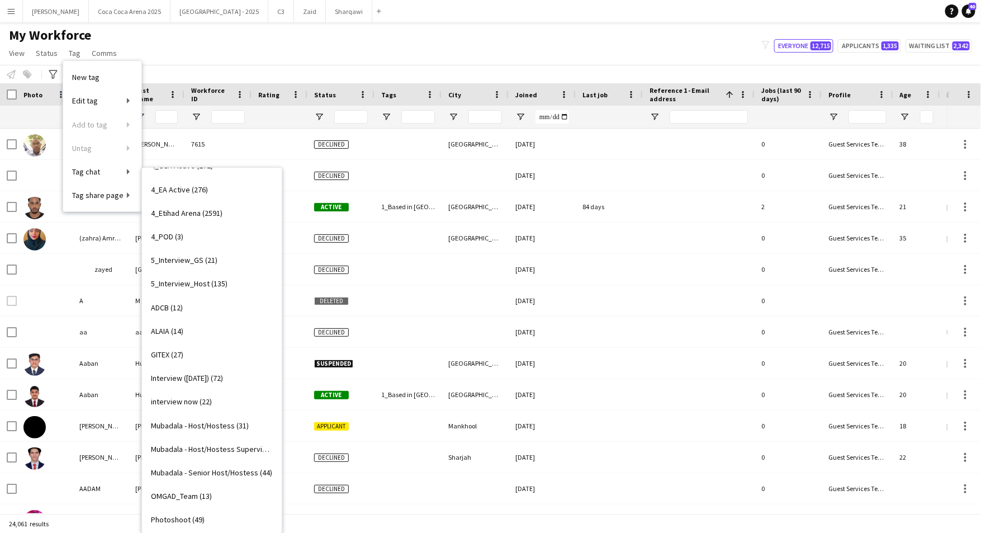
scroll to position [328, 0]
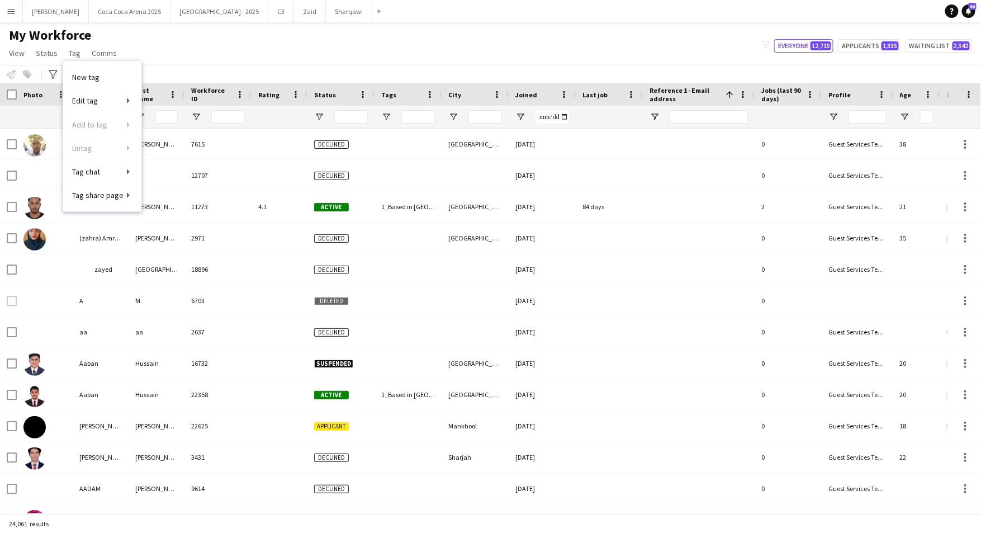
click at [219, 46] on div "My Workforce View Views Default view New view Update view Delete view Edit name…" at bounding box center [490, 46] width 981 height 38
click at [110, 112] on input "First Name Filter Input" at bounding box center [111, 116] width 22 height 13
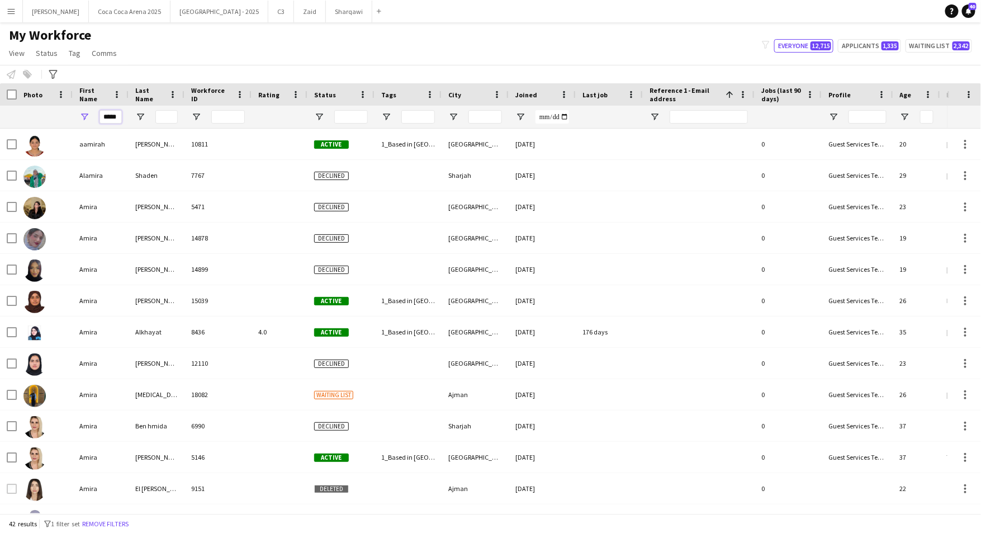
type input "*****"
click at [164, 115] on input "Last Name Filter Input" at bounding box center [166, 116] width 22 height 13
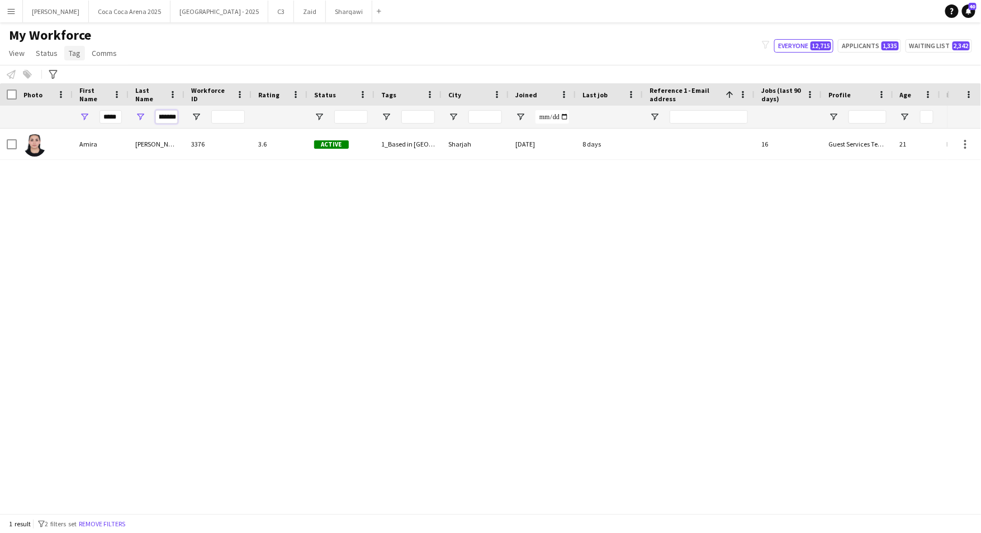
type input "*******"
click at [78, 55] on span "Tag" at bounding box center [75, 53] width 12 height 10
click at [95, 74] on span "New tag" at bounding box center [85, 77] width 27 height 10
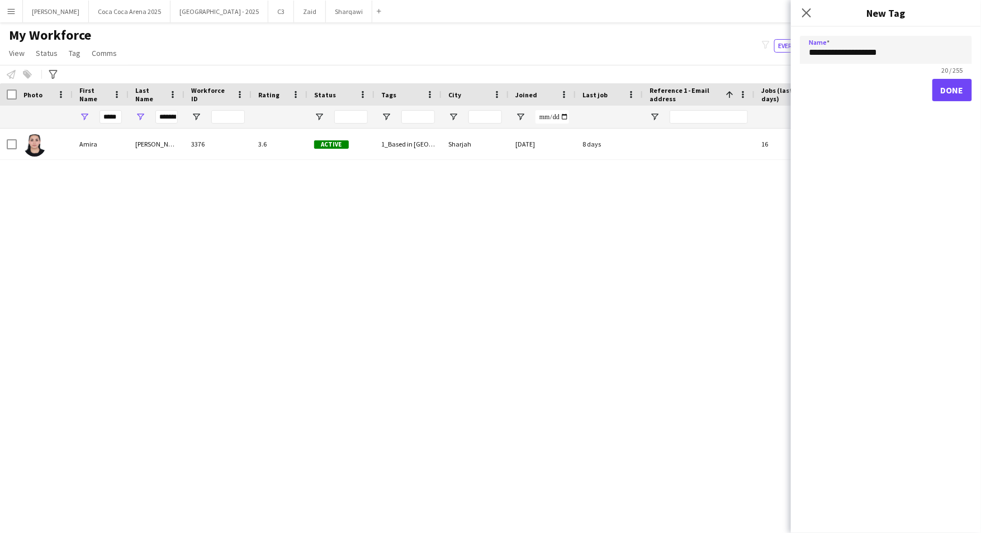
type input "**********"
click at [953, 90] on button "Done" at bounding box center [953, 90] width 40 height 22
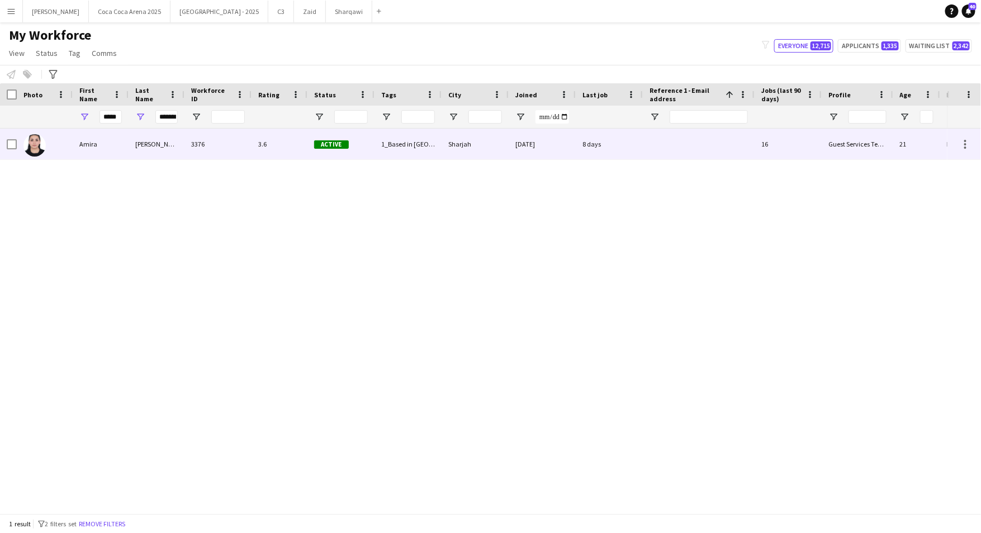
click at [92, 141] on div "Amira" at bounding box center [101, 144] width 56 height 31
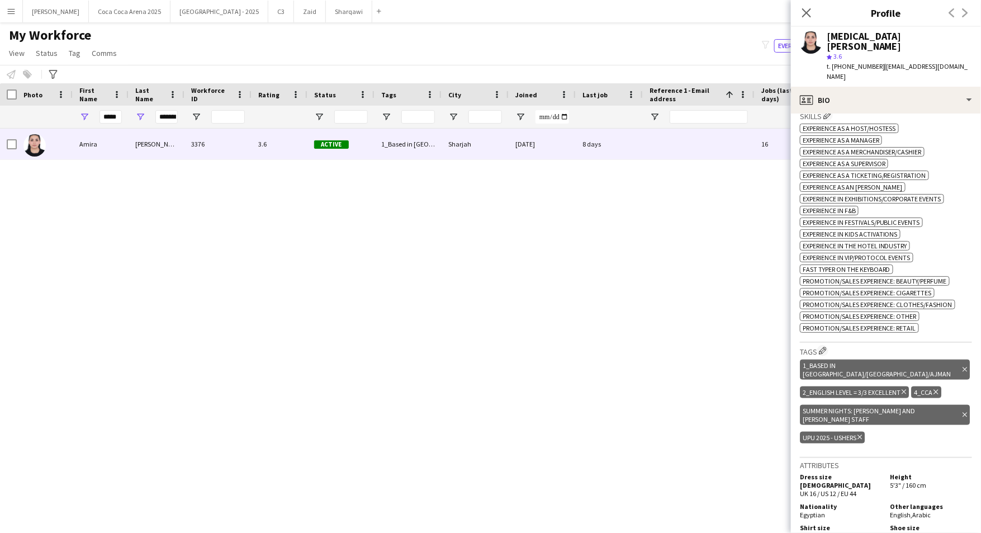
scroll to position [449, 0]
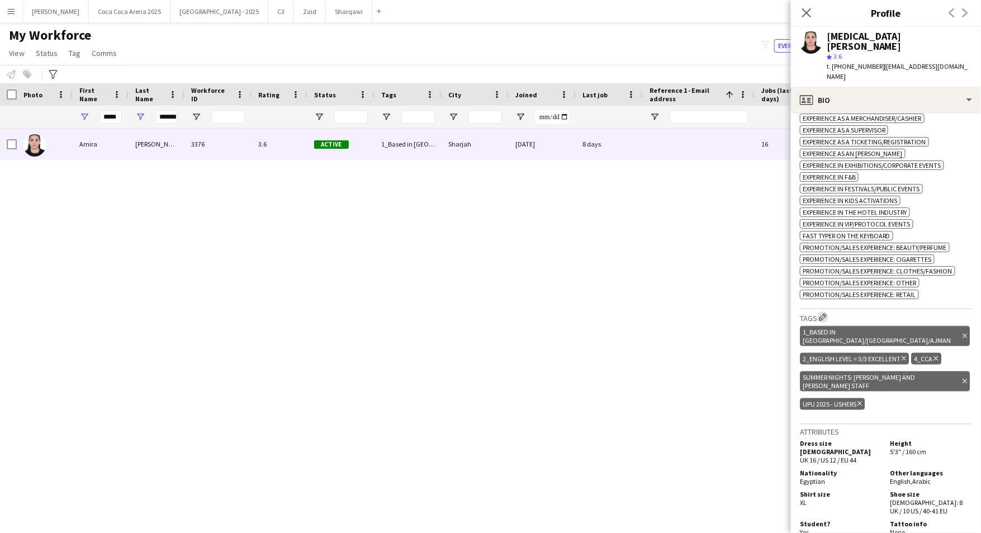
click at [824, 313] on app-icon "Edit crew company tags" at bounding box center [823, 317] width 8 height 8
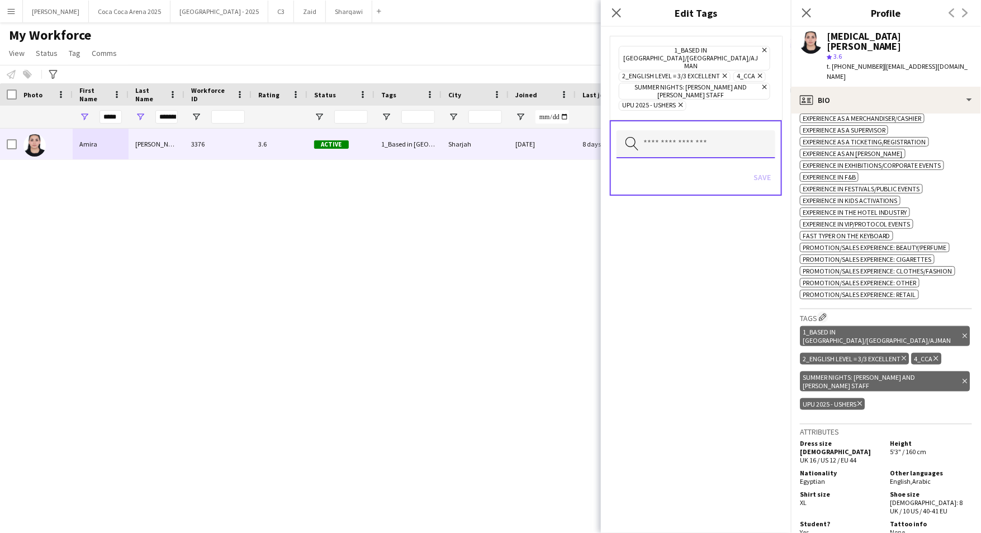
click at [716, 130] on input "text" at bounding box center [696, 144] width 159 height 28
type input "****"
click at [693, 157] on span "Bite Rite Activation" at bounding box center [696, 159] width 141 height 11
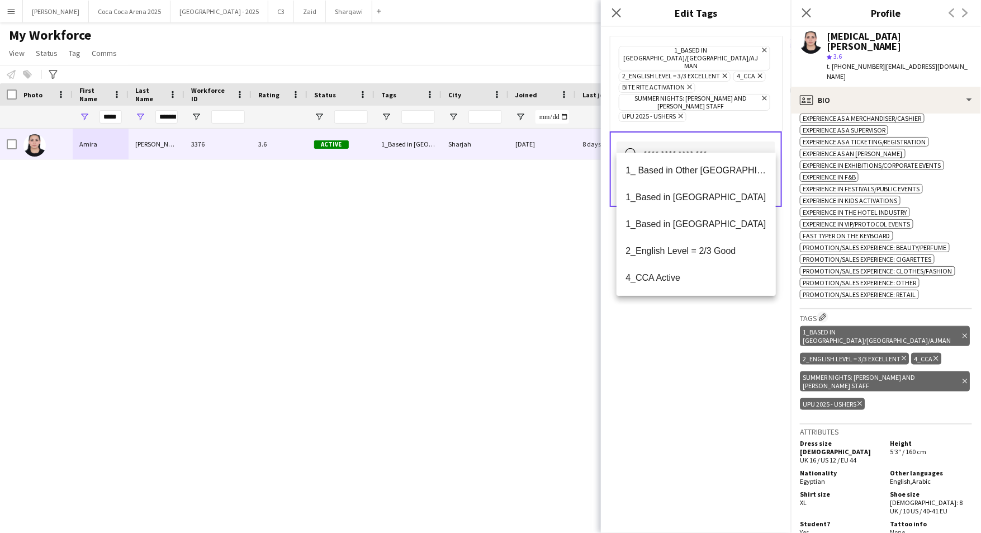
click at [712, 366] on div "1_Based in Dubai/Sharjah/Ajman Remove 2_English Level = 3/3 Excellent Remove 4_…" at bounding box center [696, 280] width 190 height 506
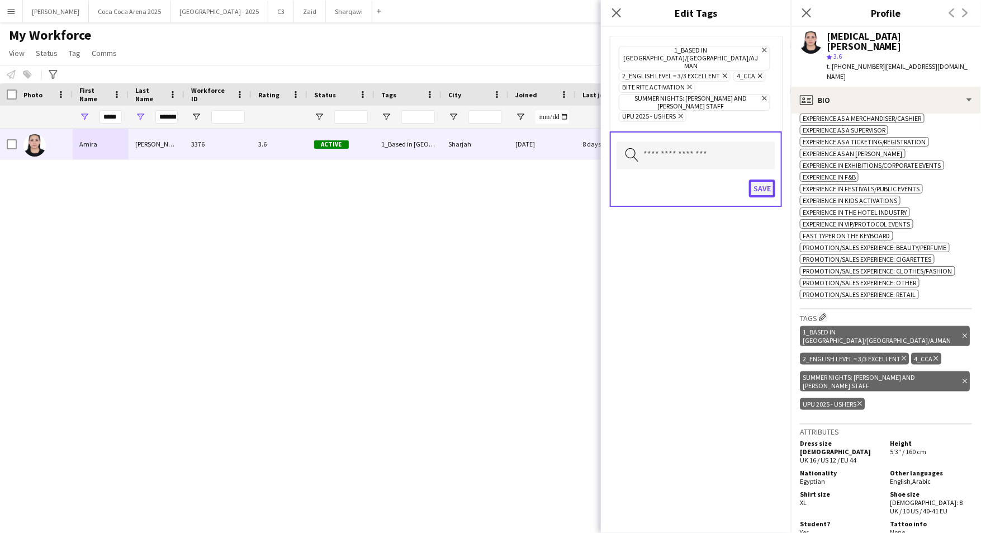
click at [767, 179] on button "Save" at bounding box center [762, 188] width 26 height 18
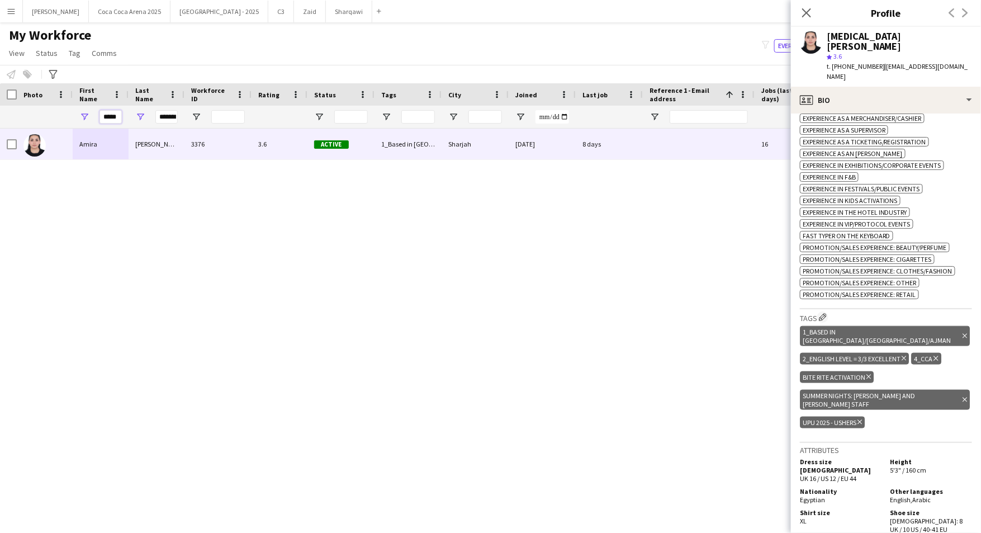
click at [115, 116] on input "*****" at bounding box center [111, 116] width 22 height 13
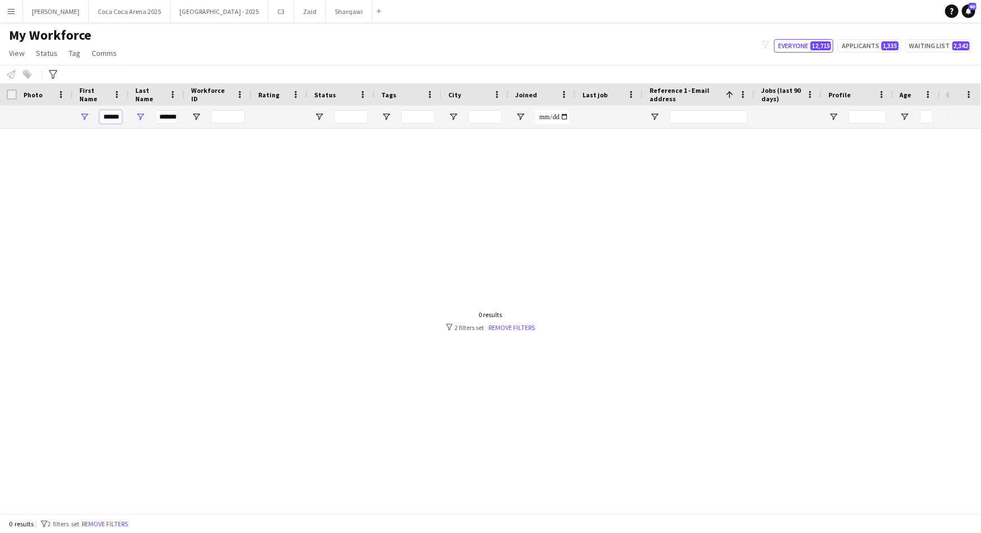
type input "******"
click at [167, 115] on input "*******" at bounding box center [166, 116] width 22 height 13
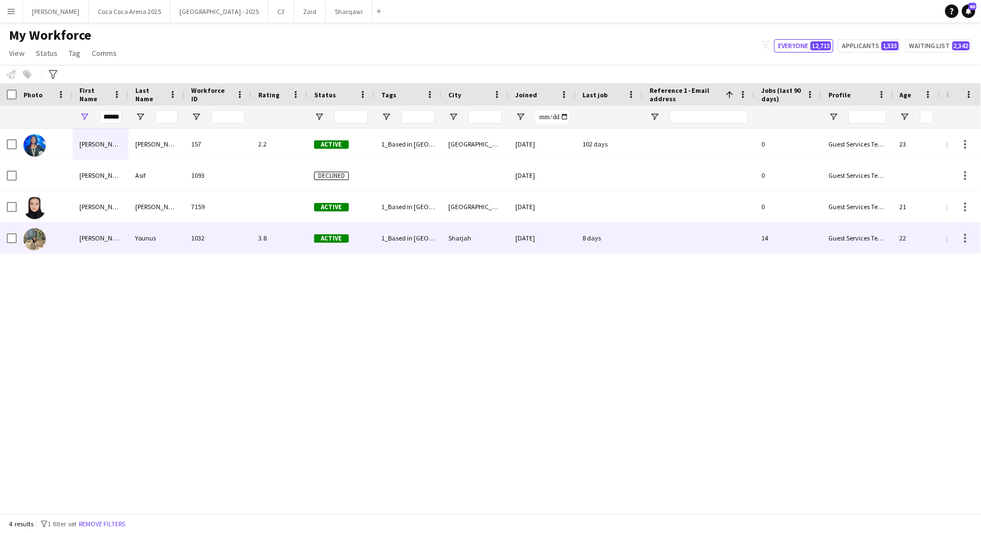
click at [89, 238] on div "Marium" at bounding box center [101, 238] width 56 height 31
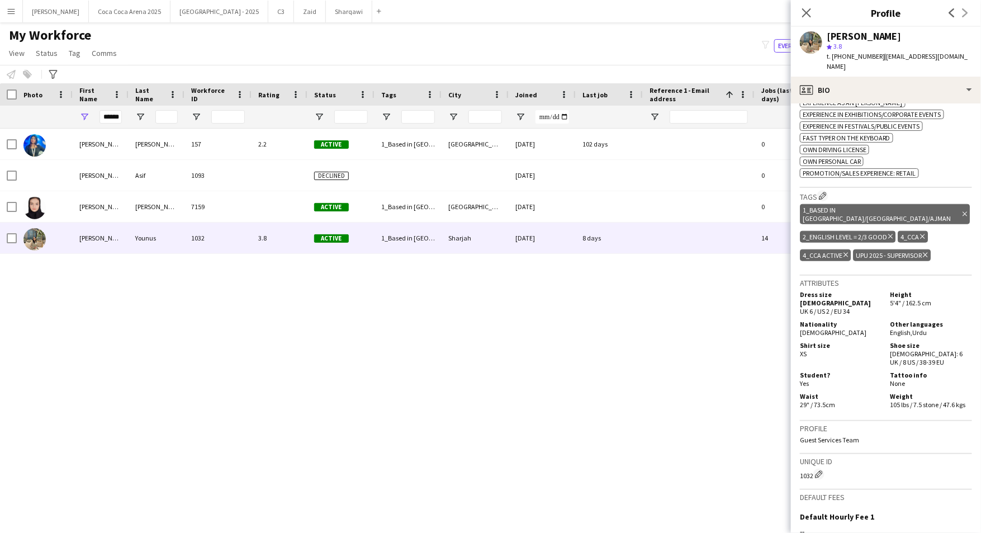
scroll to position [513, 0]
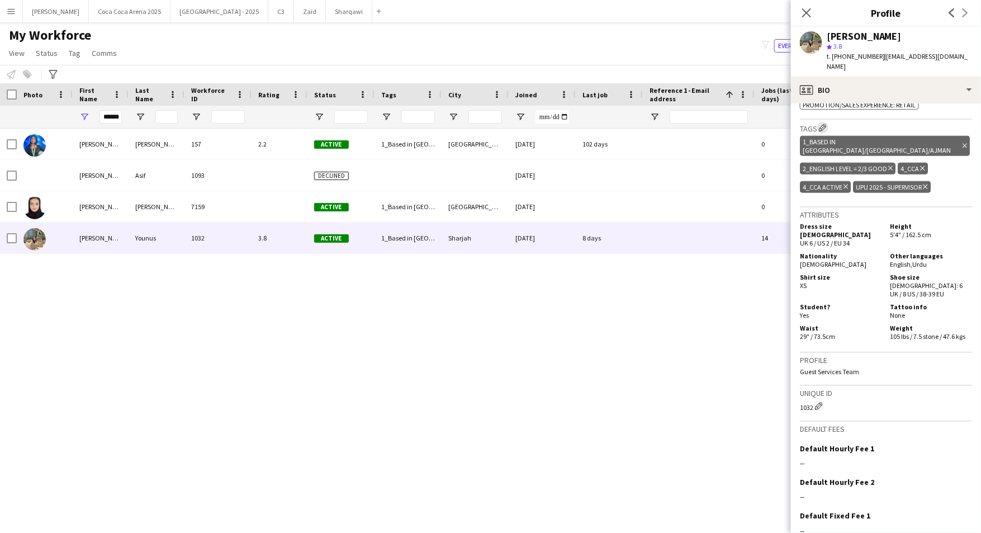
click at [824, 124] on app-icon "Edit crew company tags" at bounding box center [823, 128] width 8 height 8
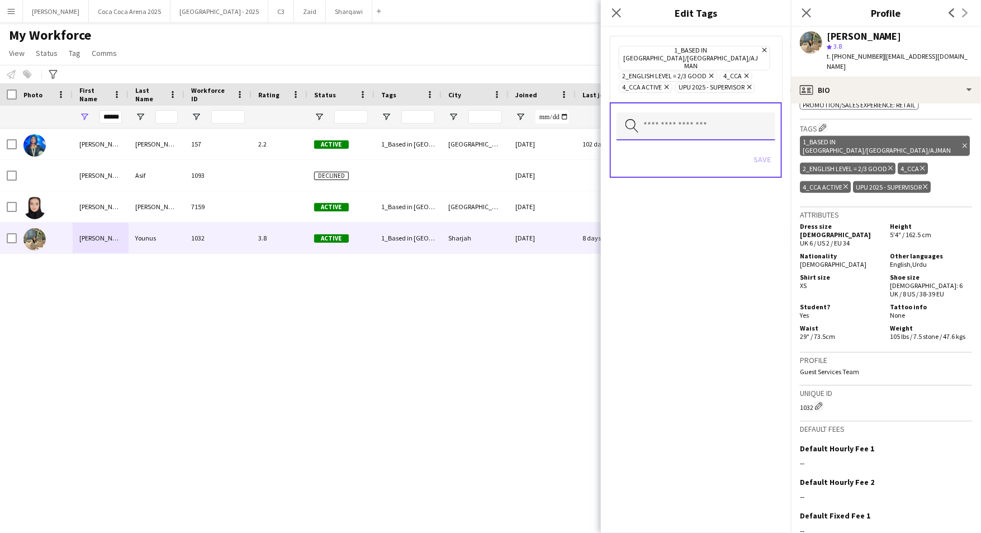
click at [729, 112] on input "text" at bounding box center [696, 126] width 159 height 28
type input "****"
click at [725, 138] on span "Bite Rite Activation" at bounding box center [696, 141] width 141 height 11
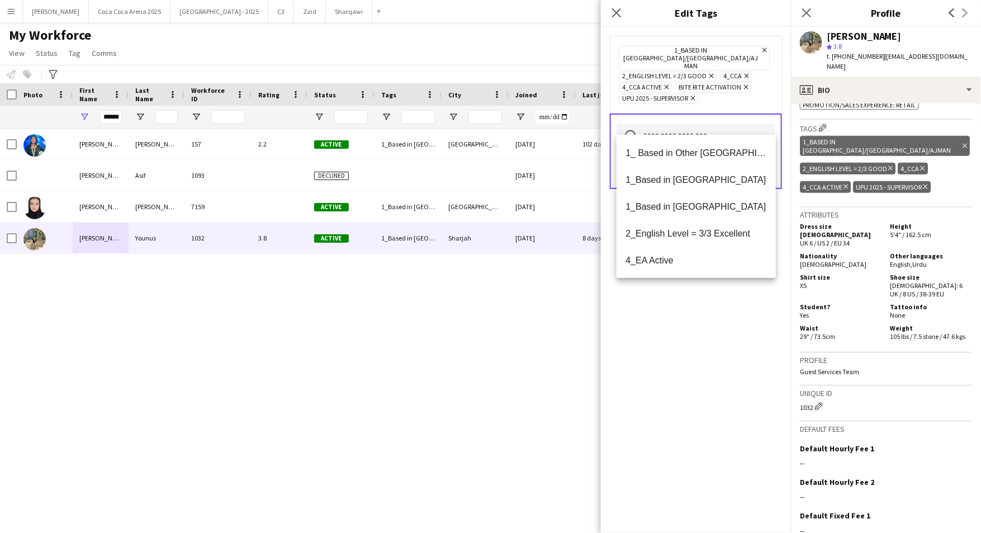
click at [711, 305] on div "1_Based in Dubai/Sharjah/Ajman Remove 2_English Level = 2/3 Good Remove 4_CCA R…" at bounding box center [696, 280] width 190 height 506
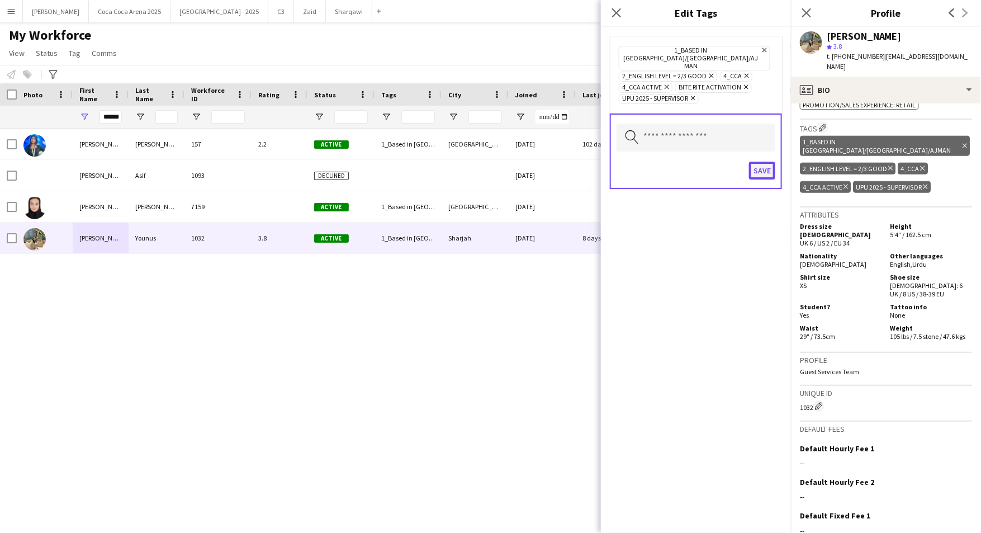
click at [768, 162] on button "Save" at bounding box center [762, 171] width 26 height 18
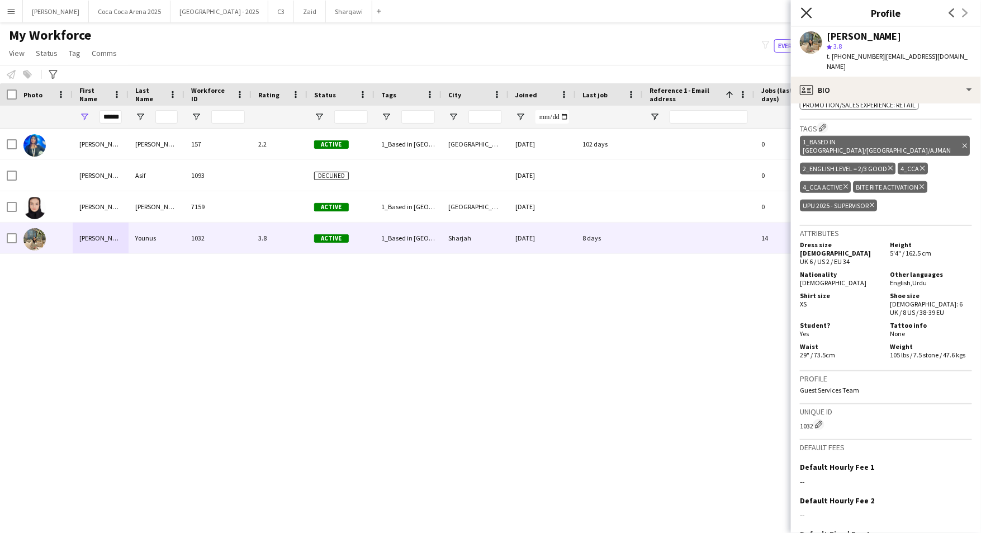
click at [810, 10] on icon at bounding box center [806, 12] width 11 height 11
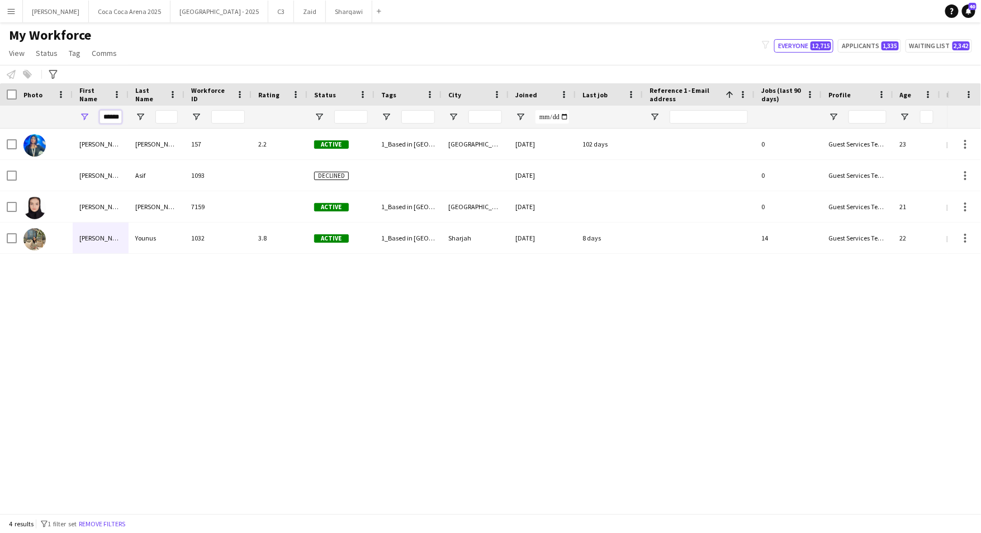
click at [116, 116] on input "******" at bounding box center [111, 116] width 22 height 13
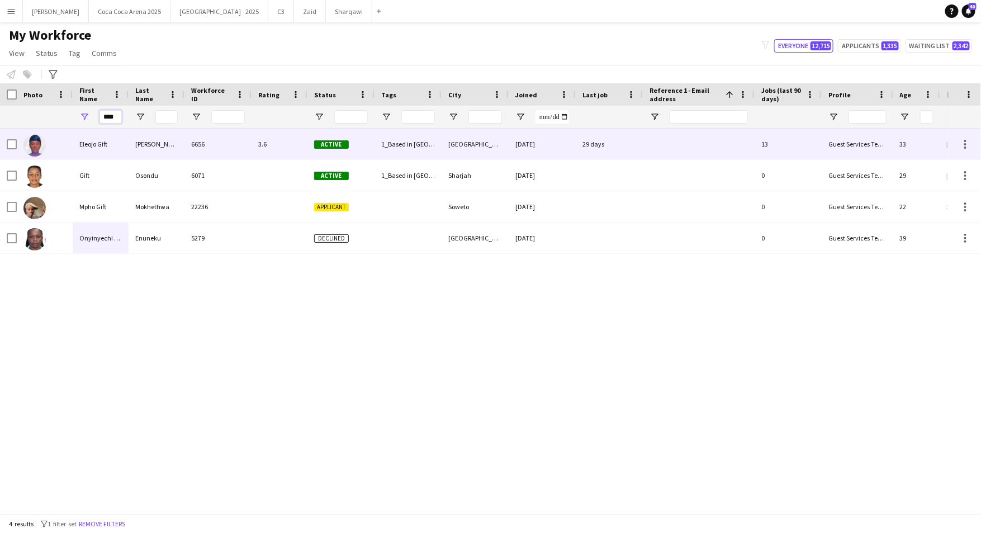
type input "****"
click at [74, 143] on div "Eleojo Gift" at bounding box center [101, 144] width 56 height 31
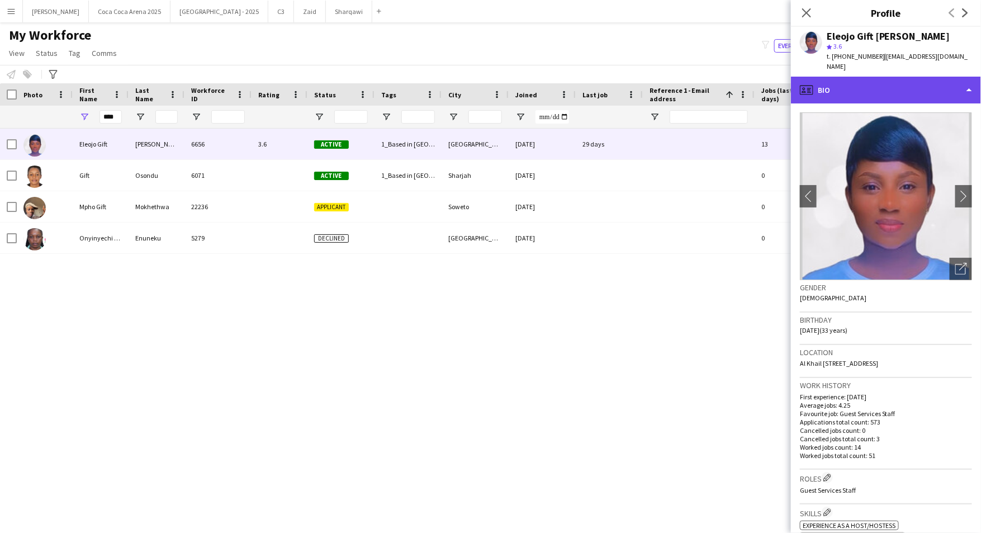
click at [861, 79] on div "profile Bio" at bounding box center [886, 90] width 190 height 27
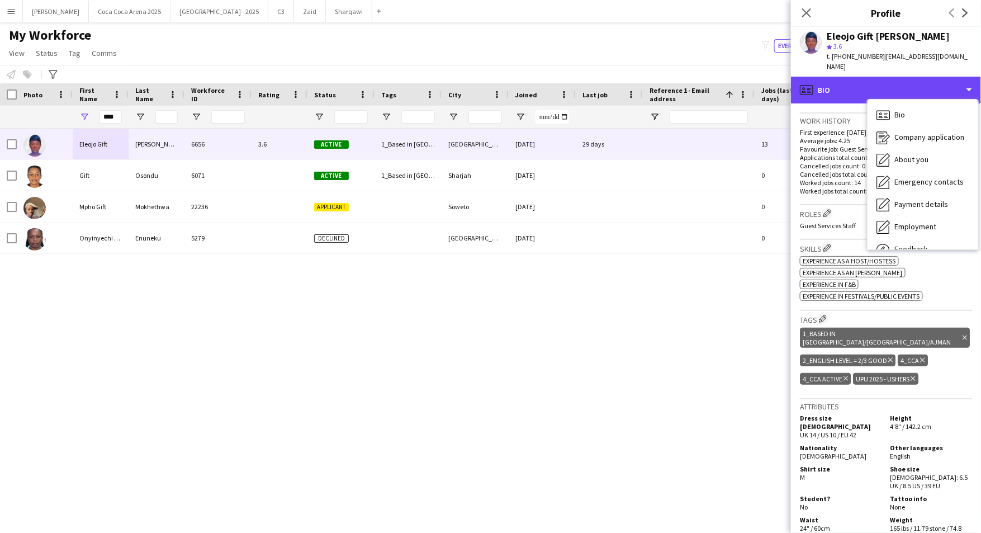
scroll to position [304, 0]
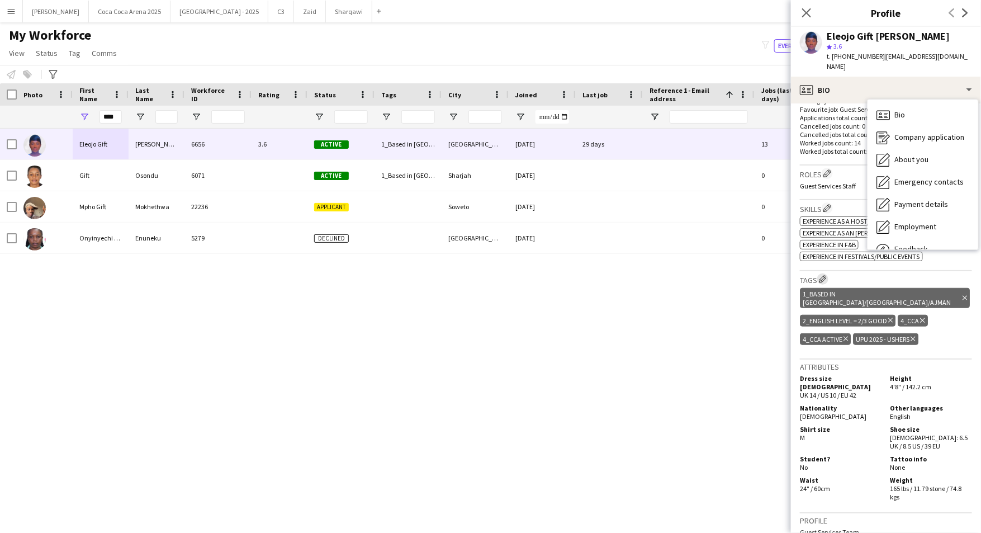
click at [825, 276] on app-icon "Edit crew company tags" at bounding box center [823, 279] width 8 height 8
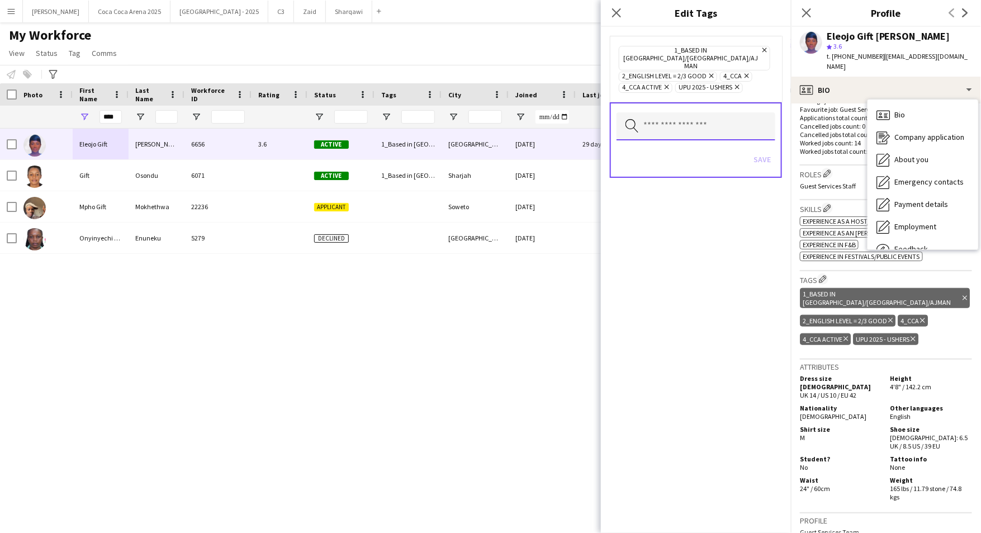
click at [697, 112] on input "text" at bounding box center [696, 126] width 159 height 28
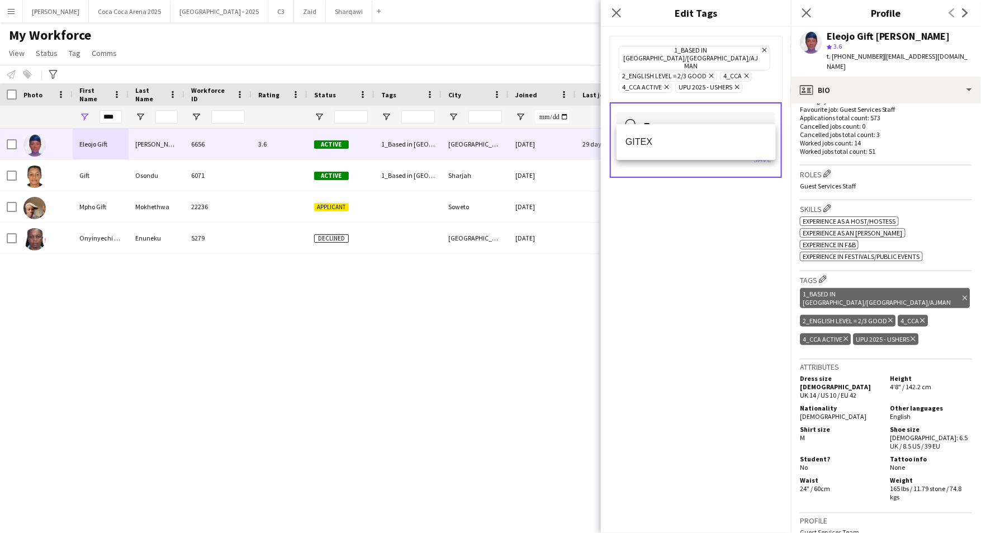
type input "*"
type input "****"
click at [693, 137] on span "Bite Rite Activation" at bounding box center [696, 141] width 141 height 11
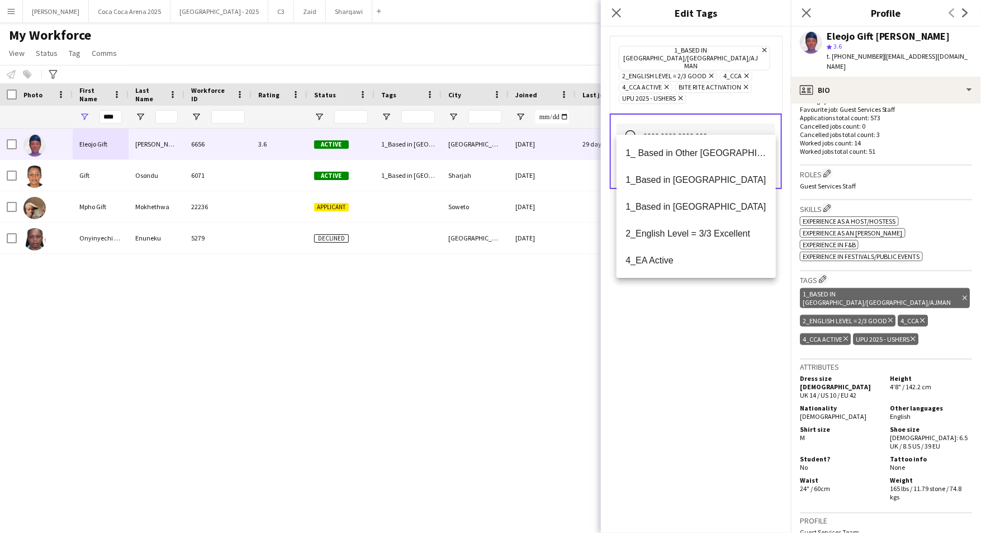
click at [723, 331] on div "1_Based in Dubai/Sharjah/Ajman Remove 2_English Level = 2/3 Good Remove 4_CCA R…" at bounding box center [696, 280] width 190 height 506
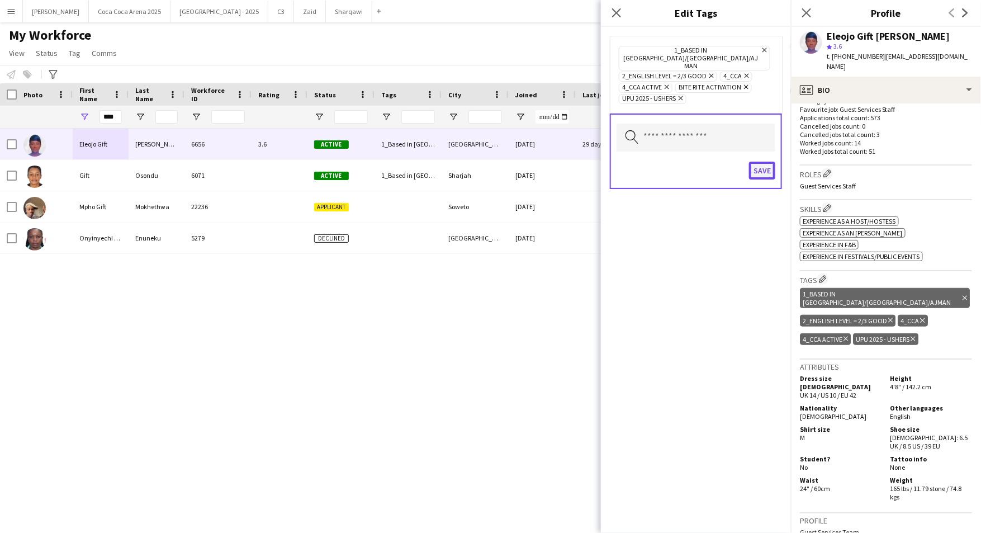
click at [763, 162] on button "Save" at bounding box center [762, 171] width 26 height 18
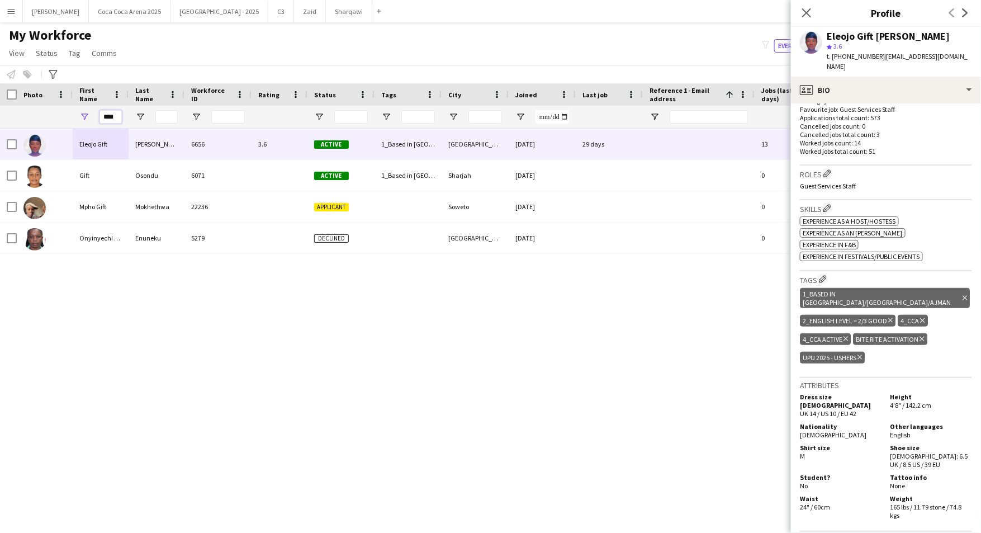
click at [106, 120] on input "****" at bounding box center [111, 116] width 22 height 13
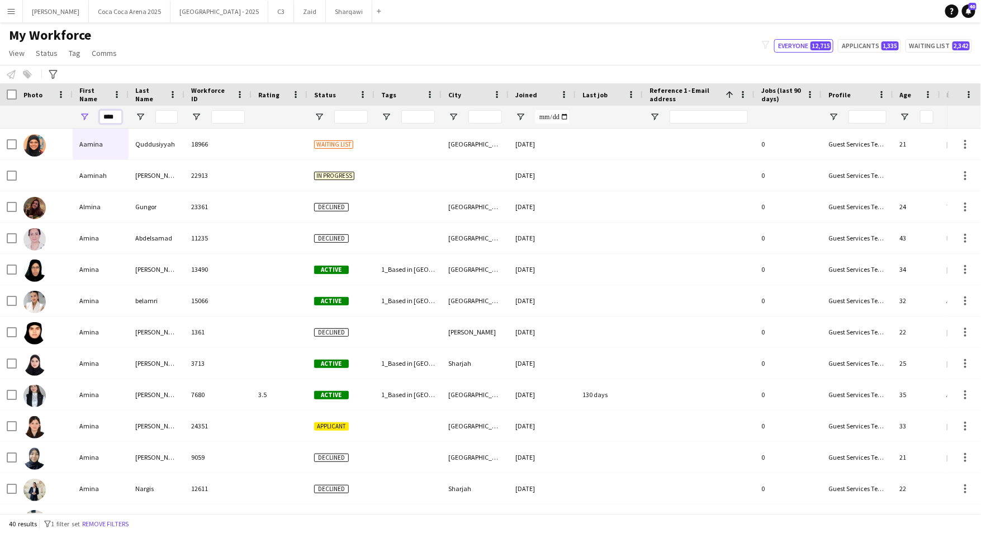
type input "****"
click at [168, 114] on input "Last Name Filter Input" at bounding box center [166, 116] width 22 height 13
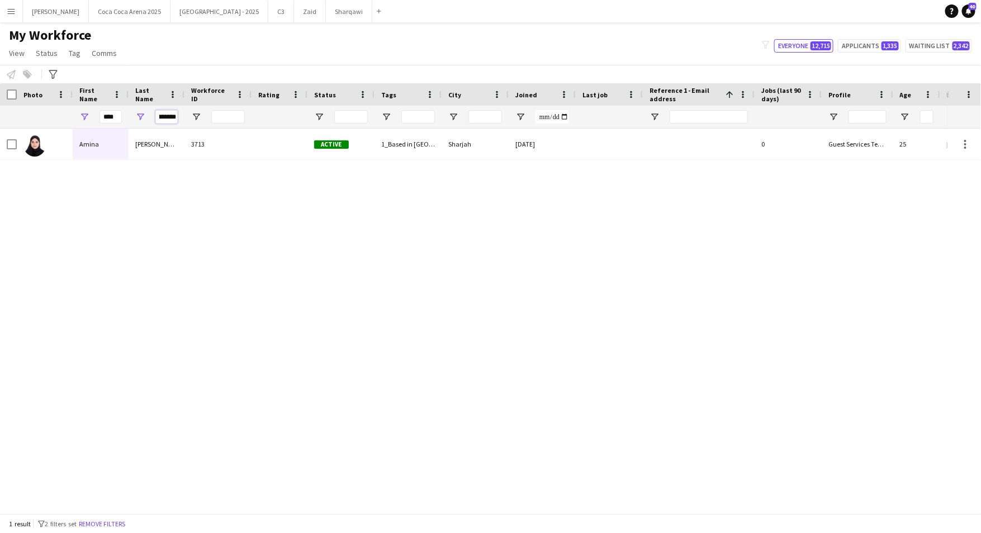
type input "*******"
click at [166, 109] on div "*******" at bounding box center [166, 117] width 22 height 22
click at [167, 120] on input "*******" at bounding box center [166, 116] width 22 height 13
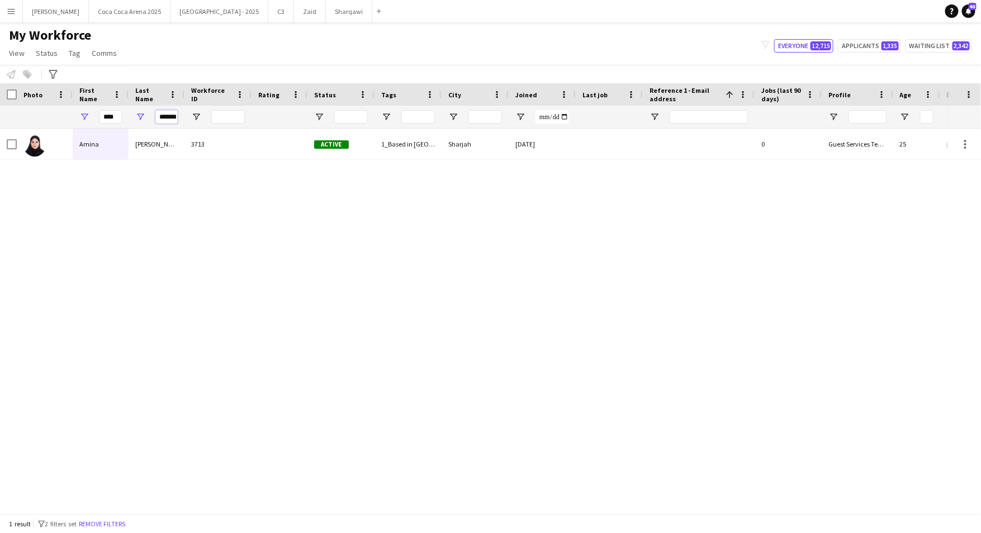
click at [167, 120] on input "*******" at bounding box center [166, 116] width 22 height 13
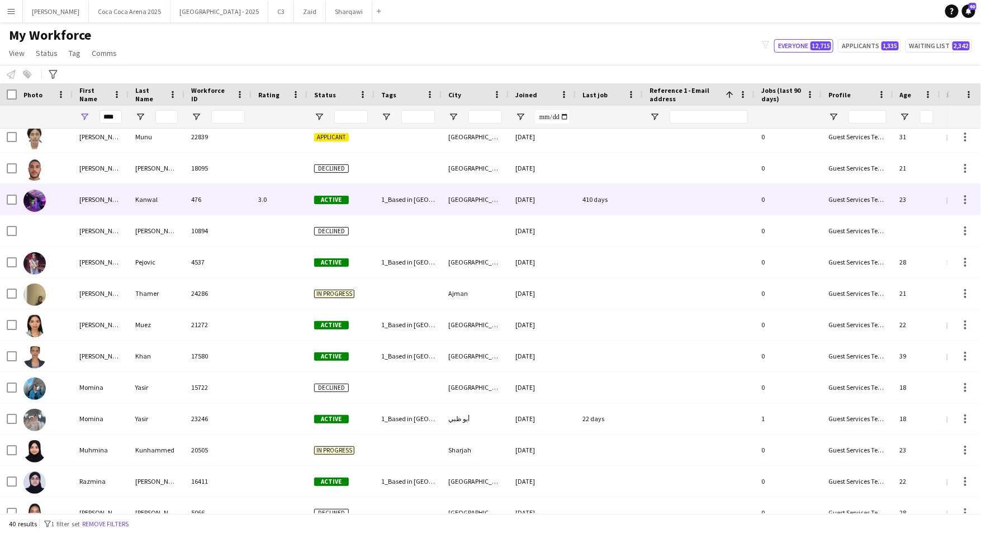
click at [88, 201] on div "Mina" at bounding box center [101, 199] width 56 height 31
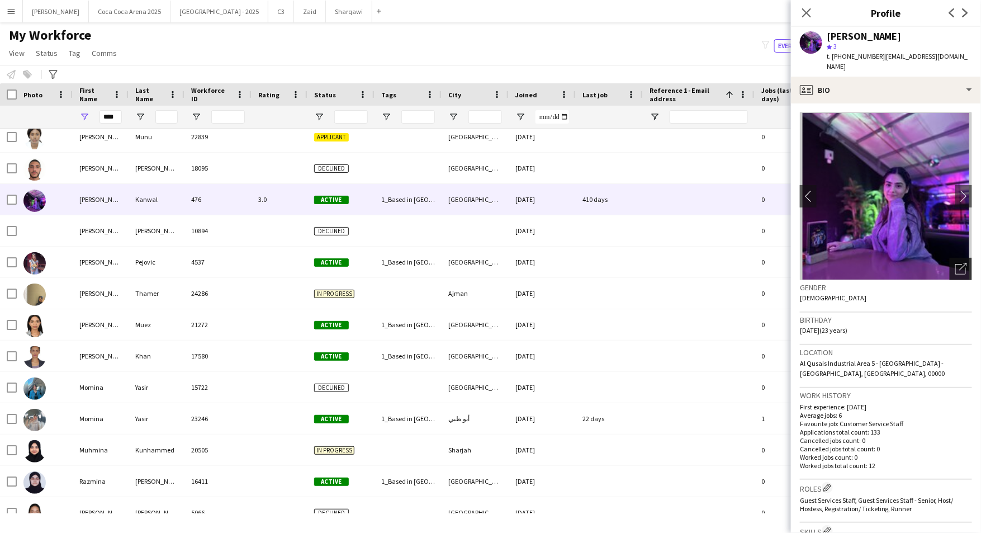
click at [963, 263] on icon "Open photos pop-in" at bounding box center [962, 269] width 12 height 12
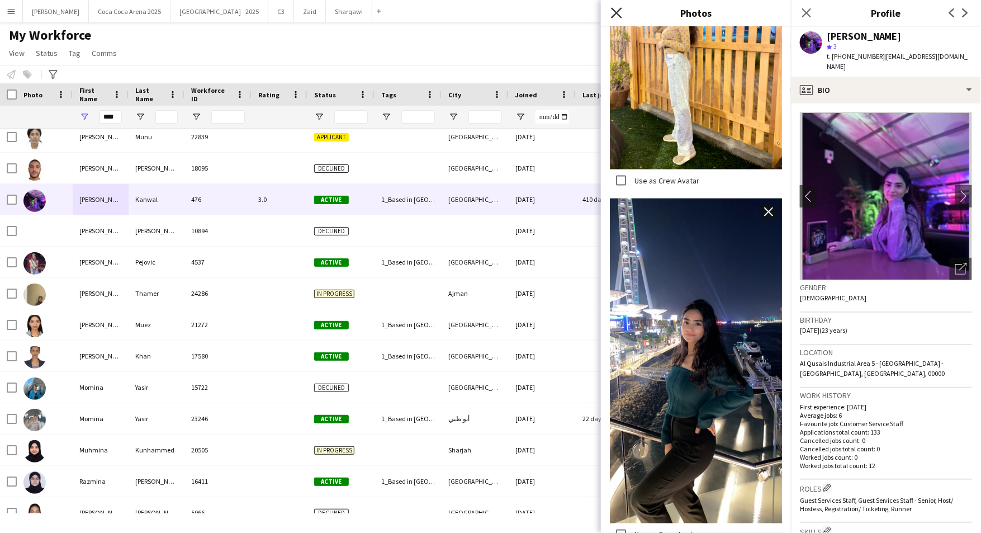
click at [615, 14] on icon at bounding box center [616, 12] width 11 height 11
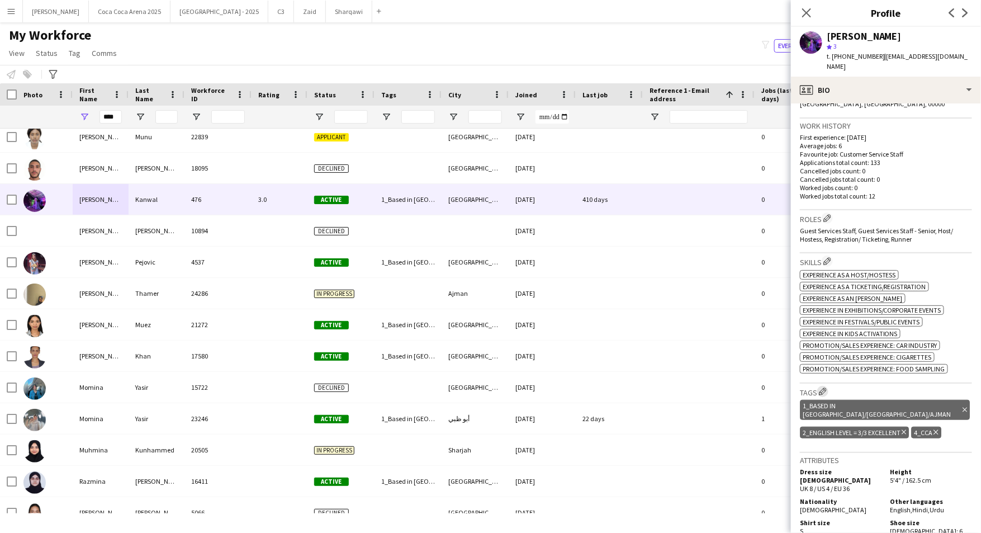
click at [822, 387] on app-icon "Edit crew company tags" at bounding box center [823, 391] width 8 height 8
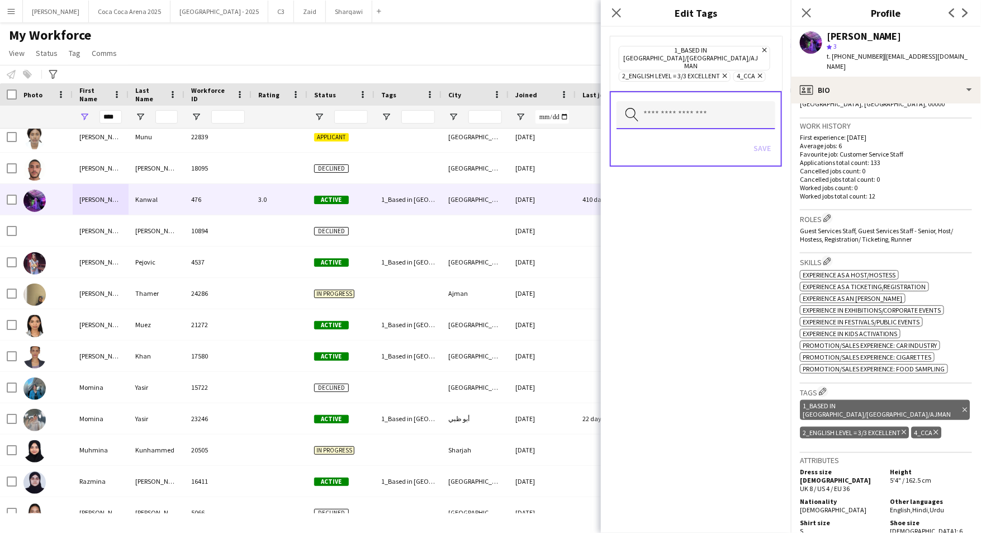
click at [663, 103] on input "text" at bounding box center [696, 115] width 159 height 28
type input "****"
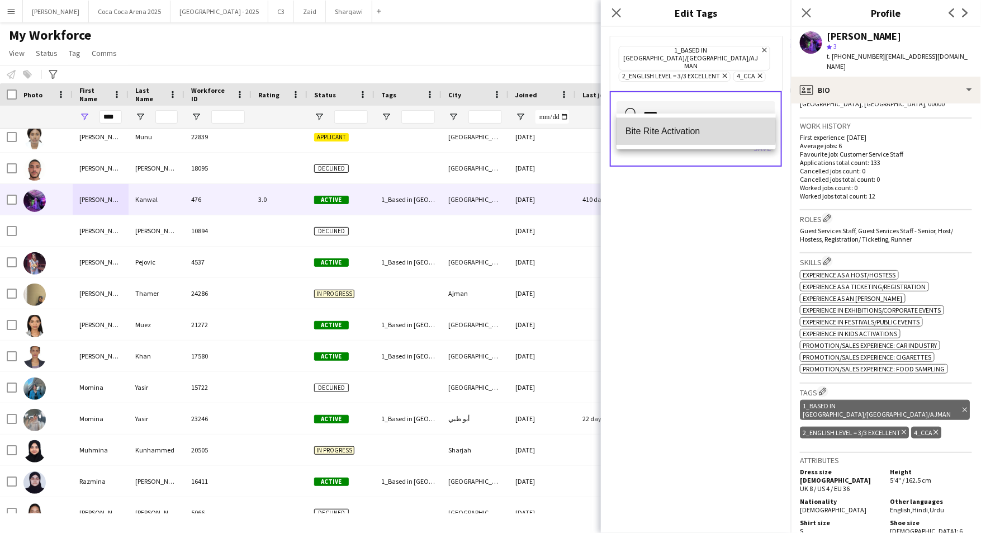
click at [658, 130] on span "Bite Rite Activation" at bounding box center [696, 131] width 141 height 11
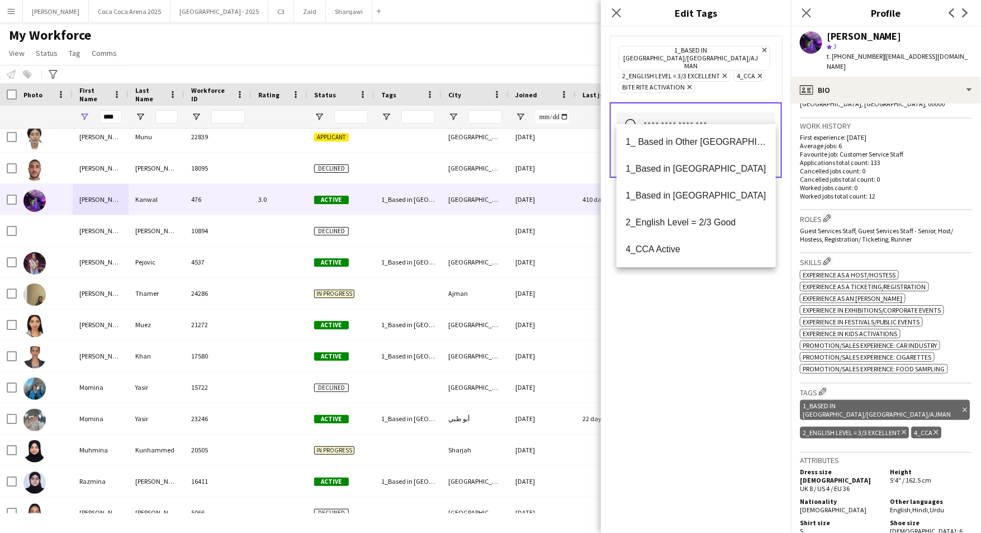
click at [712, 299] on div "1_Based in Dubai/Sharjah/Ajman Remove 2_English Level = 3/3 Excellent Remove 4_…" at bounding box center [696, 280] width 190 height 506
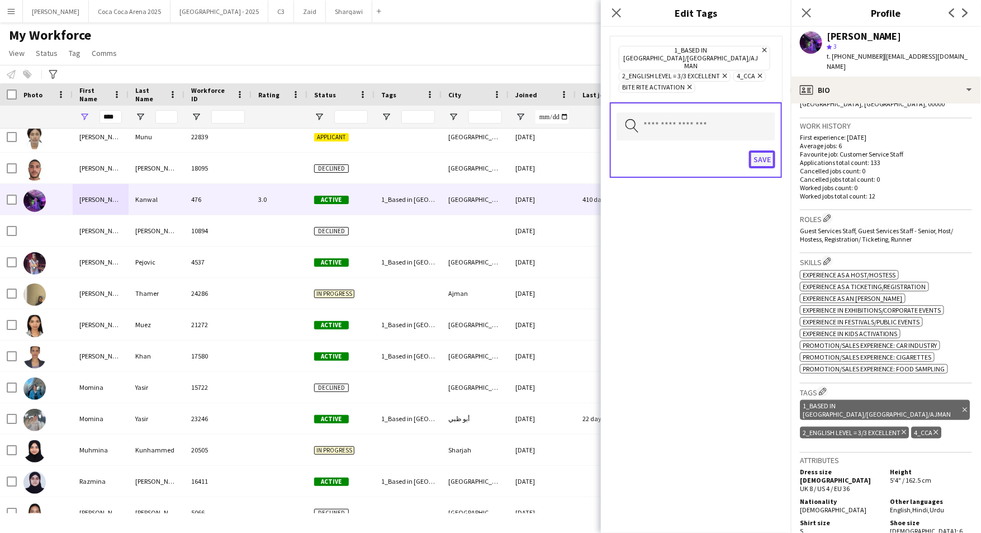
click at [762, 150] on button "Save" at bounding box center [762, 159] width 26 height 18
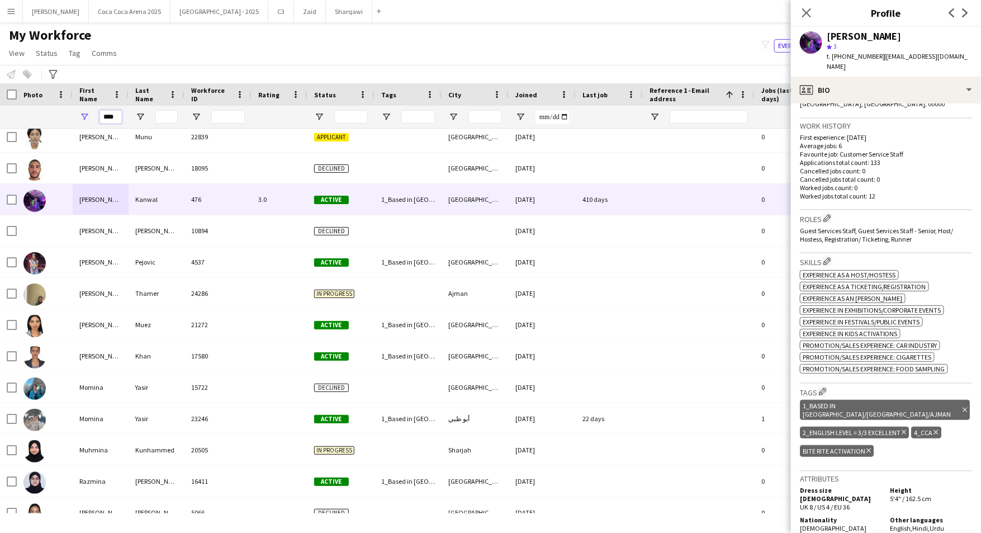
click at [112, 121] on input "****" at bounding box center [111, 116] width 22 height 13
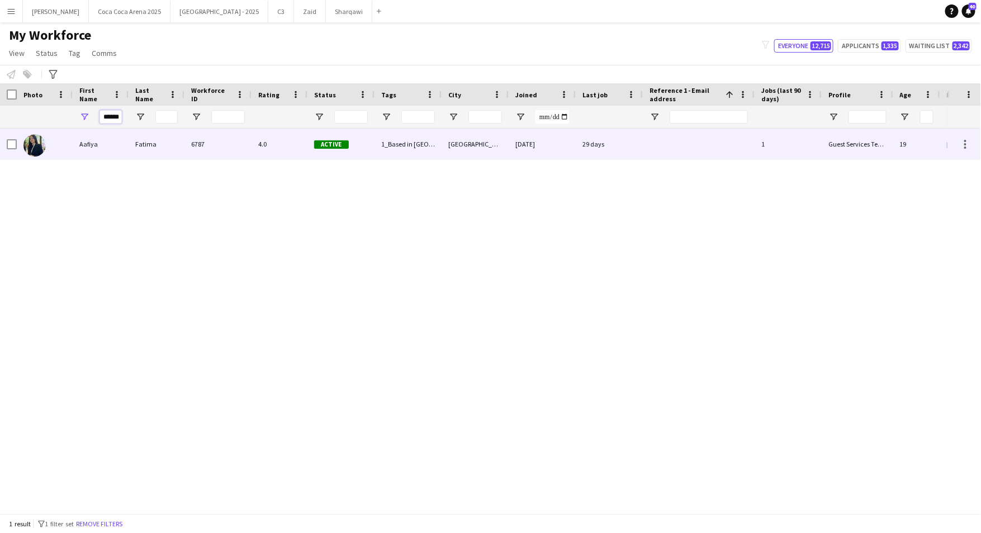
type input "******"
click at [87, 144] on div "Aafiya" at bounding box center [101, 144] width 56 height 31
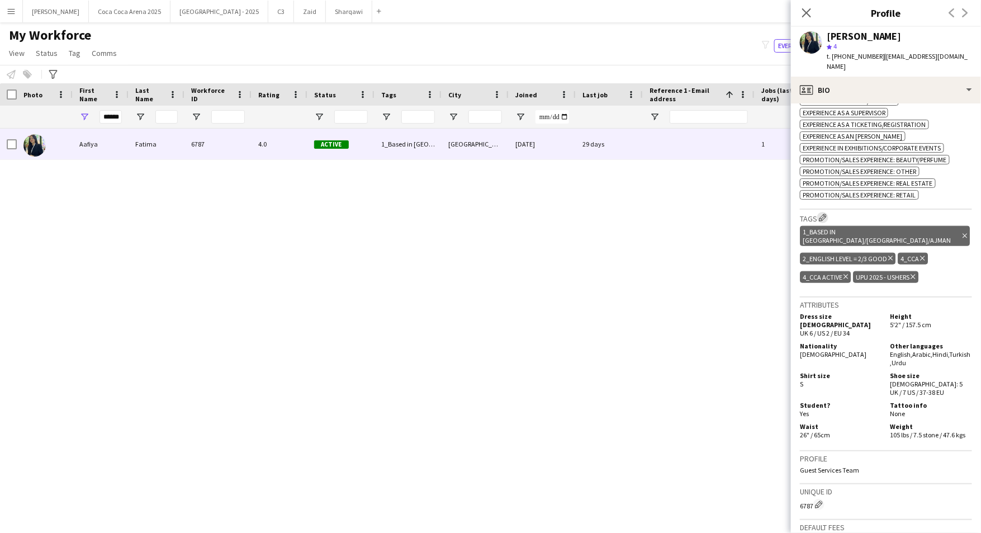
click at [826, 214] on app-icon "Edit crew company tags" at bounding box center [823, 218] width 8 height 8
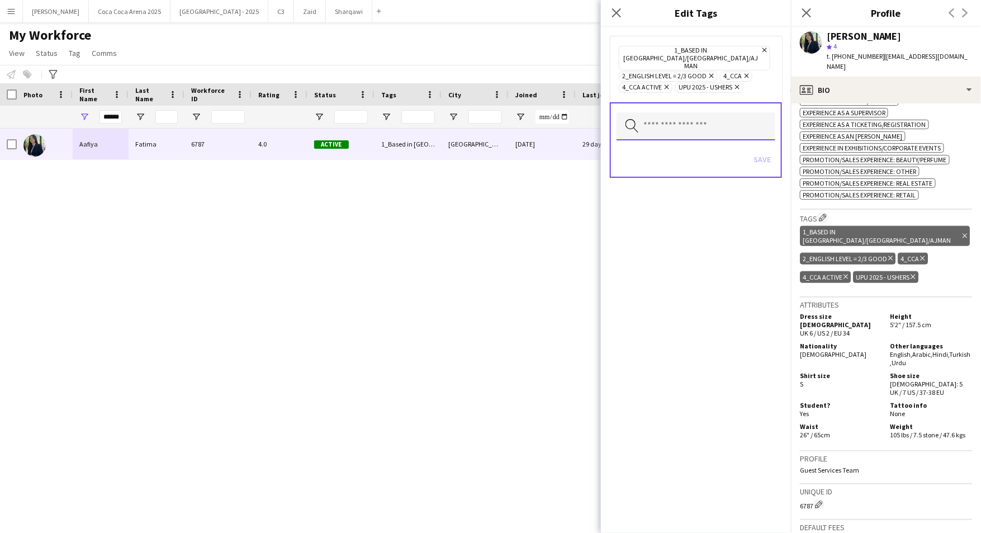
click at [720, 116] on input "text" at bounding box center [696, 126] width 159 height 28
type input "****"
click at [704, 140] on span "Bite Rite Activation" at bounding box center [696, 141] width 141 height 11
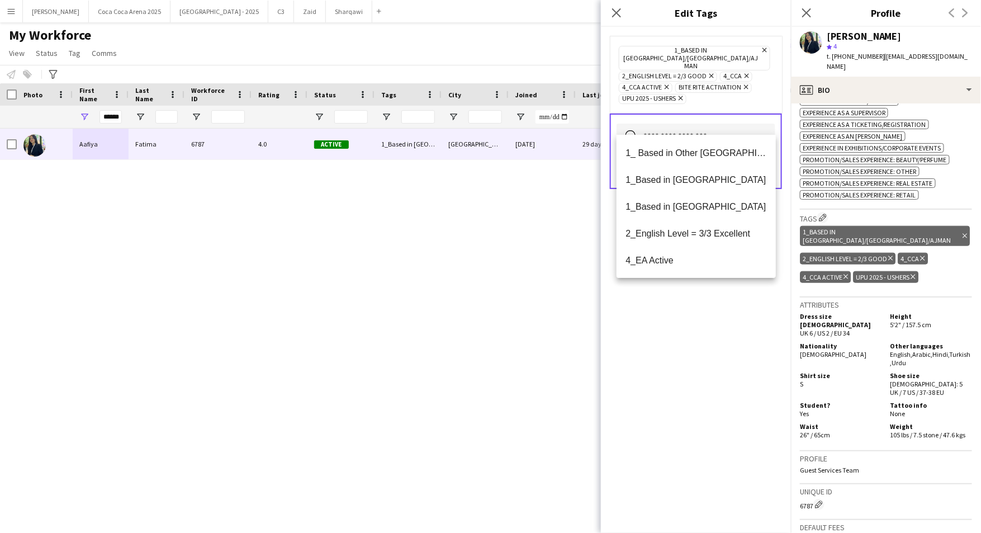
click at [736, 320] on div "1_Based in Dubai/Sharjah/Ajman Remove 2_English Level = 2/3 Good Remove 4_CCA R…" at bounding box center [696, 280] width 190 height 506
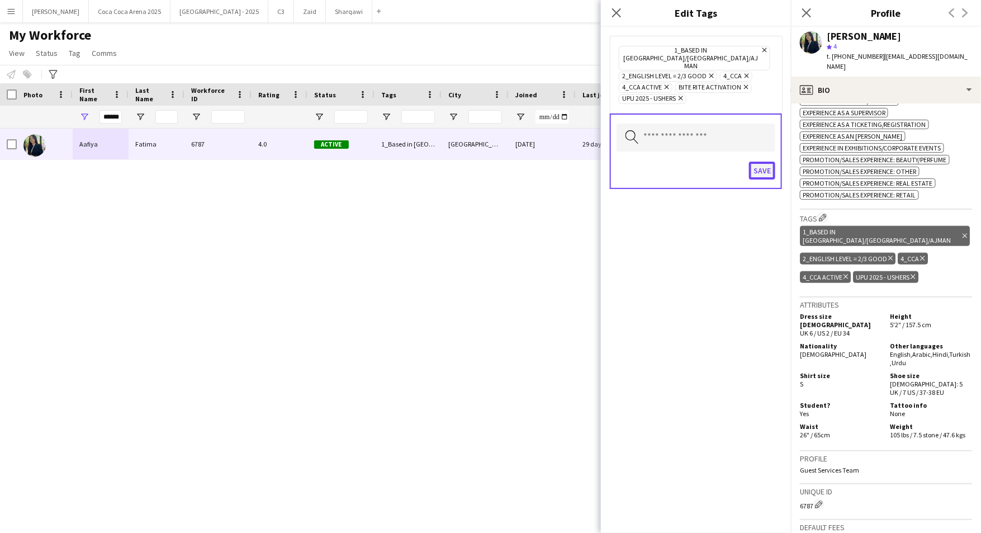
click at [761, 162] on button "Save" at bounding box center [762, 171] width 26 height 18
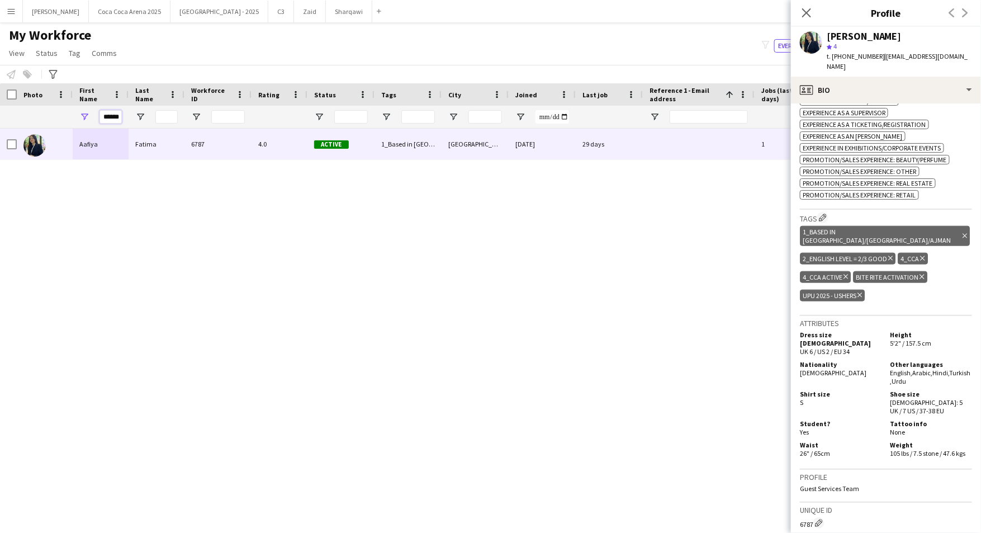
click at [116, 116] on input "******" at bounding box center [111, 116] width 22 height 13
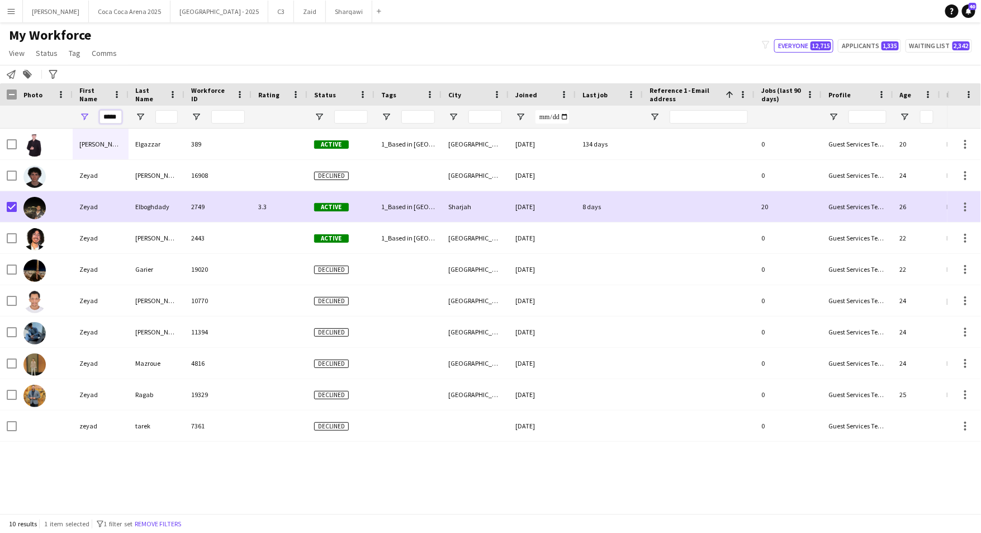
click at [120, 117] on input "*****" at bounding box center [111, 116] width 22 height 13
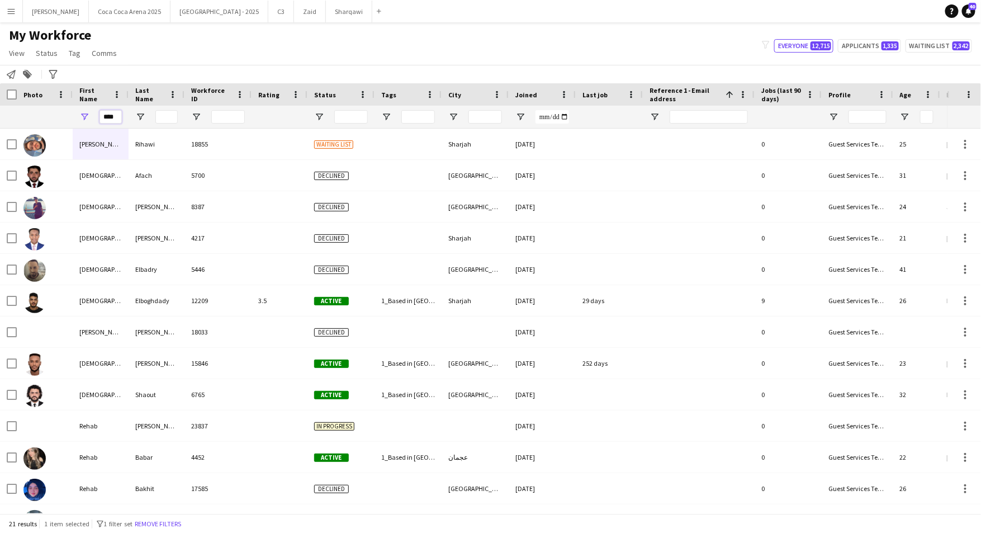
type input "****"
click at [163, 116] on input "Last Name Filter Input" at bounding box center [166, 116] width 22 height 13
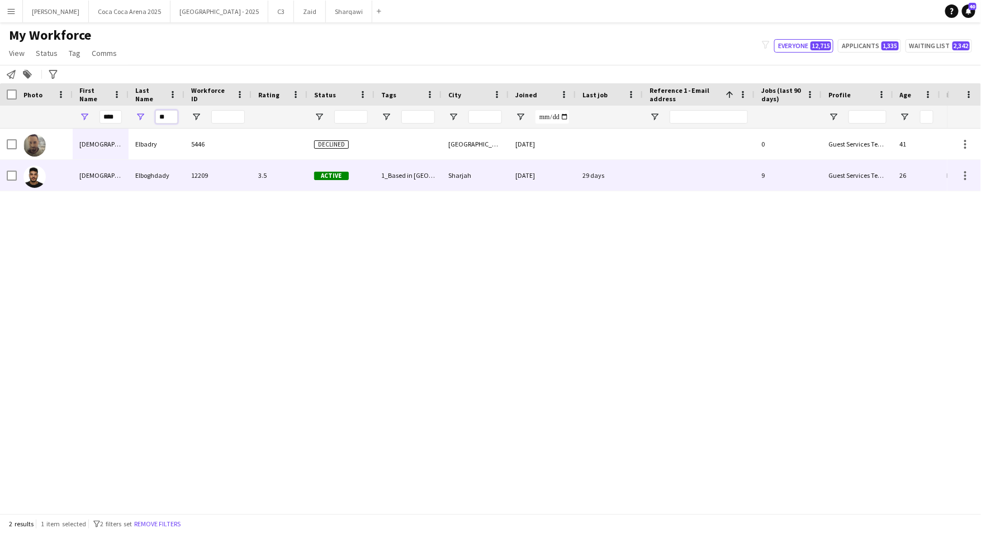
type input "**"
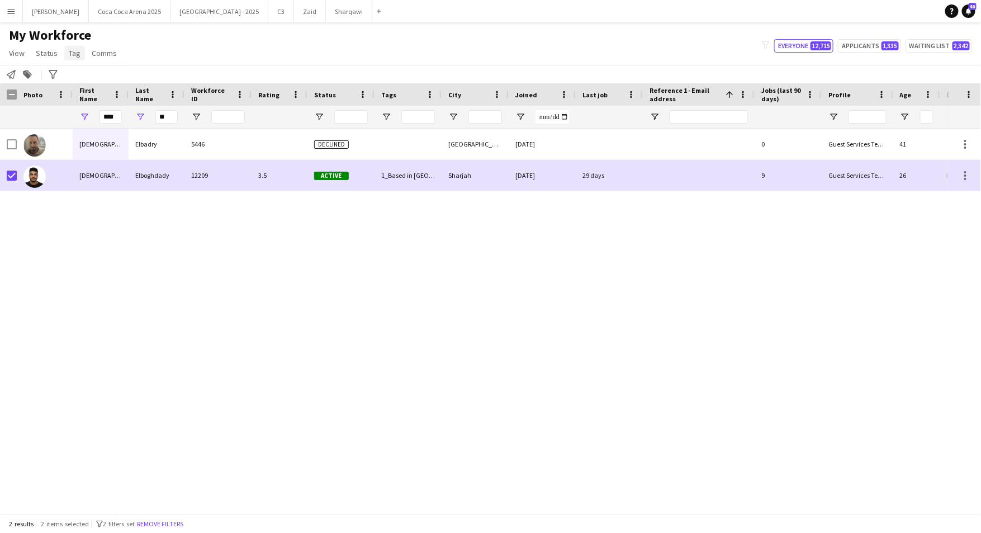
click at [73, 53] on span "Tag" at bounding box center [75, 53] width 12 height 10
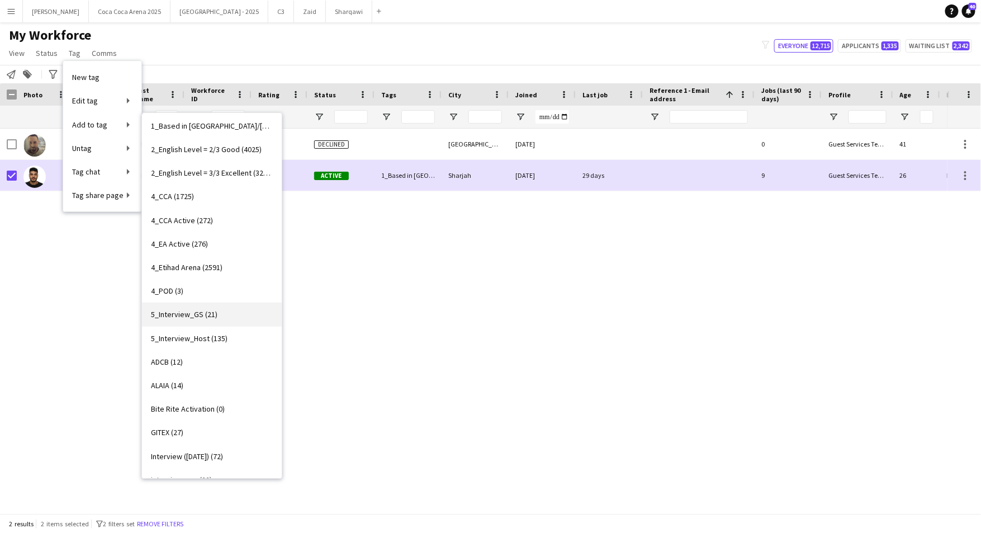
scroll to position [90, 0]
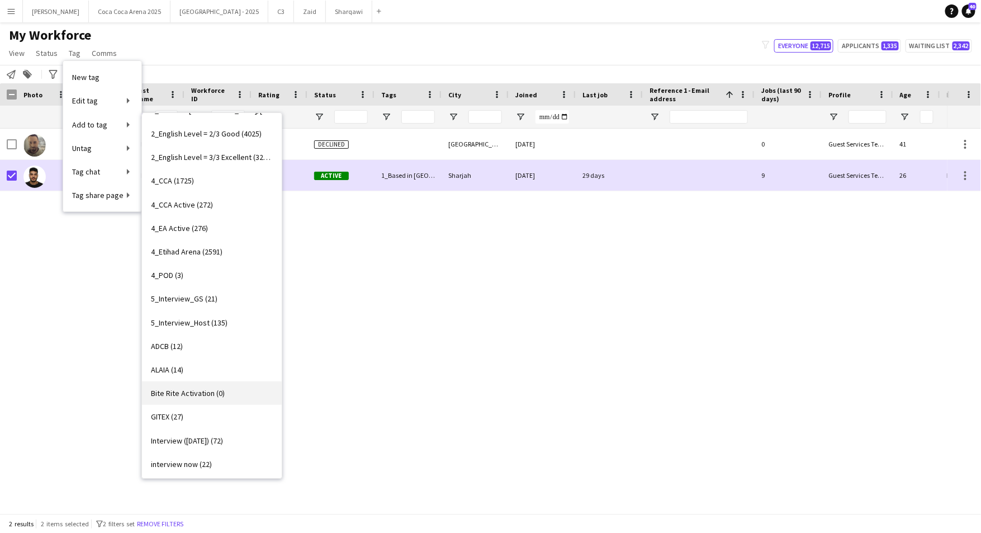
click at [192, 392] on span "Bite Rite Activation (0)" at bounding box center [188, 393] width 74 height 10
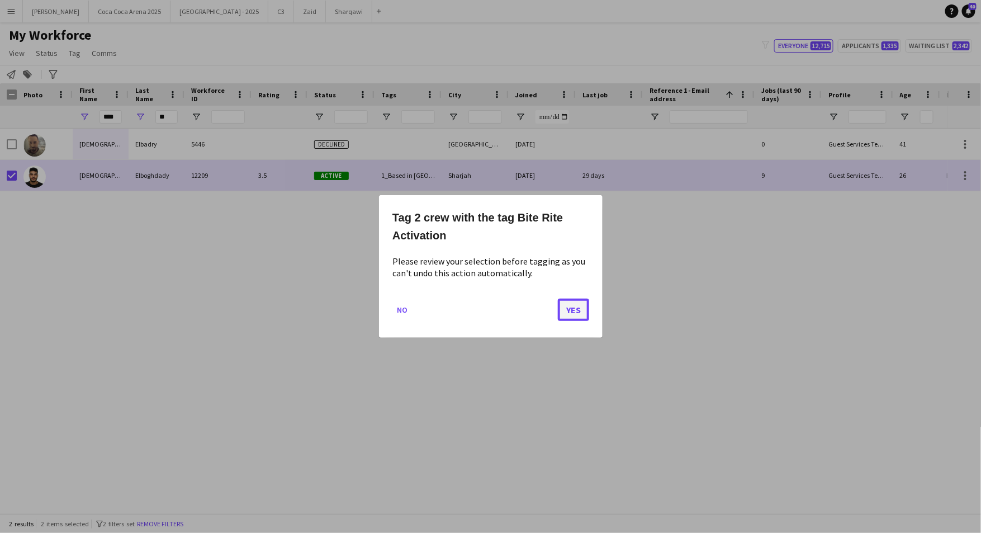
click at [578, 309] on button "Yes" at bounding box center [573, 310] width 31 height 22
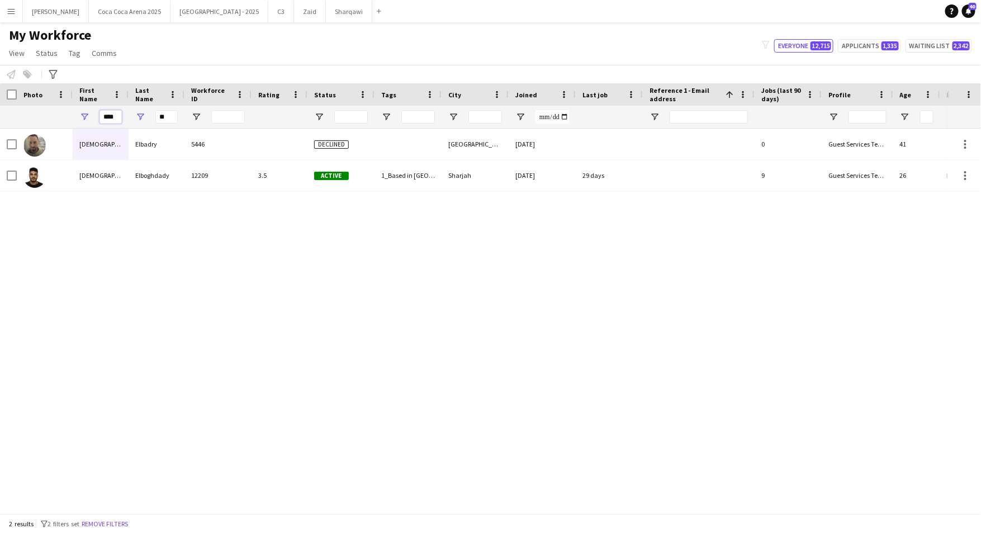
click at [107, 112] on input "****" at bounding box center [111, 116] width 22 height 13
click at [174, 115] on input "**" at bounding box center [166, 116] width 22 height 13
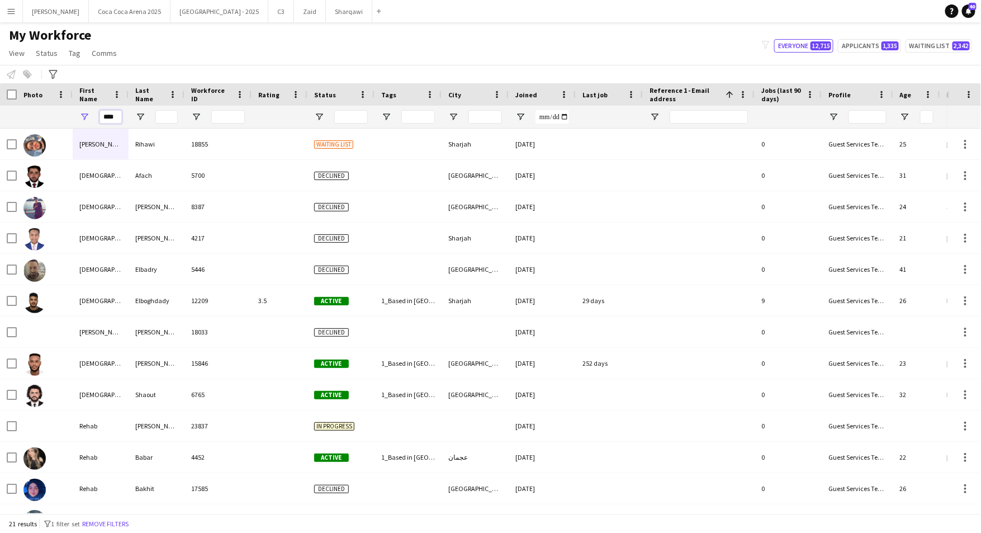
click at [114, 116] on input "****" at bounding box center [111, 116] width 22 height 13
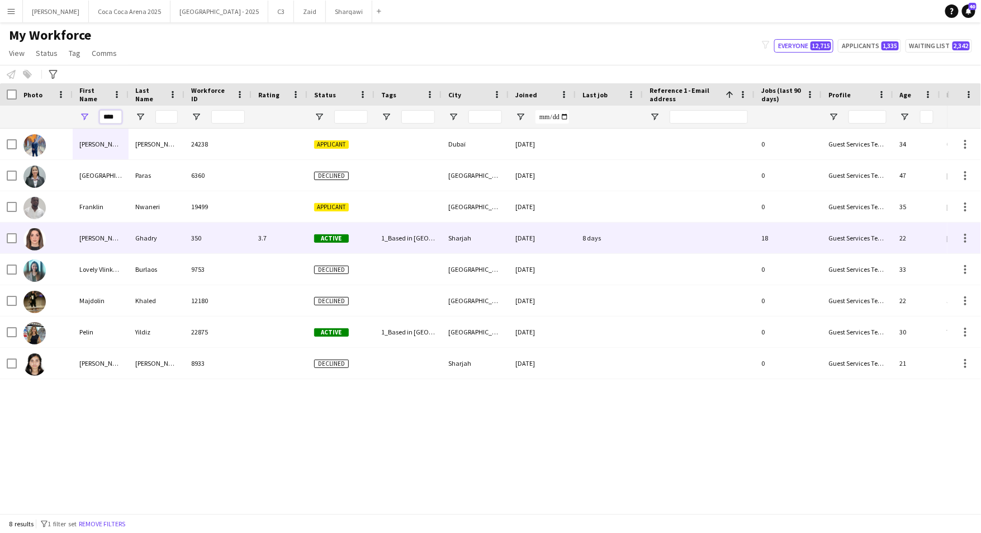
type input "***"
click at [89, 236] on div "Lin" at bounding box center [101, 238] width 56 height 31
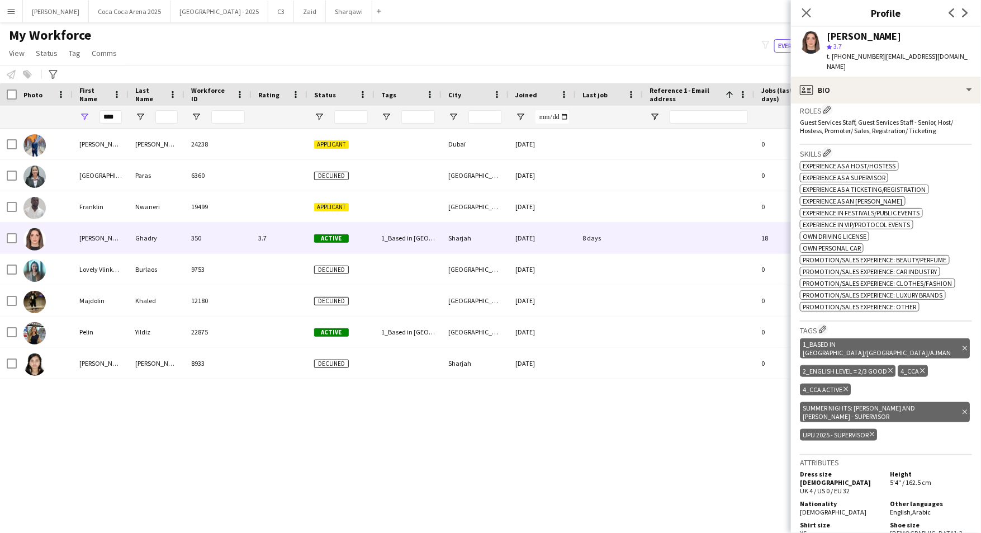
scroll to position [375, 0]
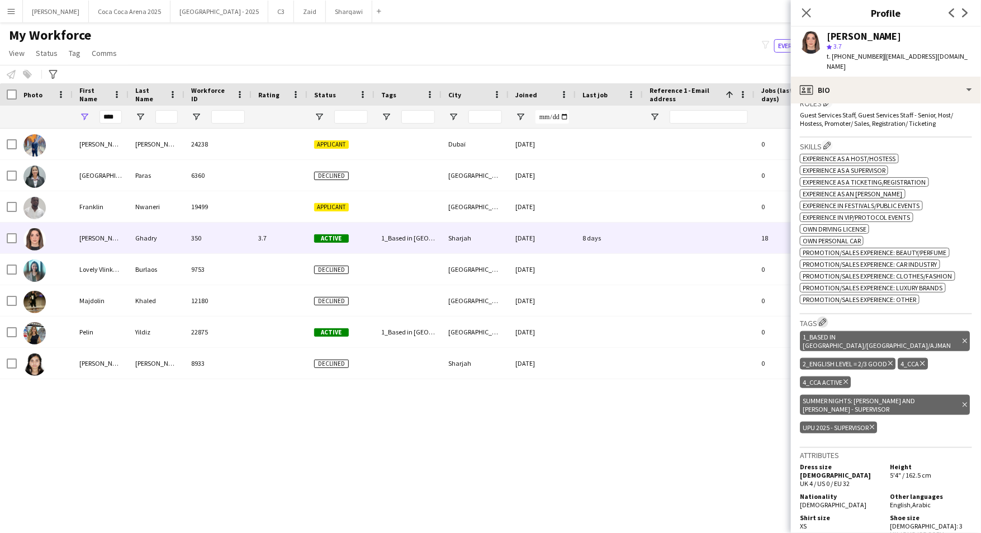
click at [823, 316] on button "Edit crew company tags" at bounding box center [822, 321] width 11 height 11
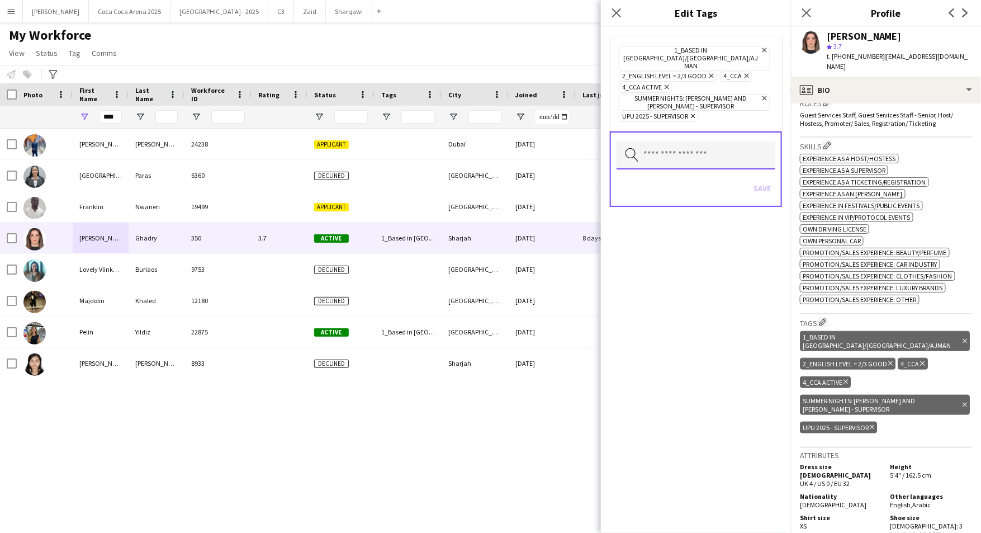
click at [706, 141] on input "text" at bounding box center [696, 155] width 159 height 28
type input "****"
click at [685, 168] on span "Bite Rite Activation" at bounding box center [696, 170] width 141 height 11
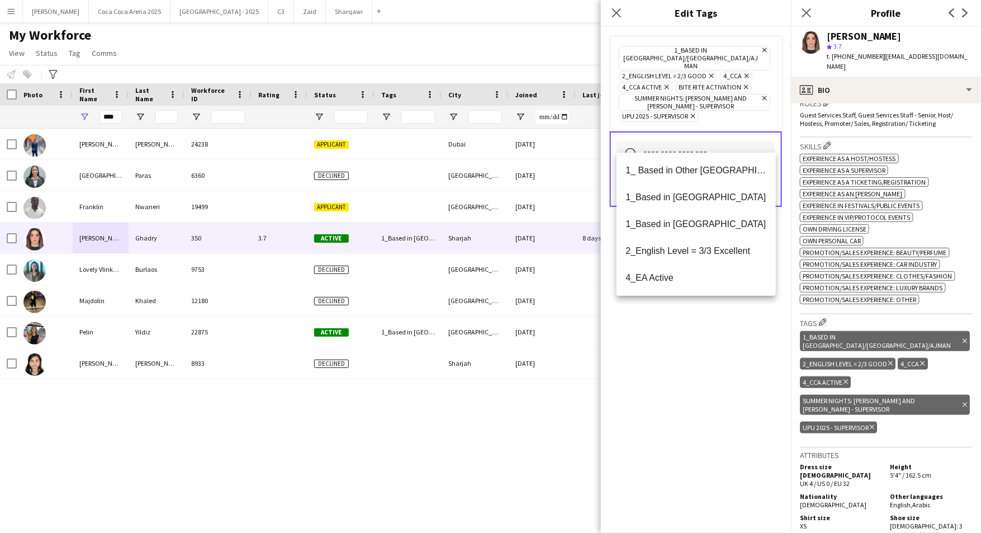
click at [720, 316] on div "1_Based in Dubai/Sharjah/Ajman Remove 2_English Level = 2/3 Good Remove 4_CCA R…" at bounding box center [696, 280] width 190 height 506
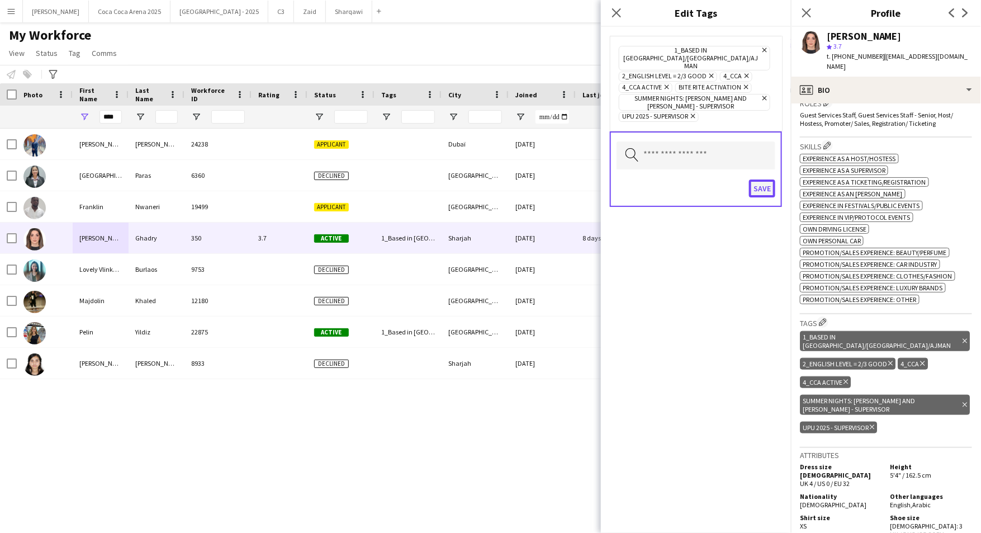
click at [762, 179] on button "Save" at bounding box center [762, 188] width 26 height 18
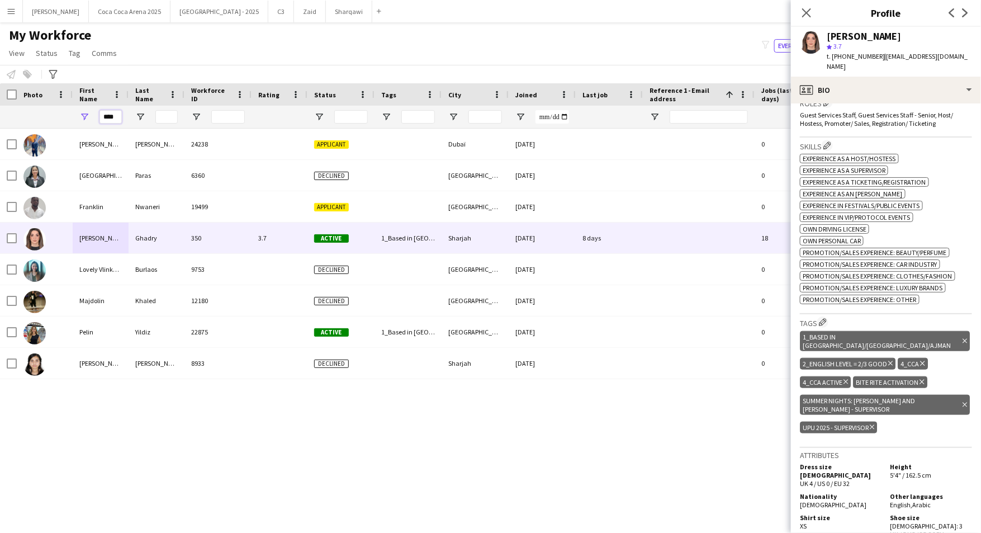
click at [103, 121] on input "***" at bounding box center [111, 116] width 22 height 13
type input "*"
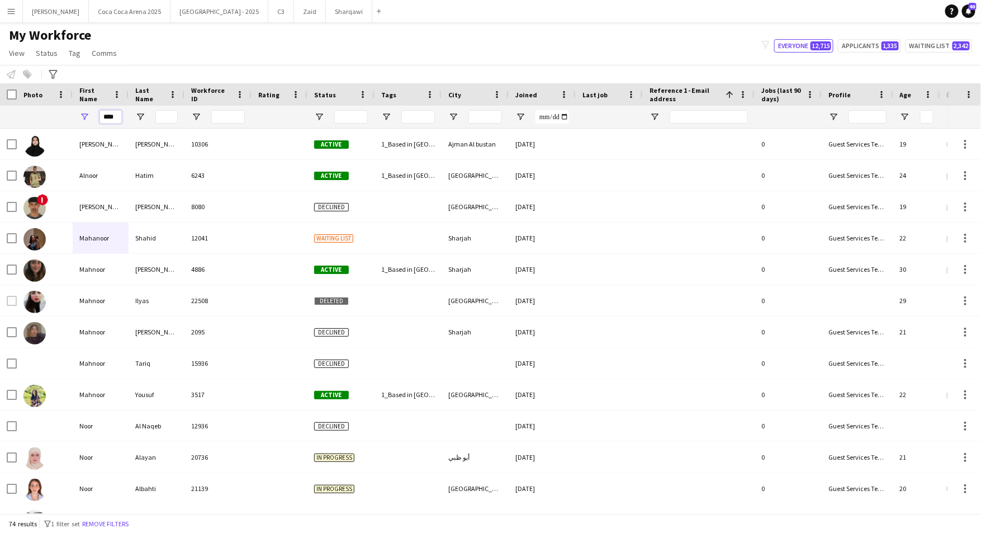
type input "****"
click at [167, 119] on input "Last Name Filter Input" at bounding box center [166, 116] width 22 height 13
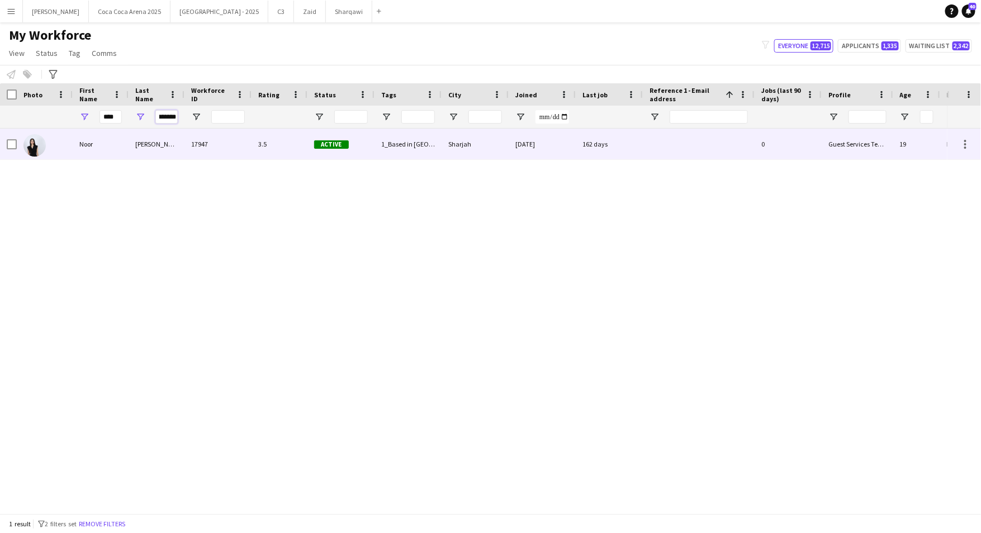
type input "*******"
click at [91, 143] on div "Noor" at bounding box center [101, 144] width 56 height 31
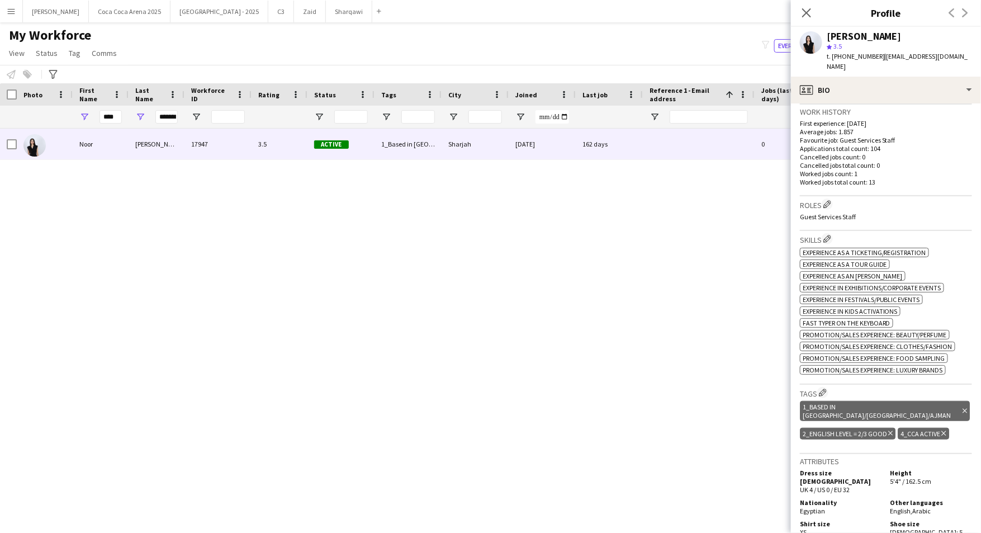
scroll to position [317, 0]
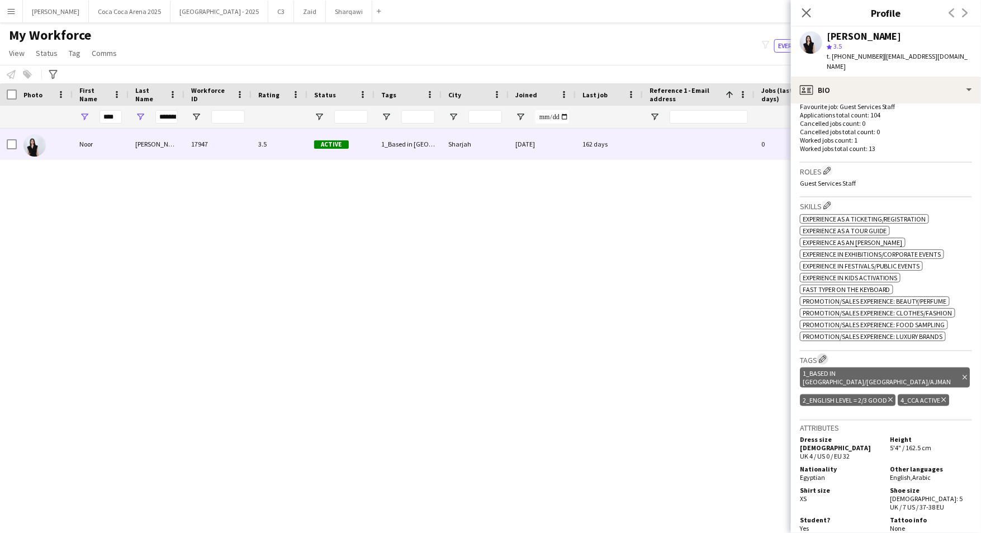
click at [823, 355] on app-icon "Edit crew company tags" at bounding box center [823, 359] width 8 height 8
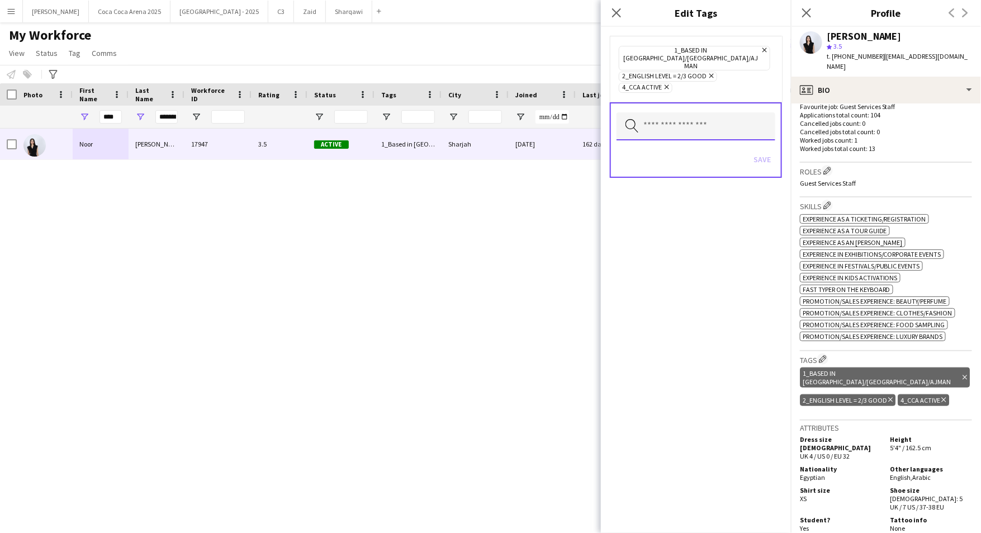
click at [704, 112] on input "text" at bounding box center [696, 126] width 159 height 28
type input "*"
type input "****"
click at [692, 131] on span "Bite Rite Activation" at bounding box center [696, 131] width 141 height 11
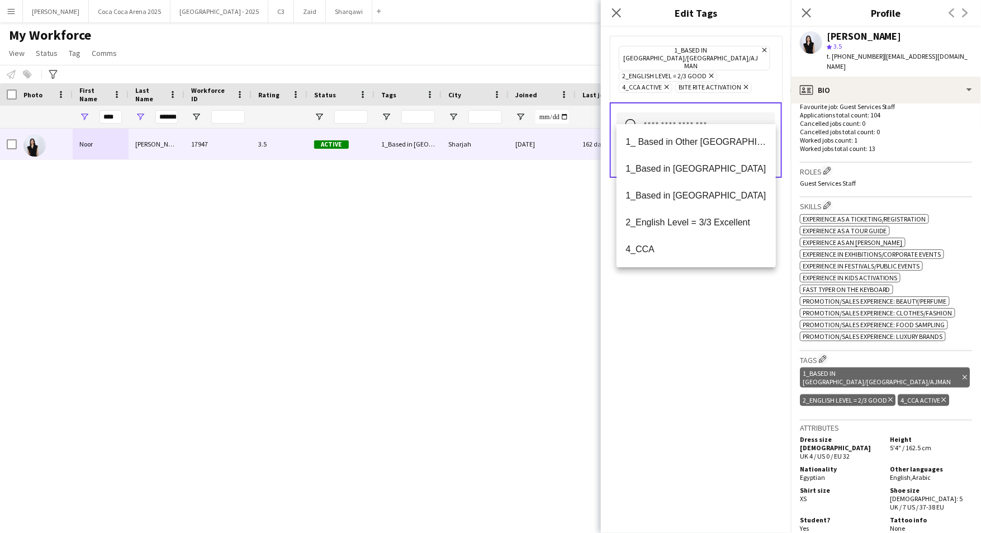
click at [712, 306] on div "1_Based in Dubai/Sharjah/Ajman Remove 2_English Level = 2/3 Good Remove 4_CCA A…" at bounding box center [696, 280] width 190 height 506
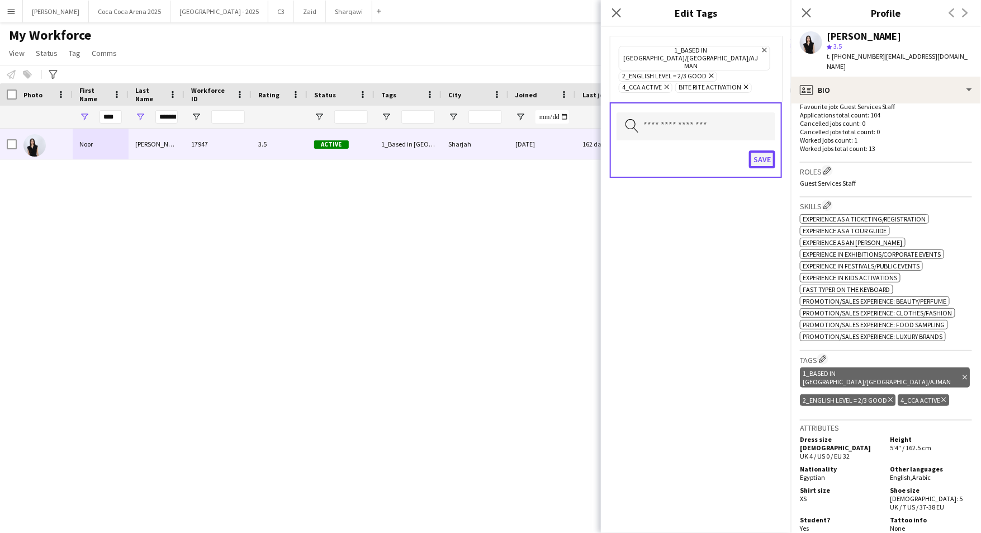
click at [764, 150] on button "Save" at bounding box center [762, 159] width 26 height 18
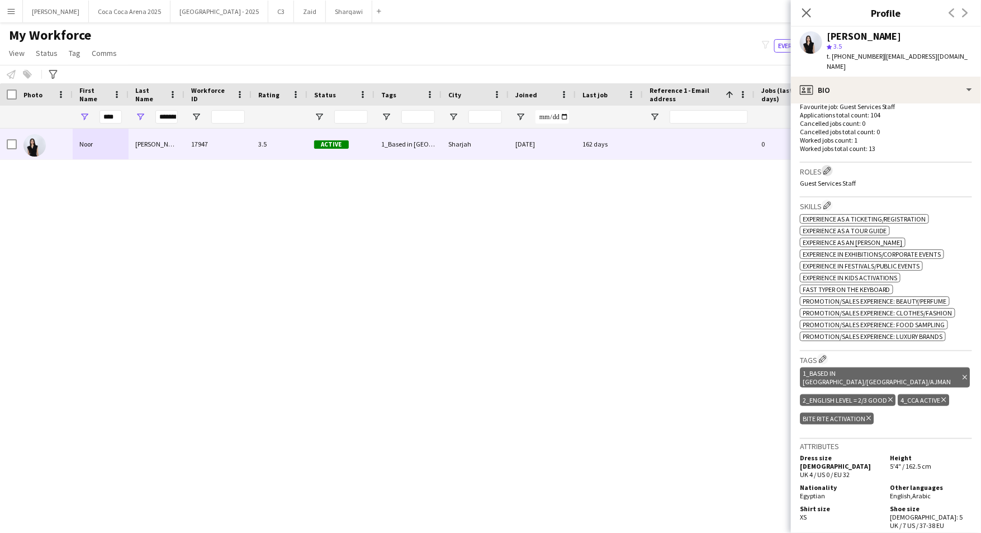
click at [829, 167] on app-icon "Edit crew company roles" at bounding box center [828, 171] width 8 height 8
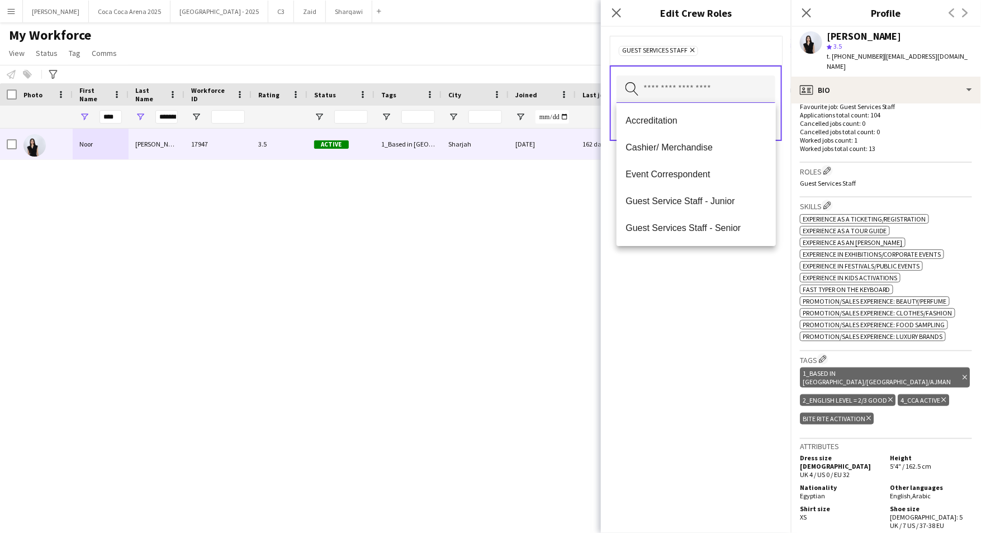
click at [683, 85] on input "text" at bounding box center [696, 89] width 159 height 28
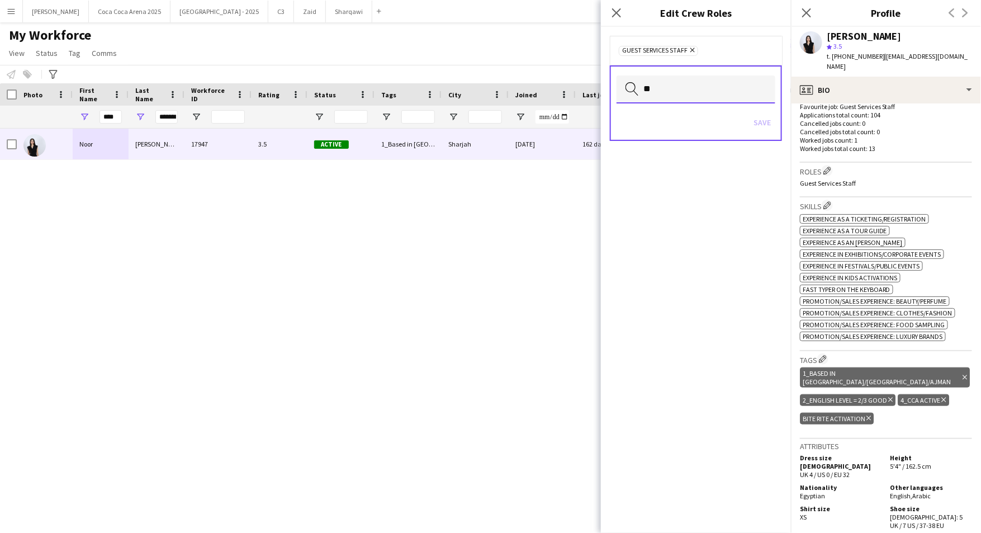
type input "*"
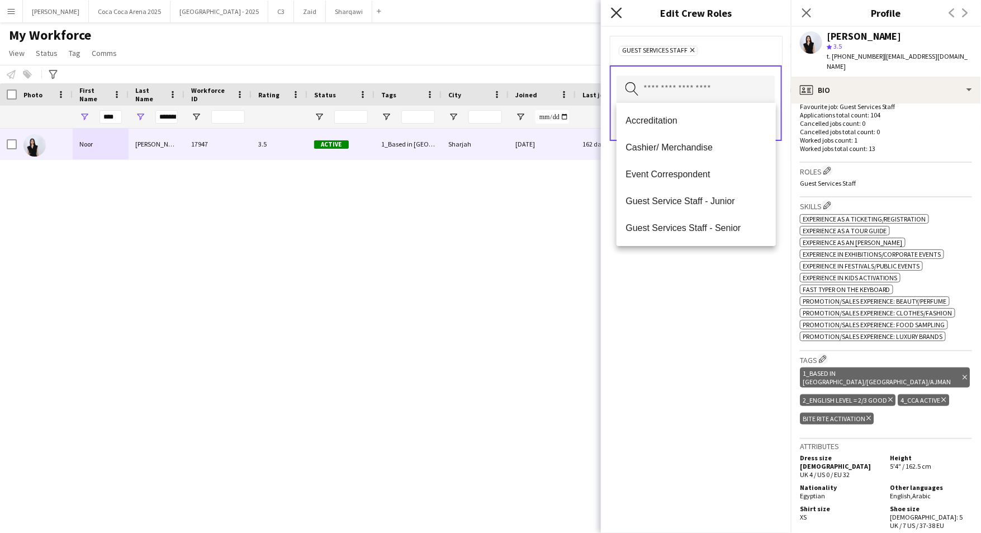
click at [616, 12] on icon at bounding box center [616, 12] width 11 height 11
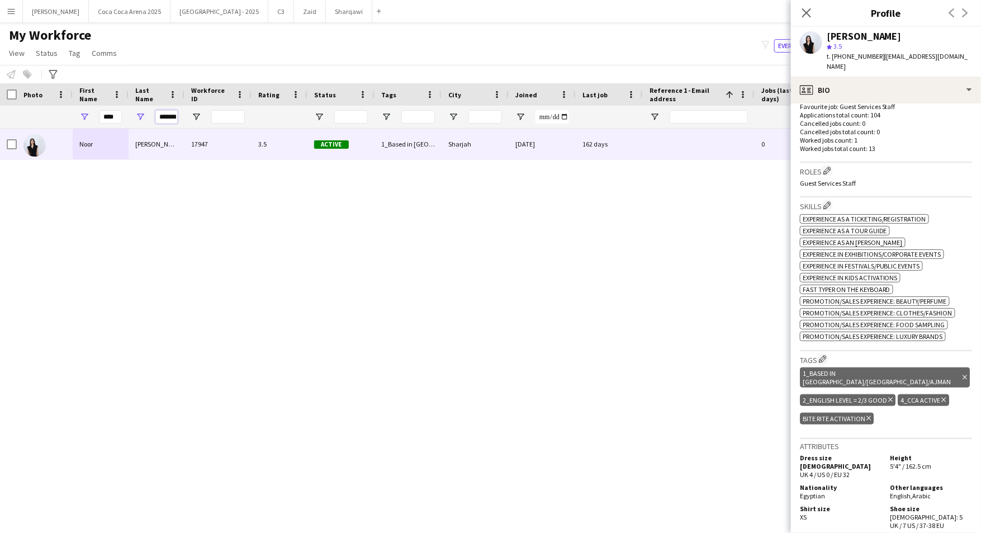
click at [174, 119] on input "*******" at bounding box center [166, 116] width 22 height 13
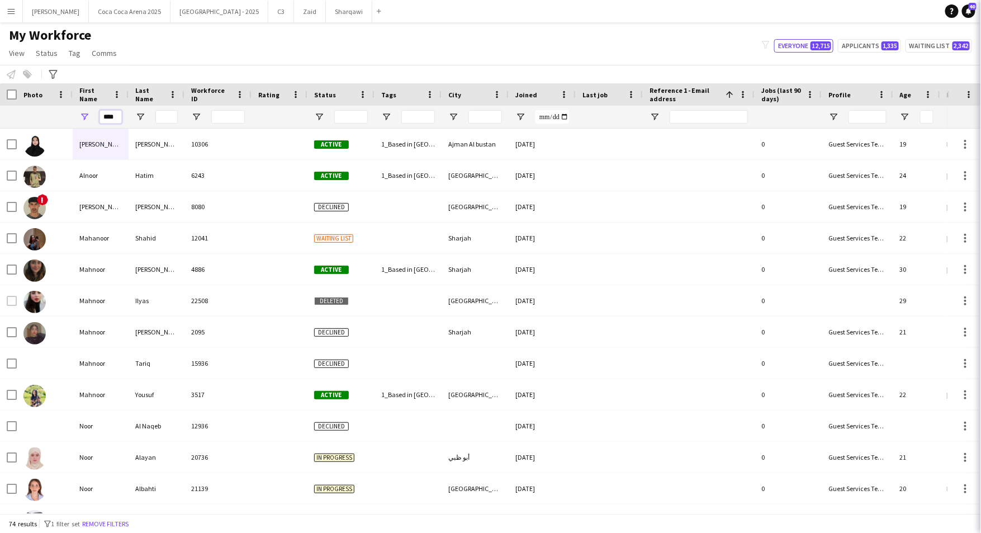
click at [117, 115] on input "****" at bounding box center [111, 116] width 22 height 13
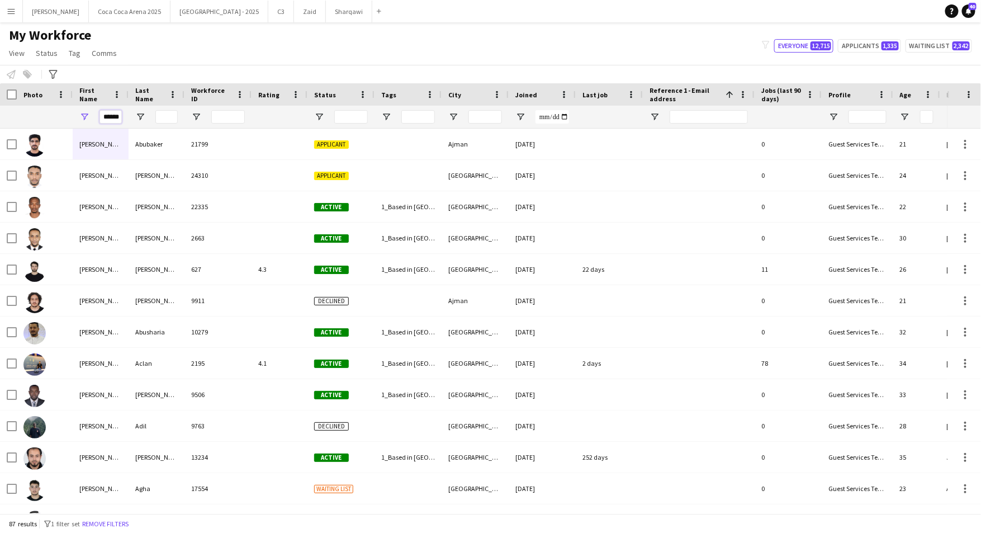
type input "******"
click at [163, 113] on input "Last Name Filter Input" at bounding box center [166, 116] width 22 height 13
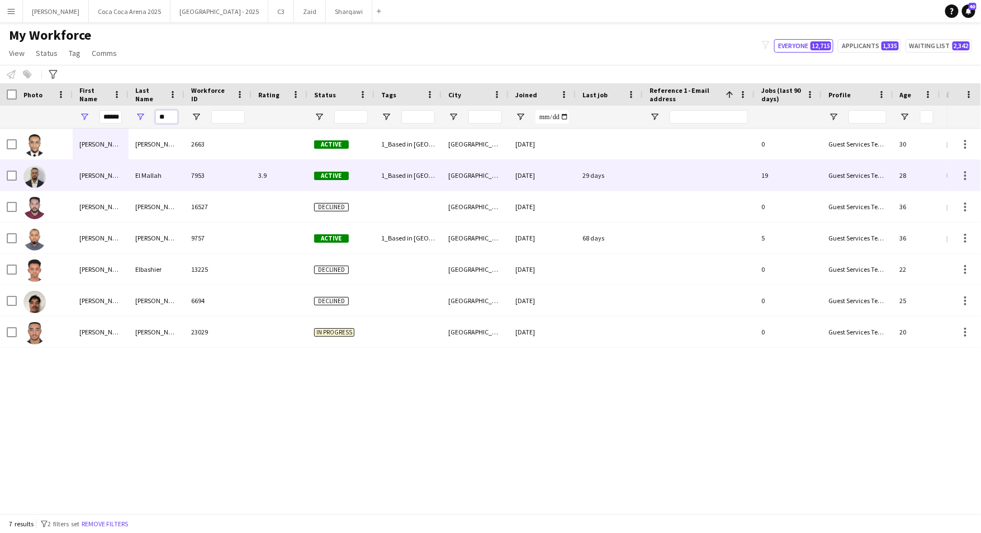
type input "**"
click at [93, 177] on div "Khalid" at bounding box center [101, 175] width 56 height 31
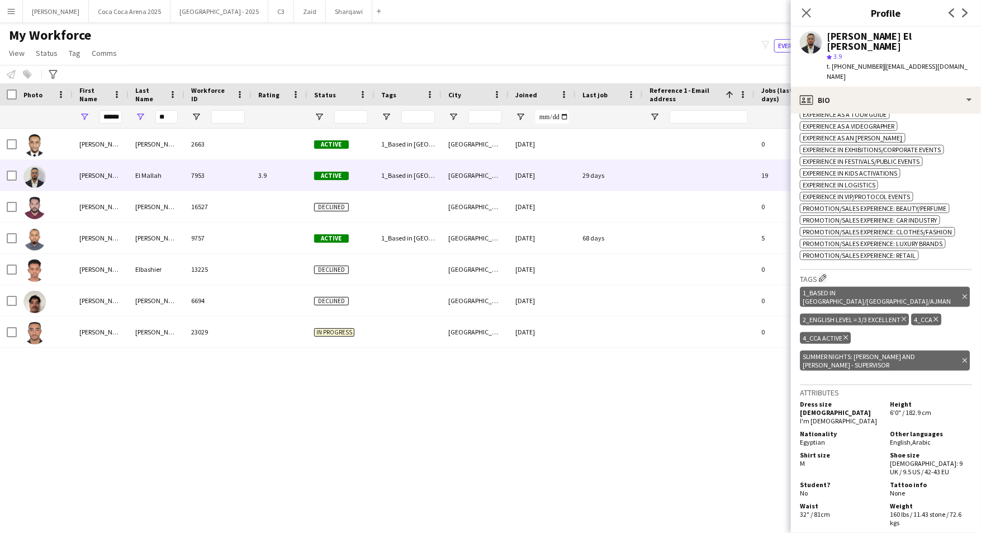
scroll to position [505, 0]
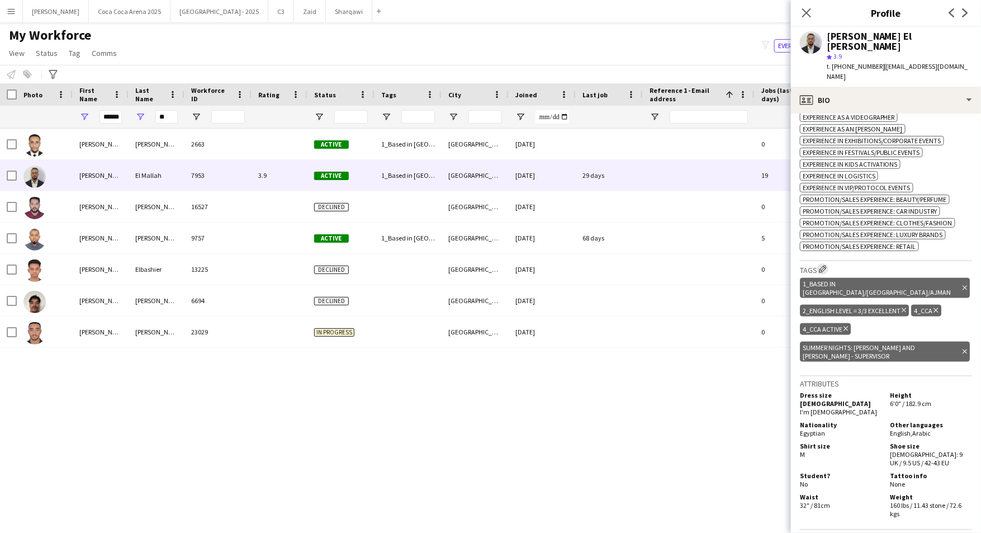
click at [825, 265] on app-icon "Edit crew company tags" at bounding box center [823, 269] width 8 height 8
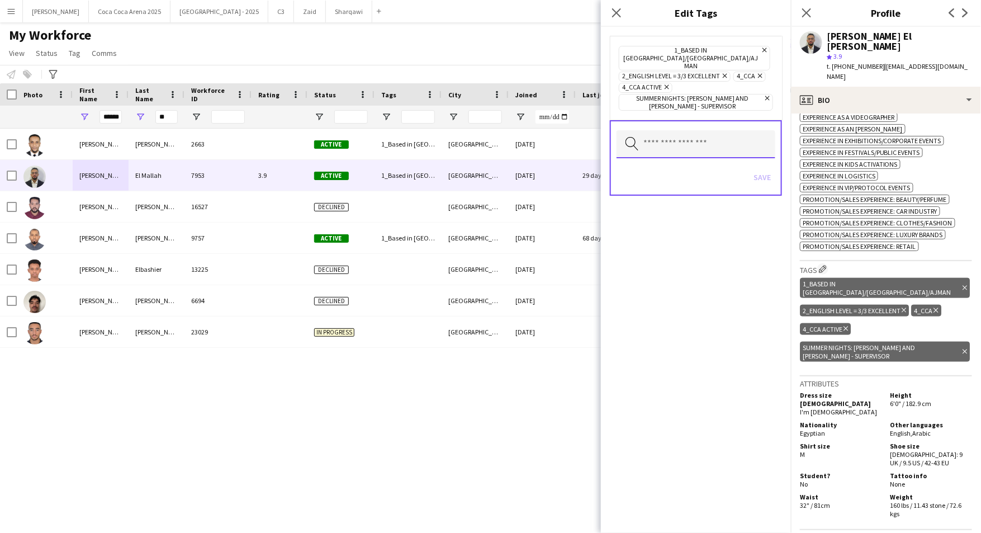
click at [704, 131] on input "text" at bounding box center [696, 144] width 159 height 28
type input "****"
click at [685, 161] on span "Bite Rite Activation" at bounding box center [696, 159] width 141 height 11
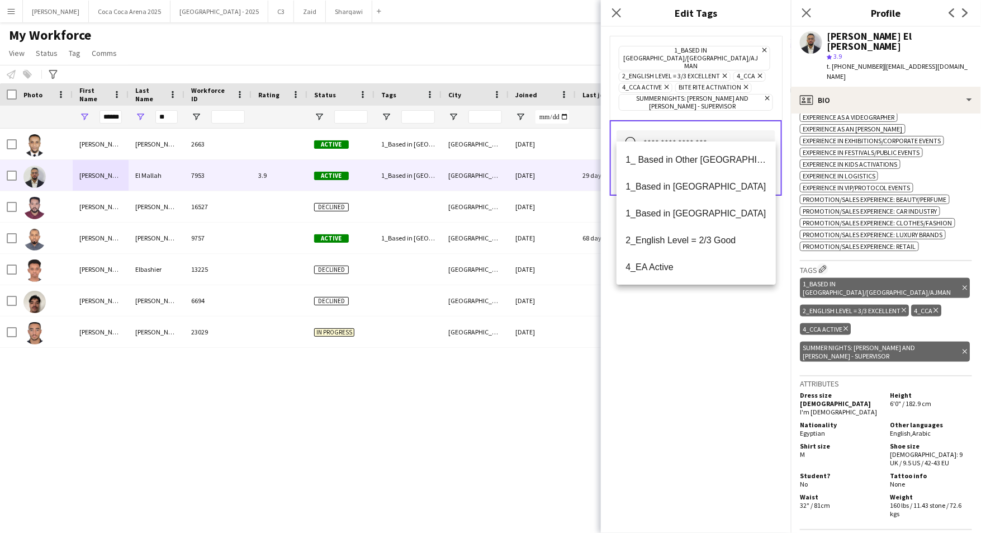
click at [707, 315] on div "1_Based in Dubai/Sharjah/Ajman Remove 2_English Level = 3/3 Excellent Remove 4_…" at bounding box center [696, 280] width 190 height 506
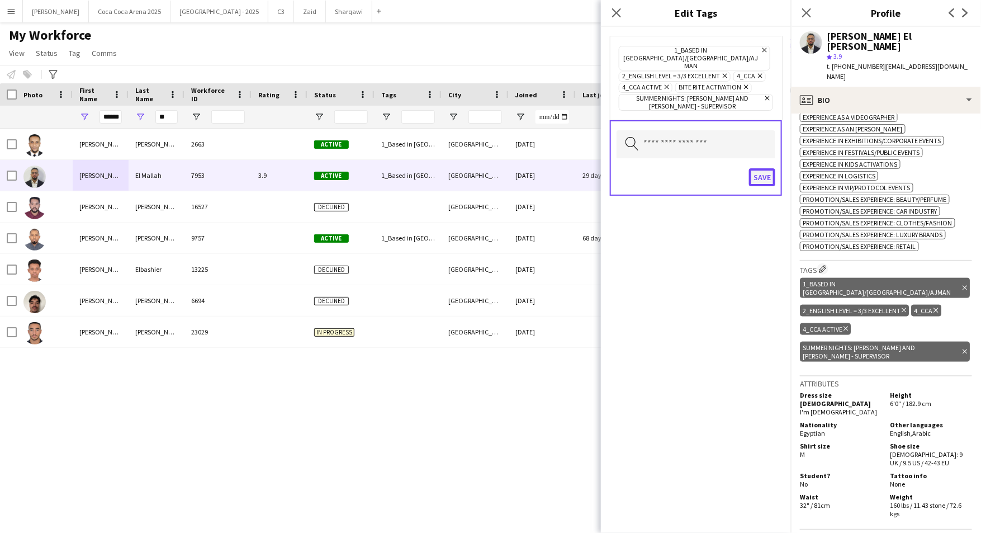
click at [761, 168] on button "Save" at bounding box center [762, 177] width 26 height 18
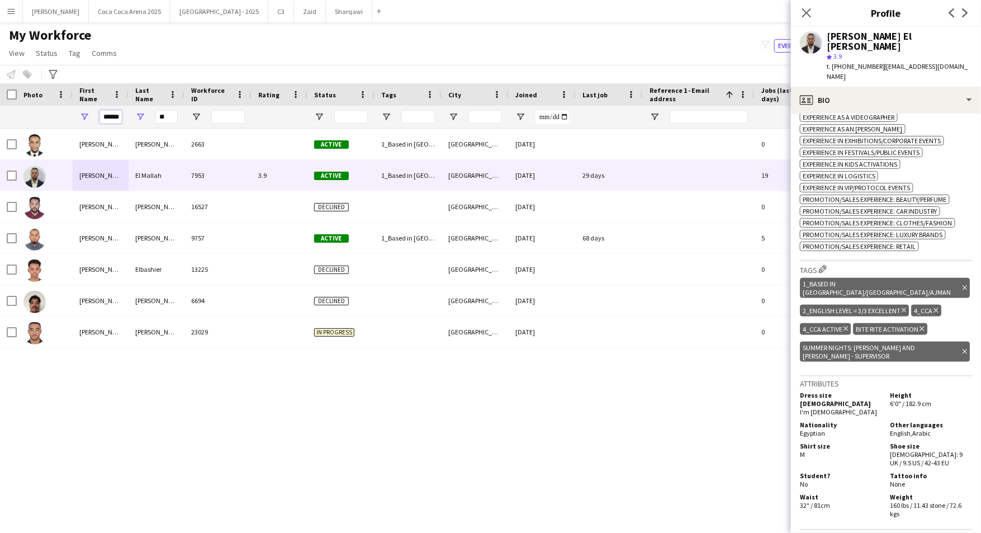
click at [113, 117] on input "******" at bounding box center [111, 116] width 22 height 13
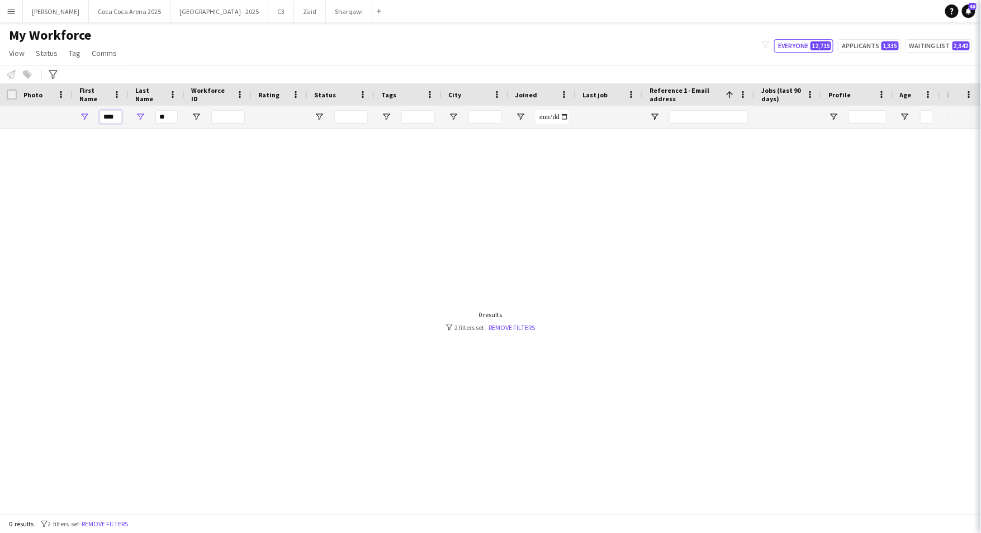
type input "****"
click at [166, 116] on input "**" at bounding box center [166, 116] width 22 height 13
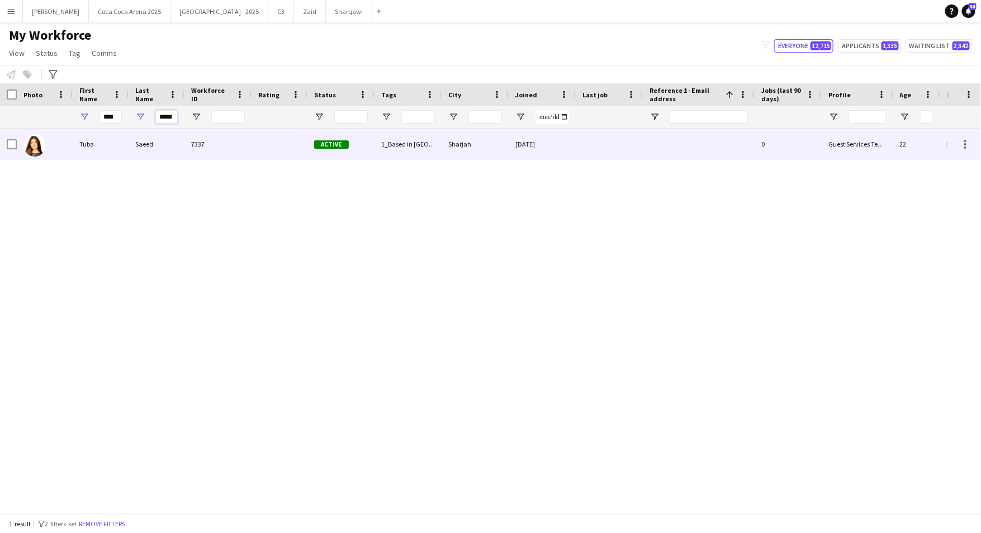
type input "*****"
click at [88, 145] on div "Tuba" at bounding box center [101, 144] width 56 height 31
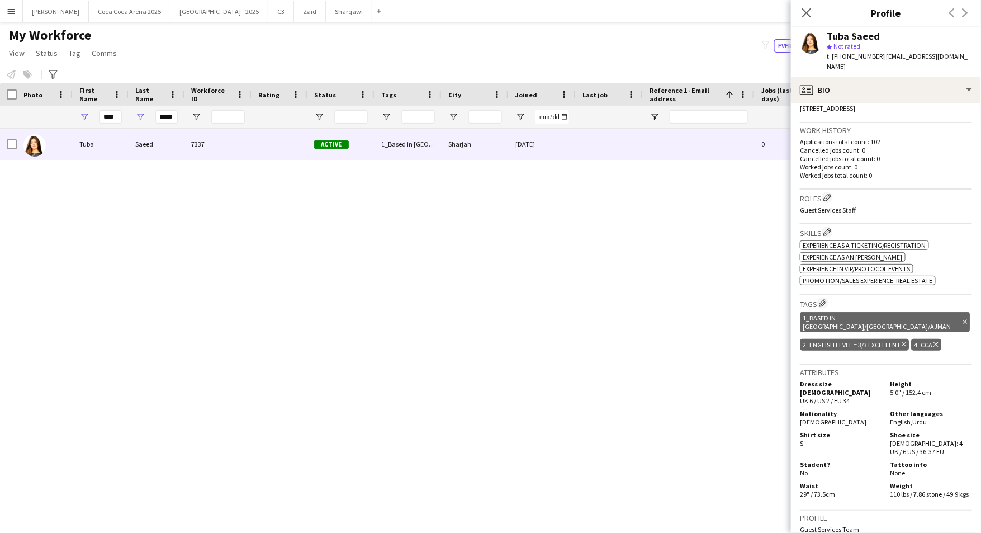
scroll to position [265, 0]
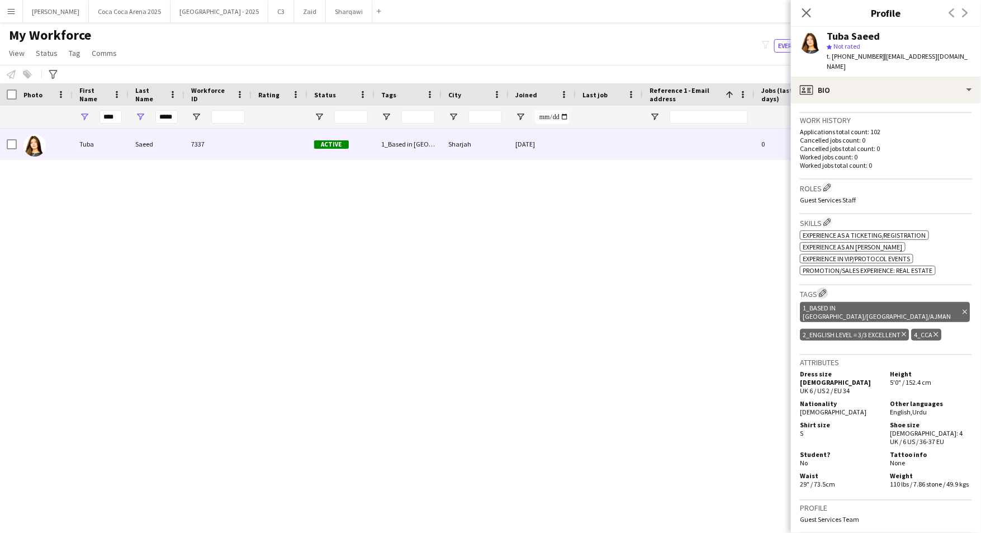
click at [822, 289] on app-icon "Edit crew company tags" at bounding box center [823, 293] width 8 height 8
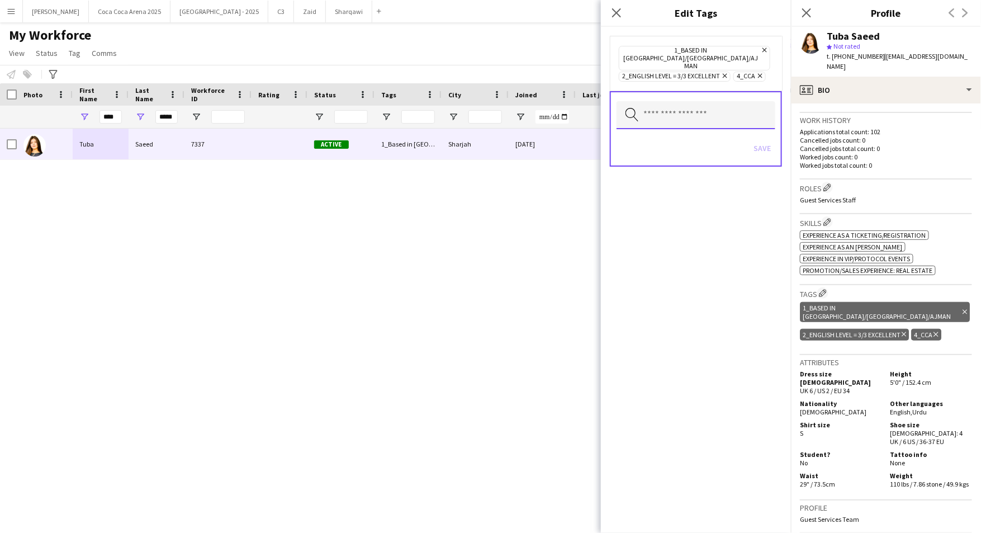
click at [715, 101] on input "text" at bounding box center [696, 115] width 159 height 28
type input "****"
click at [656, 141] on mat-option "Bite Rite Activation" at bounding box center [696, 131] width 159 height 27
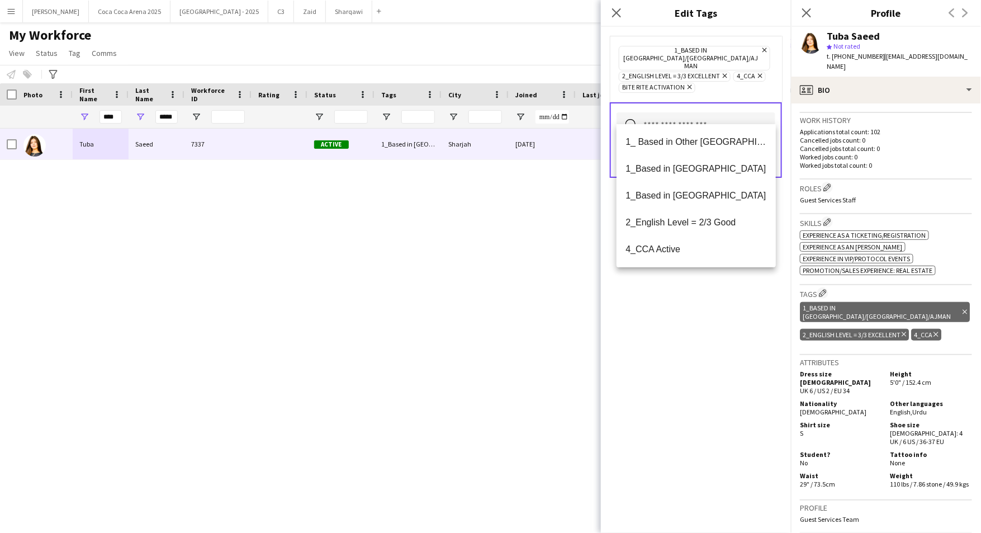
click at [689, 300] on div "1_Based in Dubai/Sharjah/Ajman Remove 2_English Level = 3/3 Excellent Remove 4_…" at bounding box center [696, 280] width 190 height 506
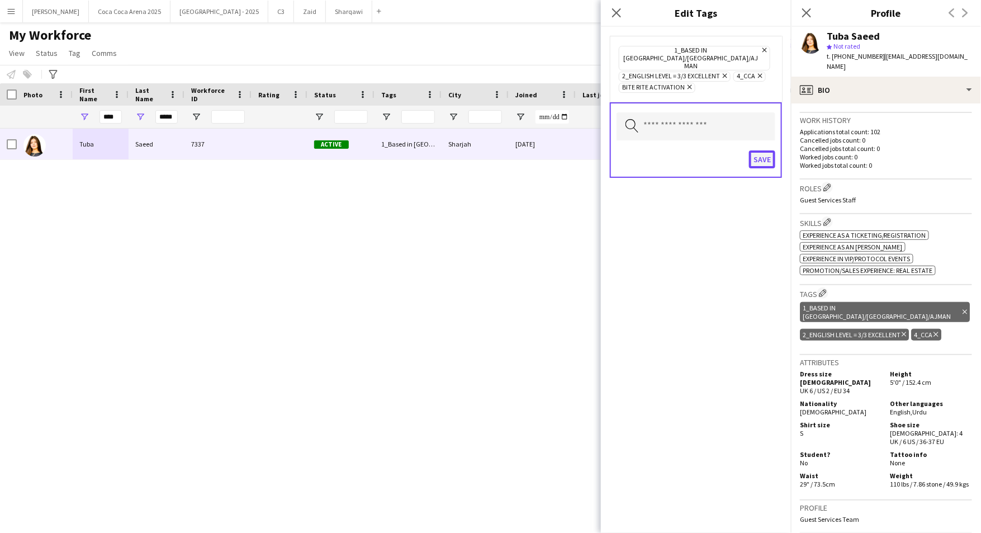
click at [759, 150] on button "Save" at bounding box center [762, 159] width 26 height 18
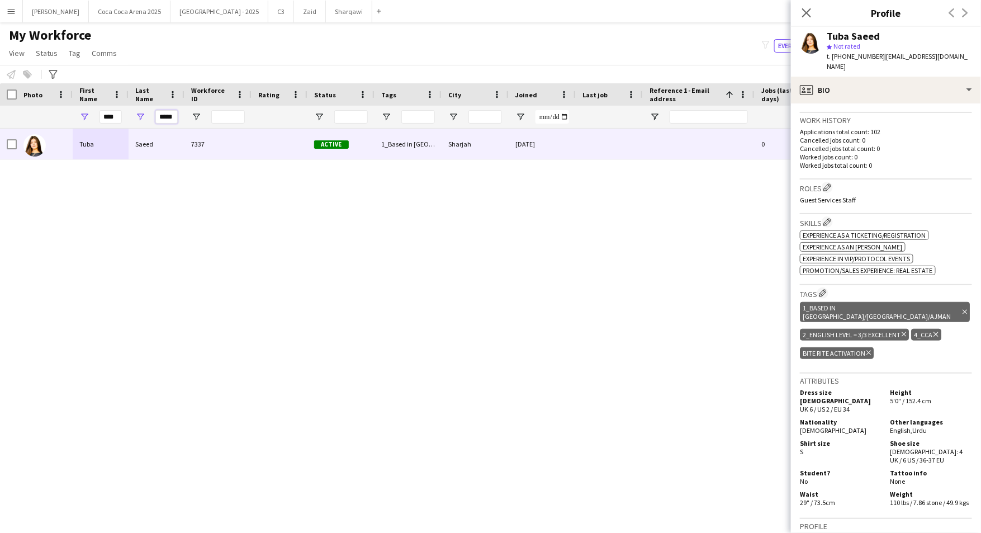
click at [164, 119] on input "*****" at bounding box center [166, 116] width 22 height 13
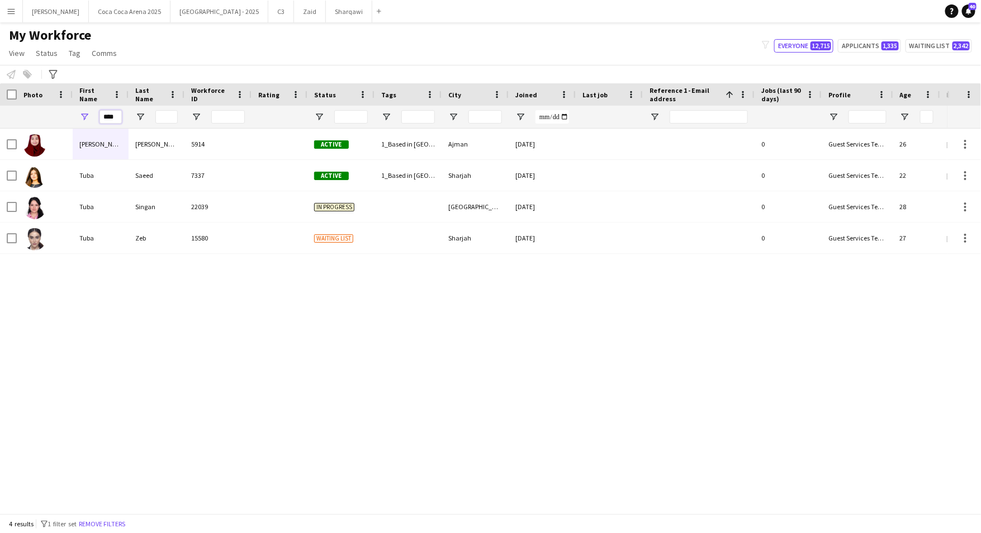
click at [107, 117] on input "****" at bounding box center [111, 116] width 22 height 13
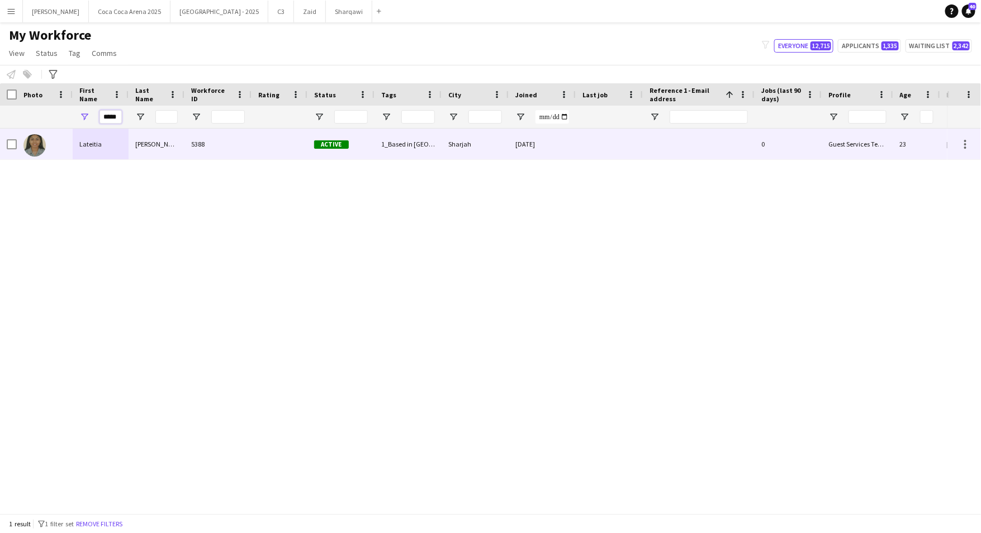
type input "*****"
click at [84, 153] on div "Lateitia" at bounding box center [101, 144] width 56 height 31
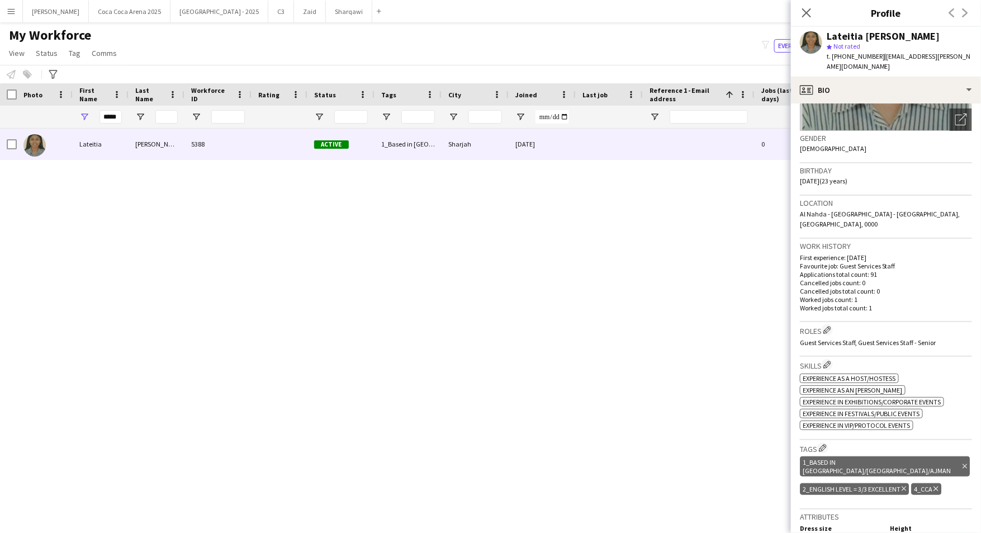
scroll to position [167, 0]
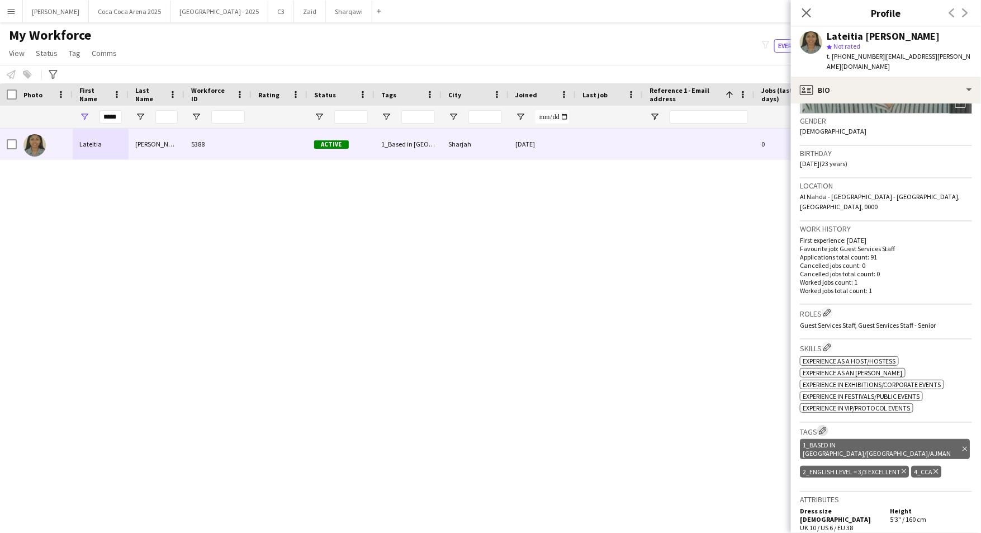
click at [825, 427] on app-icon "Edit crew company tags" at bounding box center [823, 431] width 8 height 8
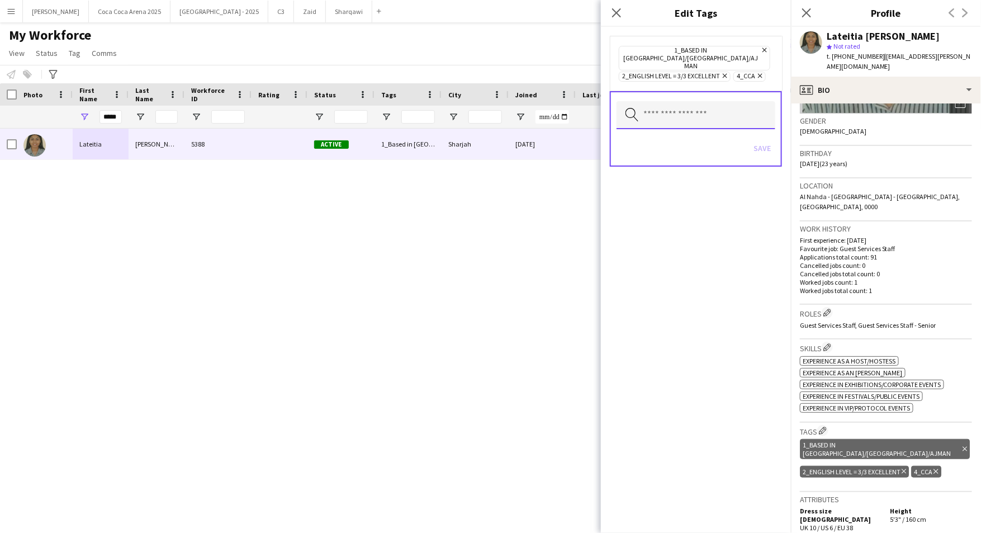
click at [675, 104] on input "text" at bounding box center [696, 115] width 159 height 28
type input "****"
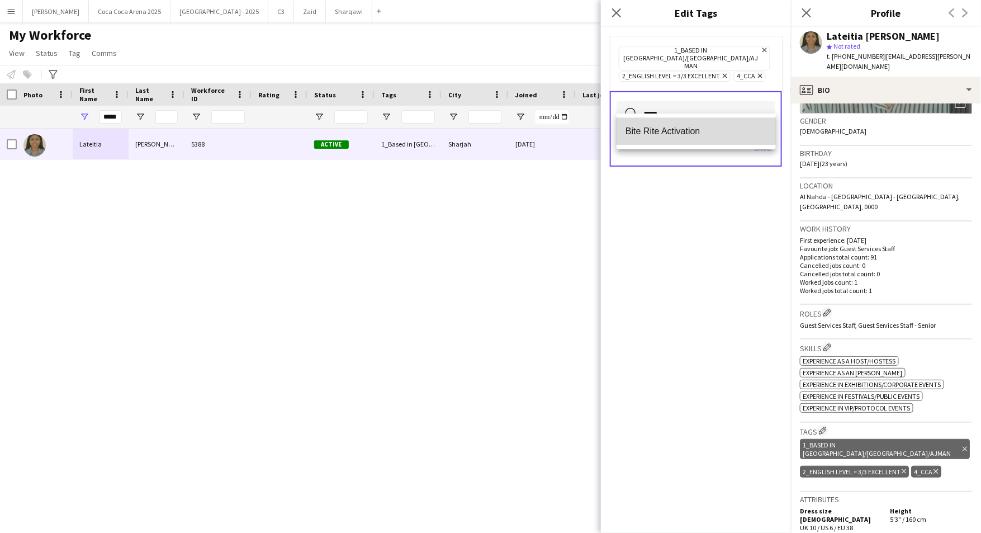
click at [671, 130] on span "Bite Rite Activation" at bounding box center [696, 131] width 141 height 11
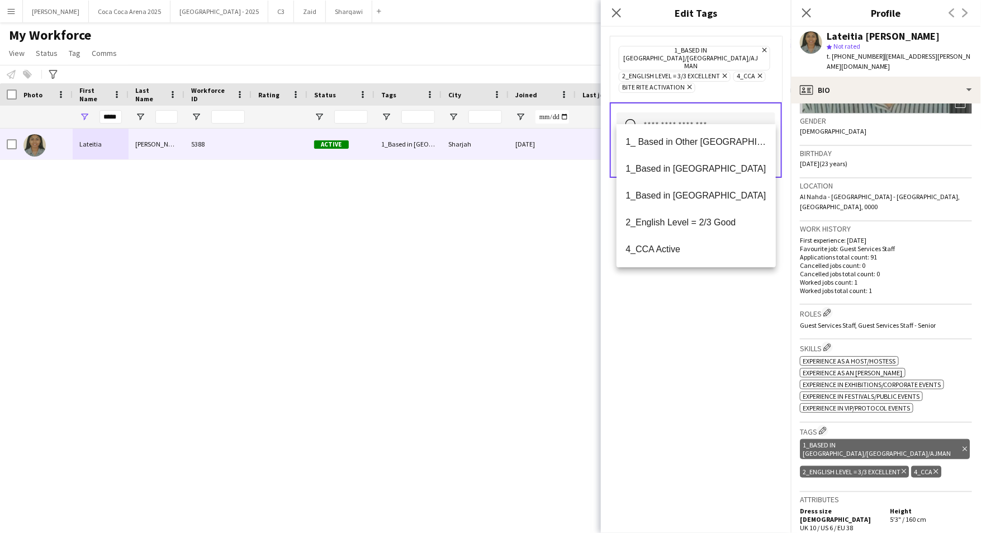
click at [716, 325] on div "1_Based in Dubai/Sharjah/Ajman Remove 2_English Level = 3/3 Excellent Remove 4_…" at bounding box center [696, 280] width 190 height 506
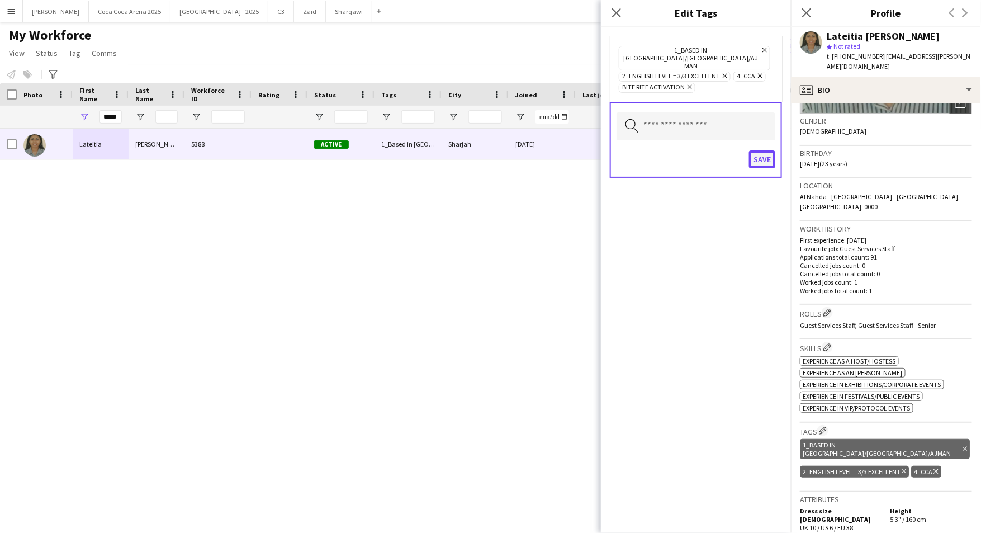
click at [758, 150] on button "Save" at bounding box center [762, 159] width 26 height 18
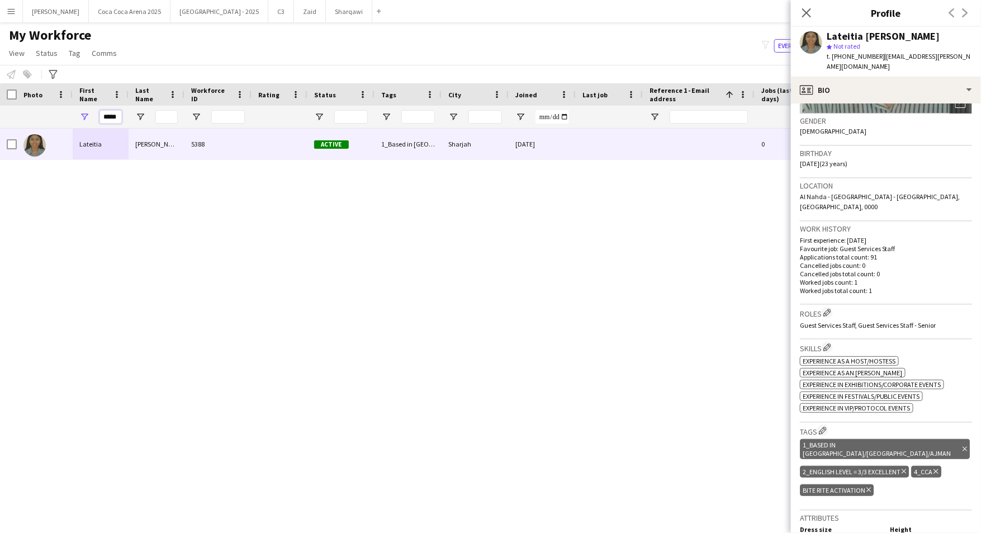
click at [113, 113] on input "*****" at bounding box center [111, 116] width 22 height 13
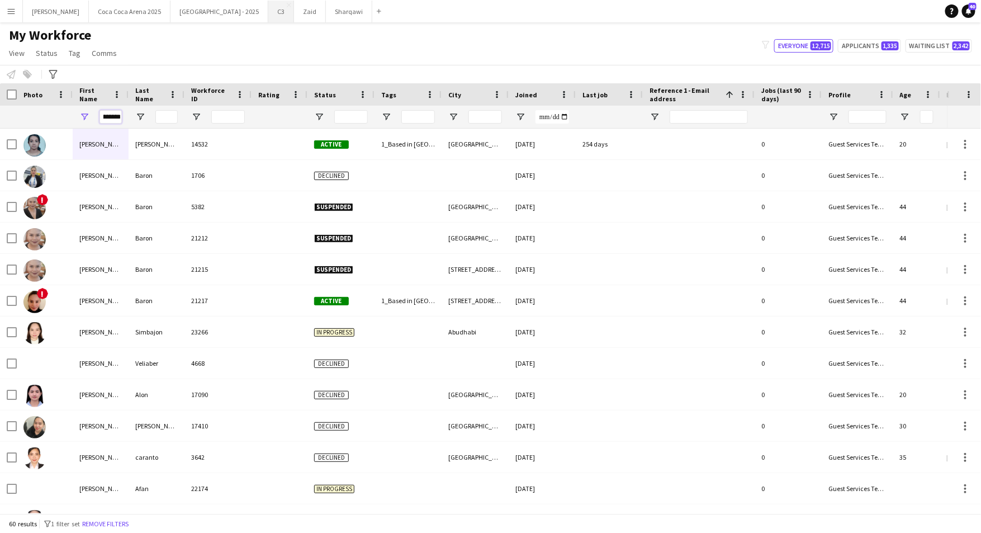
scroll to position [0, 13]
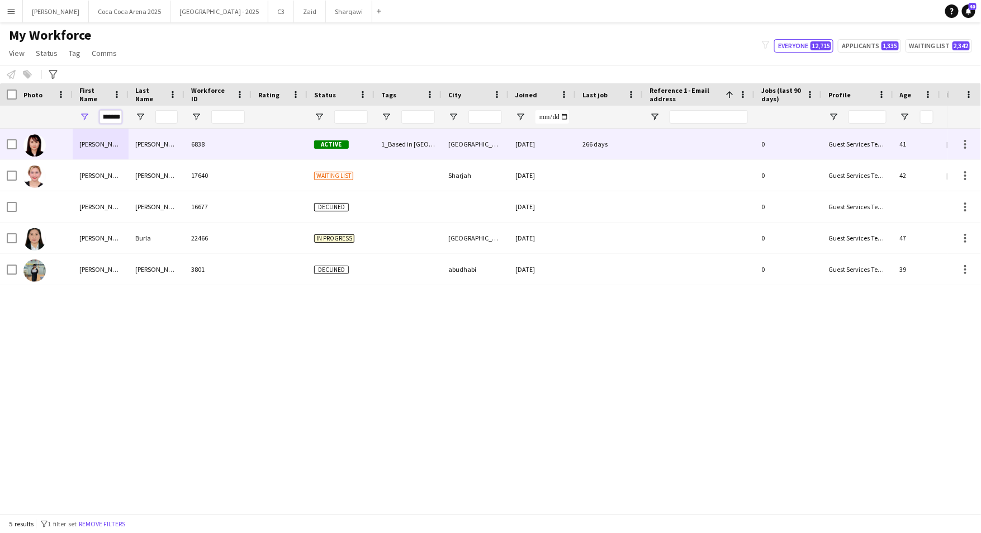
type input "**********"
click at [100, 140] on div "Mary Grace" at bounding box center [101, 144] width 56 height 31
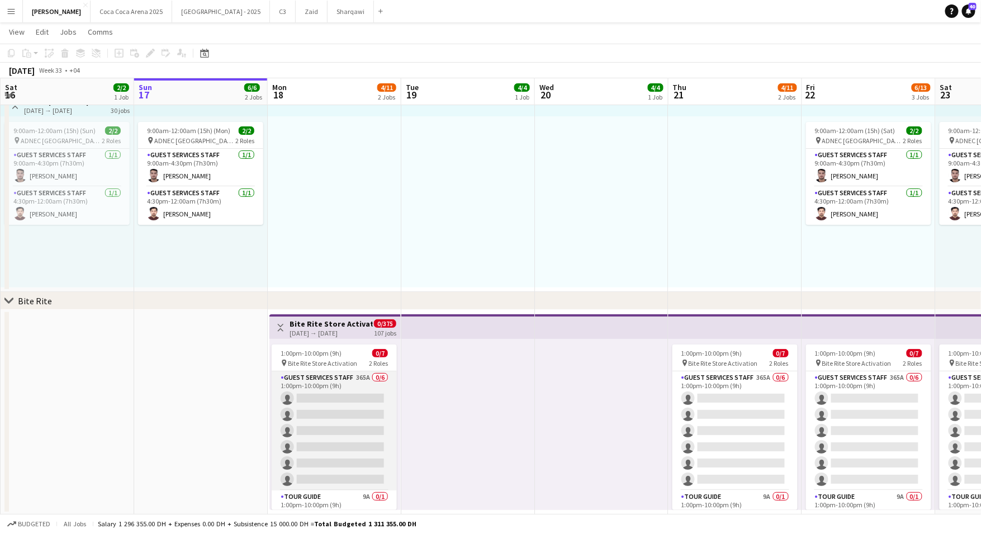
click at [308, 403] on app-card-role "Guest Services Staff 365A 0/6 1:00pm-10:00pm (9h) single-neutral-actions single…" at bounding box center [334, 430] width 125 height 119
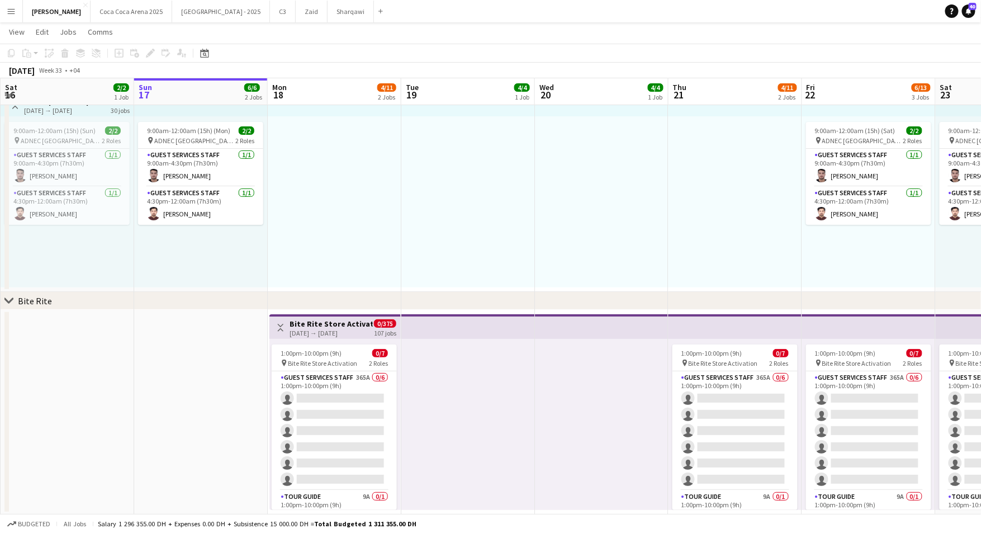
click at [423, 359] on div at bounding box center [468, 424] width 134 height 171
click at [535, 385] on div at bounding box center [602, 424] width 134 height 171
